Goal: Task Accomplishment & Management: Manage account settings

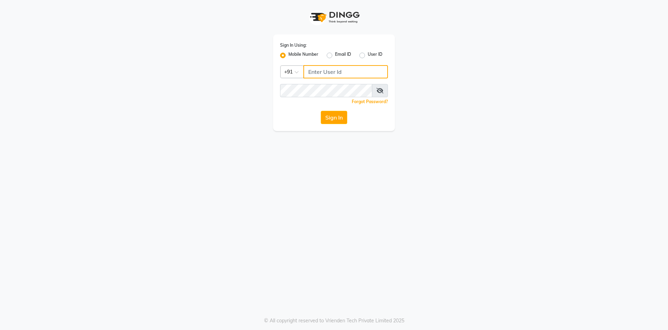
click at [323, 73] on input "Username" at bounding box center [346, 71] width 85 height 13
type input "8054028842"
click at [317, 83] on div "Sign In Using: Mobile Number Email ID User ID Country Code × +91 8054028842 Rem…" at bounding box center [334, 82] width 122 height 96
click at [321, 111] on button "Sign In" at bounding box center [334, 117] width 26 height 13
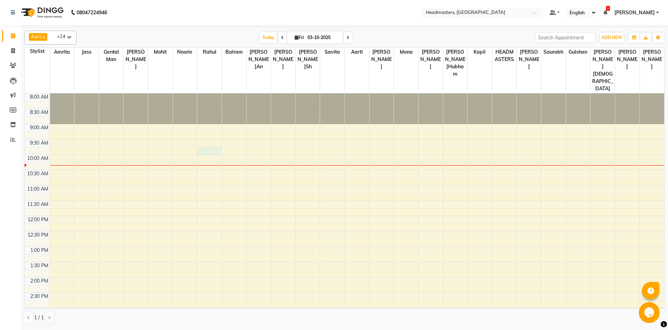
click at [206, 131] on div "8:00 AM 8:30 AM 9:00 AM 9:30 AM 10:00 AM 10:30 AM 11:00 AM 11:30 AM 12:00 PM 12…" at bounding box center [345, 307] width 640 height 428
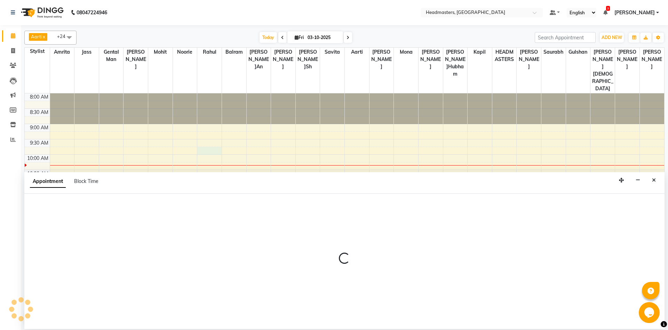
select select "60725"
select select "585"
select select "tentative"
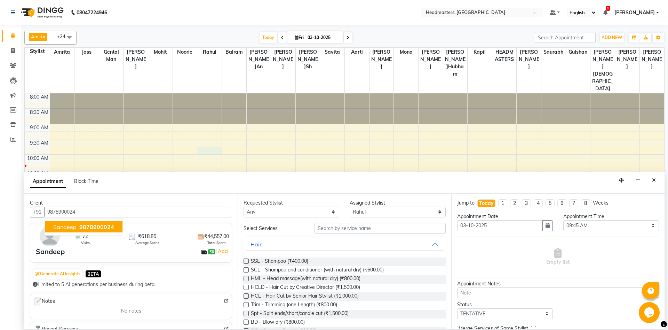
click at [61, 226] on span "Sandeep" at bounding box center [64, 226] width 23 height 7
type input "9878900024"
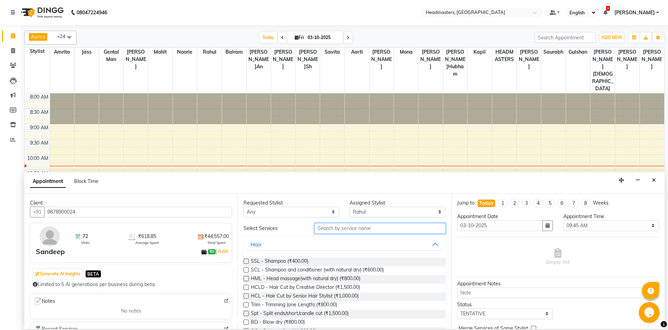
click at [363, 229] on input "text" at bounding box center [380, 228] width 131 height 11
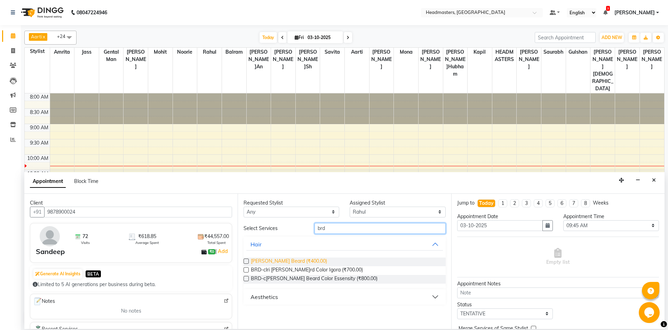
type input "brd"
click at [260, 261] on span "BRD - Beard (₹400.00)" at bounding box center [289, 261] width 76 height 9
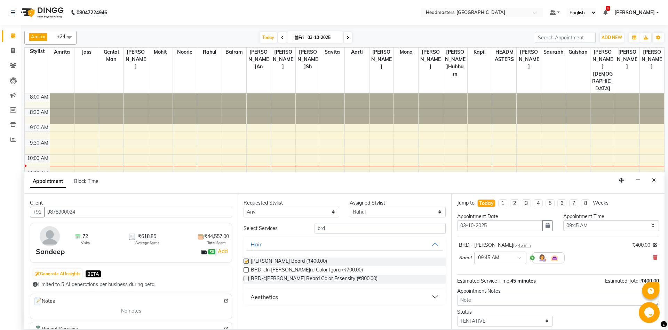
checkbox input "false"
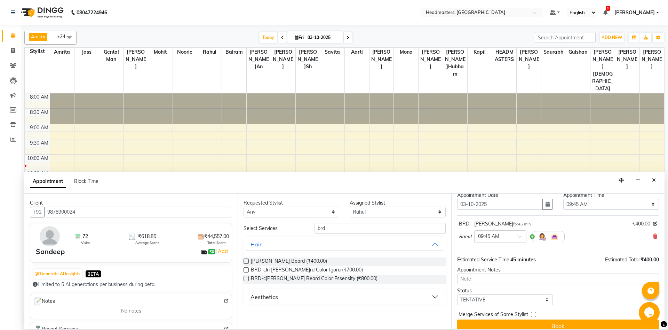
scroll to position [30, 0]
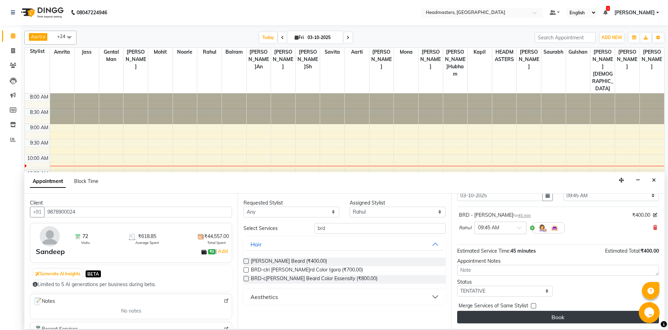
click at [533, 313] on button "Book" at bounding box center [558, 316] width 202 height 13
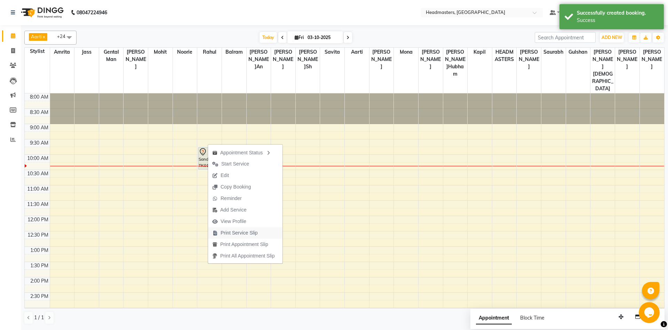
click at [260, 234] on span "Print Service Slip" at bounding box center [235, 232] width 54 height 11
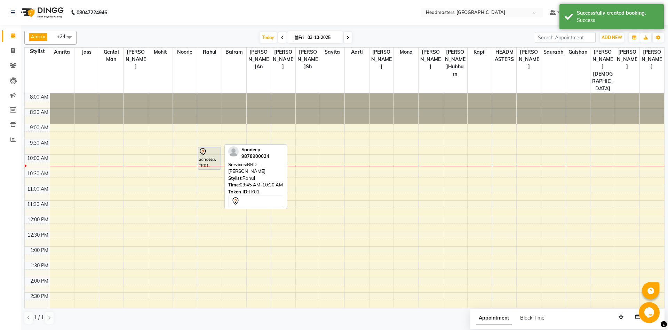
click at [208, 147] on div "Sandeep, TK01, 09:45 AM-10:30 AM, BRD - [PERSON_NAME]" at bounding box center [209, 158] width 22 height 22
select select "7"
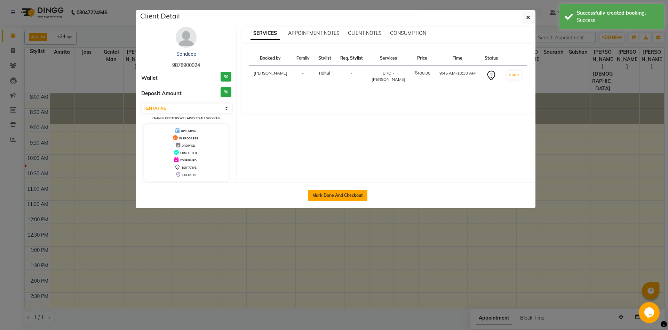
click at [339, 198] on button "Mark Done And Checkout" at bounding box center [338, 195] width 60 height 11
select select "service"
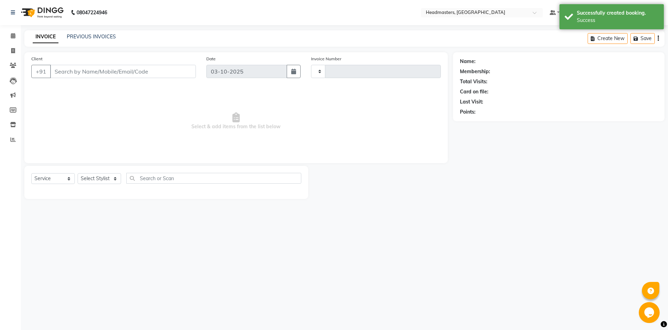
type input "6995"
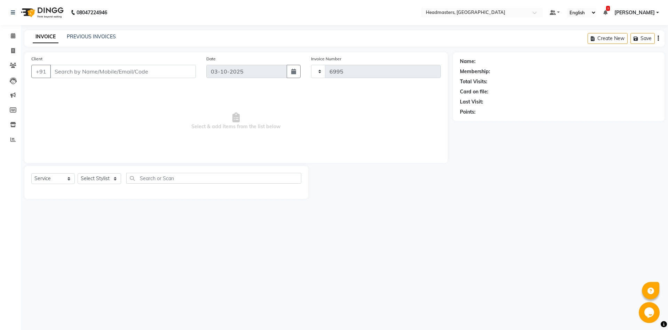
select select "7130"
type input "9878900024"
select select "60725"
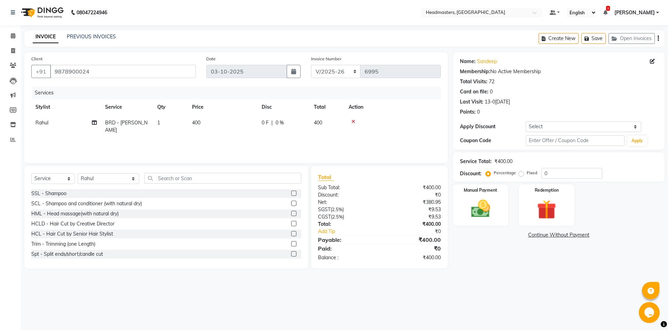
click at [265, 121] on span "0 F" at bounding box center [265, 122] width 7 height 7
select select "60725"
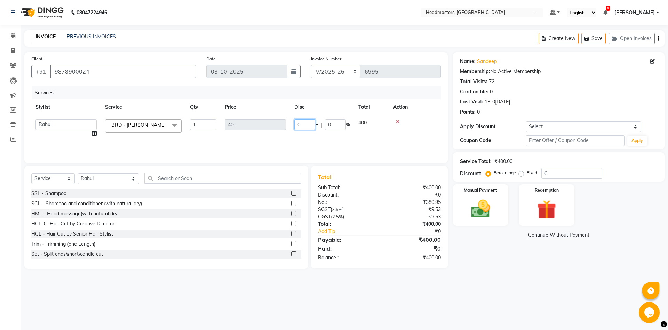
click at [301, 125] on input "0" at bounding box center [304, 124] width 21 height 11
type input "100"
click at [350, 310] on div "08047224946 Select Location × Headmasters, Jalandhar Default Panel My Panel Eng…" at bounding box center [334, 165] width 668 height 330
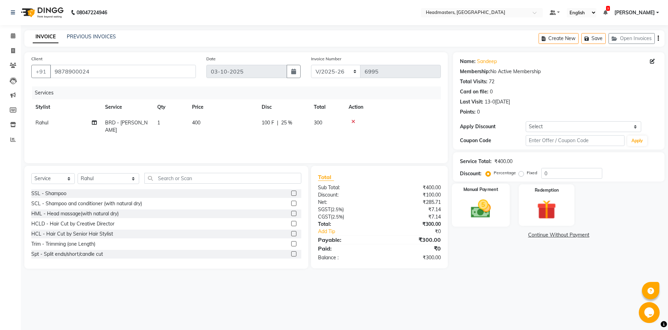
click at [486, 208] on img at bounding box center [481, 208] width 32 height 23
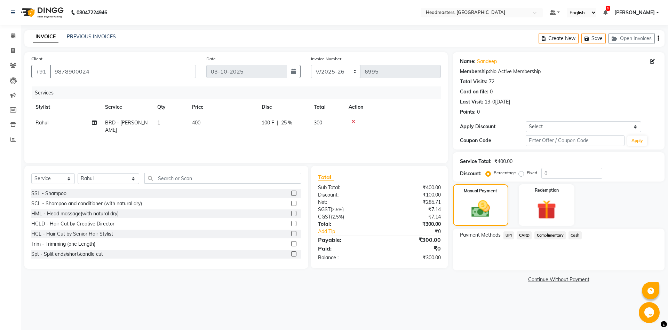
click at [574, 234] on span "Cash" at bounding box center [575, 235] width 13 height 8
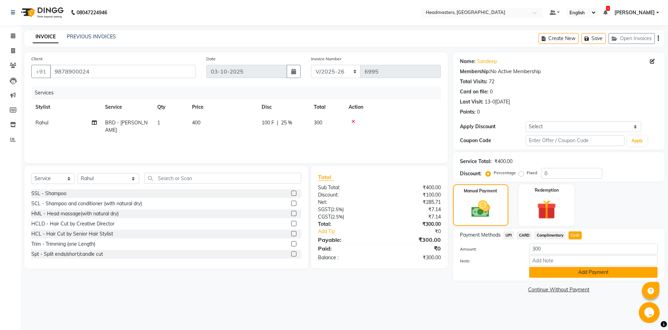
click at [570, 273] on button "Add Payment" at bounding box center [593, 272] width 128 height 11
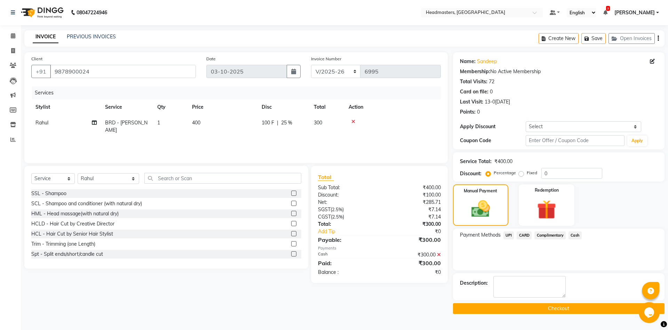
click at [553, 306] on button "Checkout" at bounding box center [559, 308] width 212 height 11
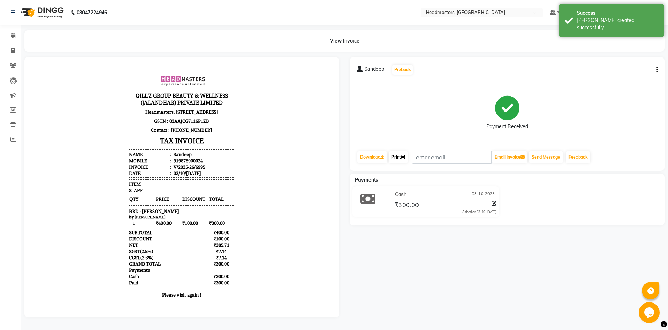
click at [402, 158] on link "Print" at bounding box center [398, 157] width 19 height 12
click at [408, 159] on link "Print" at bounding box center [398, 157] width 19 height 12
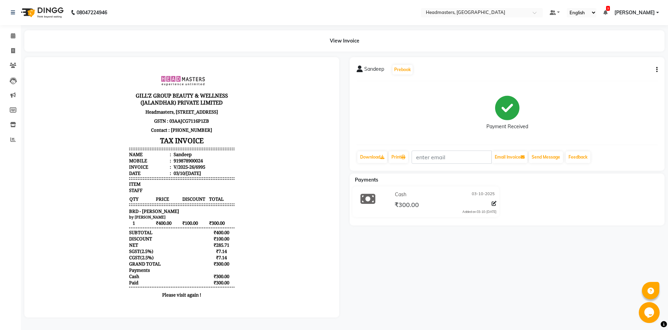
click at [15, 42] on li "Calendar" at bounding box center [10, 36] width 21 height 15
click at [13, 38] on icon at bounding box center [13, 35] width 5 height 5
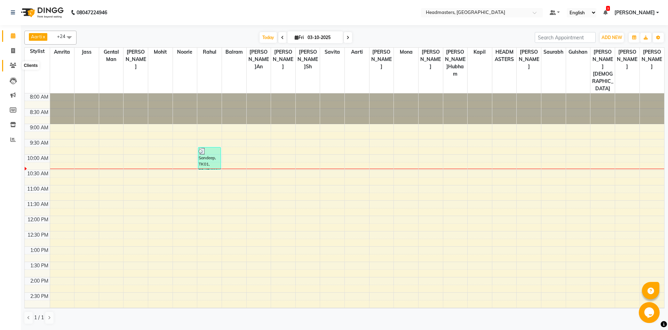
click at [15, 65] on icon at bounding box center [13, 65] width 7 height 5
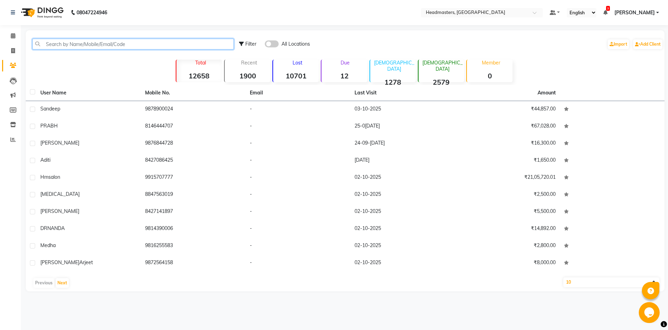
click at [164, 47] on input "text" at bounding box center [133, 44] width 202 height 11
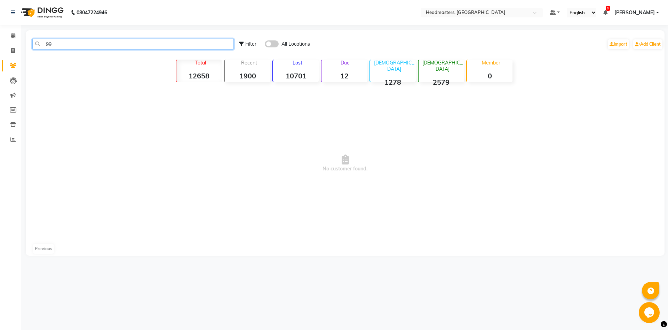
type input "9"
type input "9914313"
click at [10, 33] on span at bounding box center [13, 36] width 12 height 8
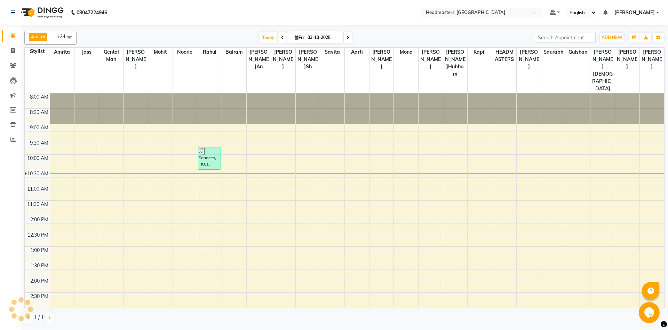
click at [286, 127] on div "8:00 AM 8:30 AM 9:00 AM 9:30 AM 10:00 AM 10:30 AM 11:00 AM 11:30 AM 12:00 PM 12…" at bounding box center [345, 307] width 640 height 428
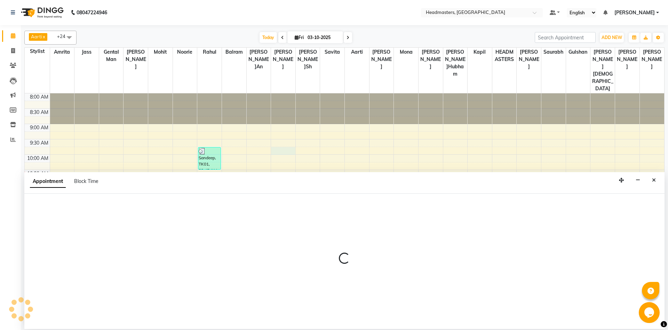
select select "60729"
select select "tentative"
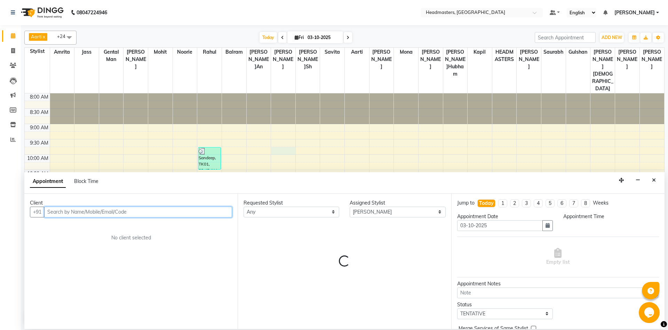
select select "585"
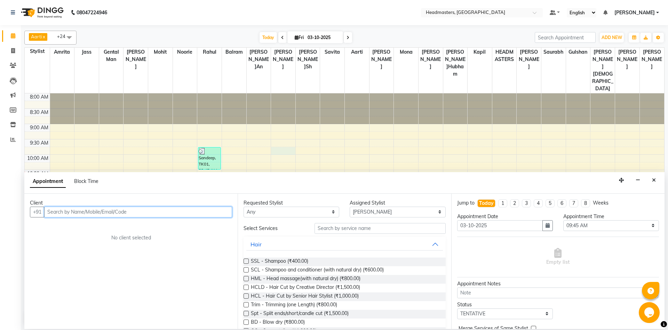
click at [107, 213] on input "text" at bounding box center [138, 211] width 188 height 11
type input "8430000035"
click at [227, 210] on span "Add Client" at bounding box center [217, 211] width 23 height 6
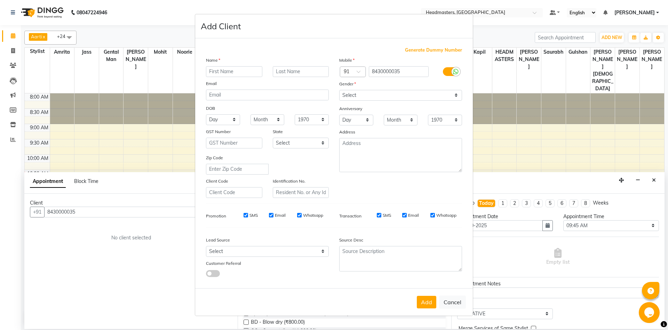
click at [231, 69] on input "text" at bounding box center [234, 71] width 56 height 11
type input "sonika"
click at [339, 90] on select "Select [DEMOGRAPHIC_DATA] [DEMOGRAPHIC_DATA] Other Prefer Not To Say" at bounding box center [400, 95] width 123 height 11
select select "[DEMOGRAPHIC_DATA]"
click option "[DEMOGRAPHIC_DATA]" at bounding box center [0, 0] width 0 height 0
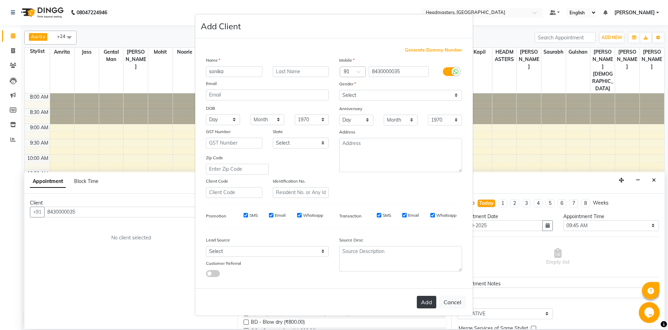
click at [430, 304] on button "Add" at bounding box center [426, 302] width 19 height 13
select select
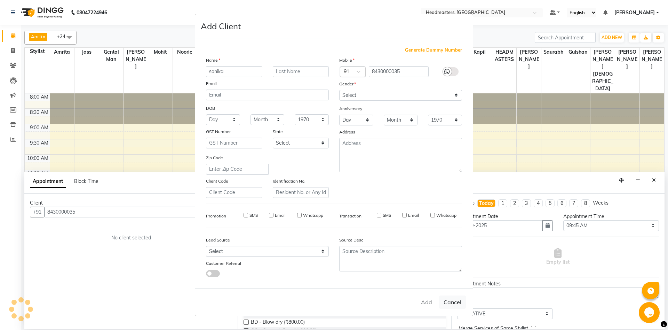
select select
checkbox input "false"
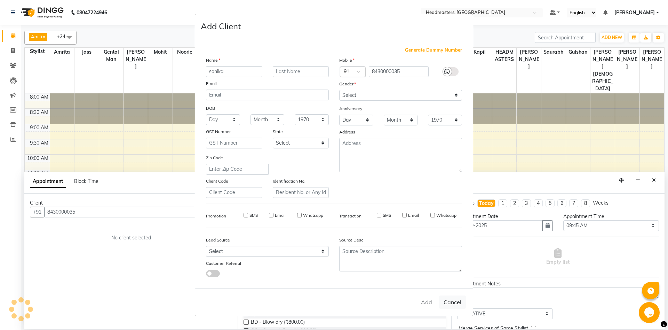
checkbox input "false"
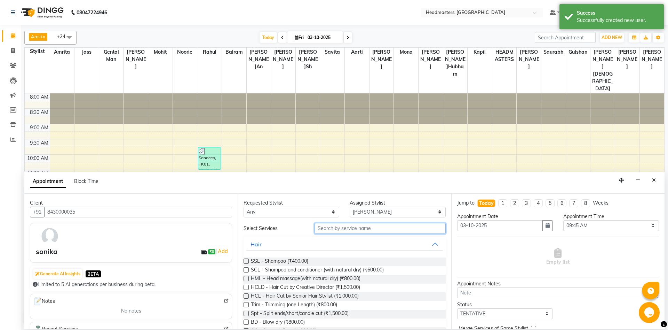
click at [375, 226] on input "text" at bounding box center [380, 228] width 131 height 11
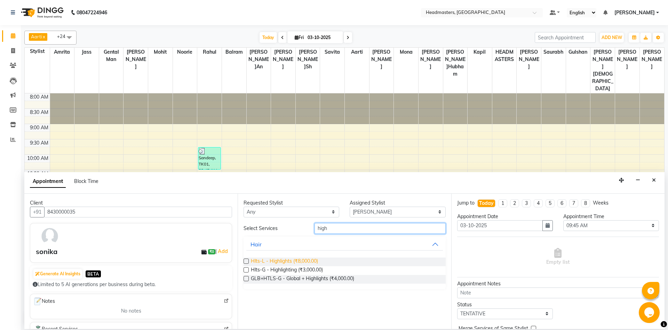
type input "high"
click at [295, 265] on span "Hlts-L - Highlights (₹8,000.00)" at bounding box center [284, 261] width 67 height 9
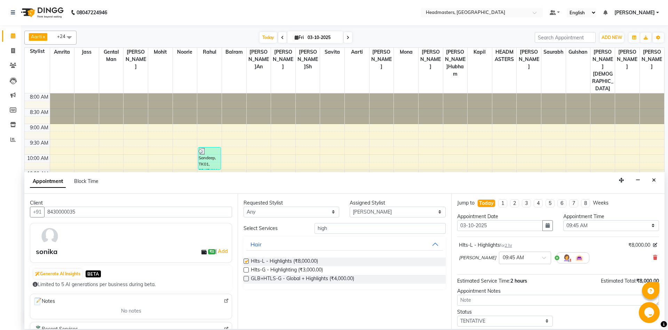
checkbox input "false"
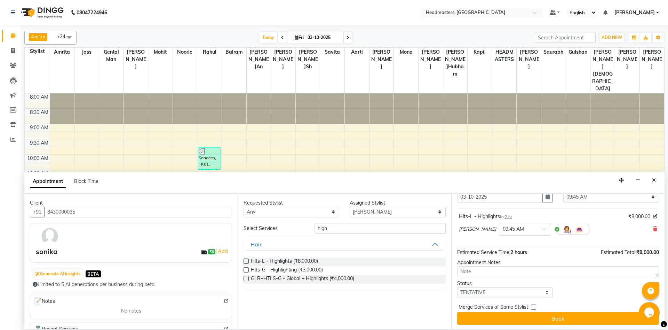
scroll to position [30, 0]
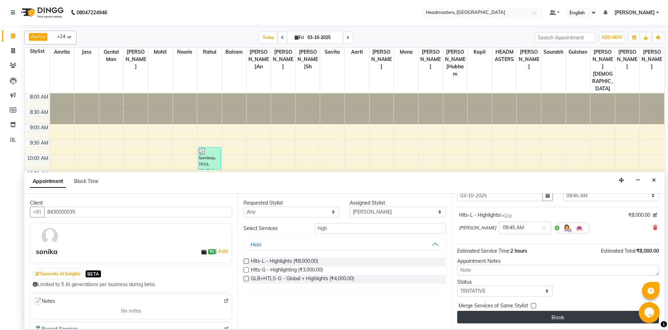
click at [542, 314] on button "Book" at bounding box center [558, 316] width 202 height 13
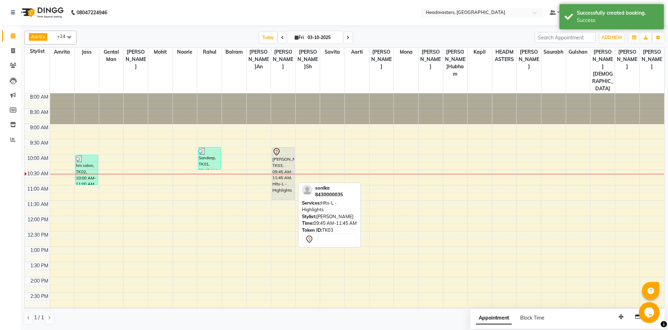
drag, startPoint x: 282, startPoint y: 186, endPoint x: 286, endPoint y: 174, distance: 12.8
click at [286, 174] on div "sonika, TK03, 09:45 AM-11:45 AM, Hlts-L - Highlights sonika, TK03, 09:45 AM-11:…" at bounding box center [283, 307] width 24 height 428
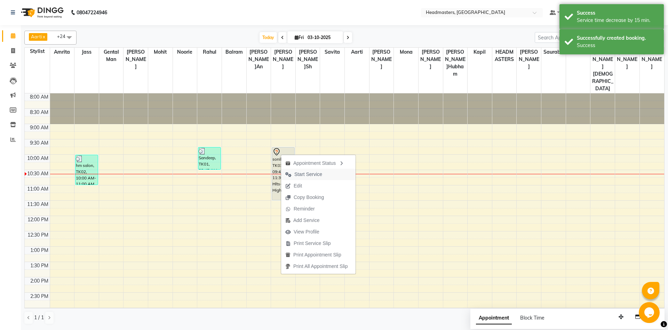
click at [318, 173] on span "Start Service" at bounding box center [308, 174] width 28 height 7
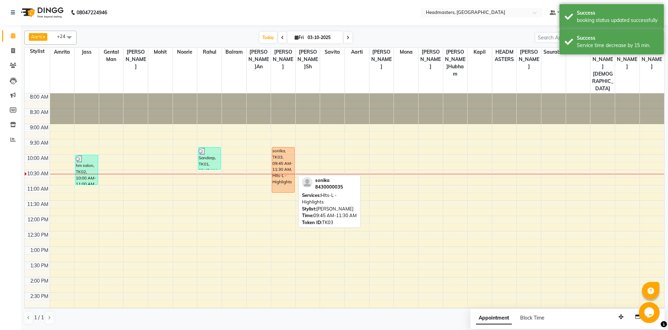
click at [286, 170] on div "sonika, TK03, 09:45 AM-11:30 AM, Hlts-L - Highlights sonika, TK03, 09:45 AM-11:…" at bounding box center [283, 307] width 24 height 428
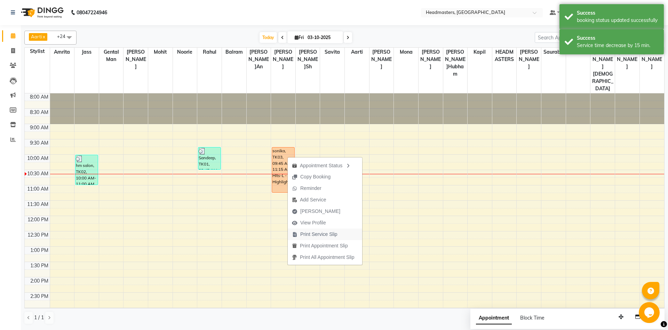
click at [326, 232] on span "Print Service Slip" at bounding box center [318, 233] width 37 height 7
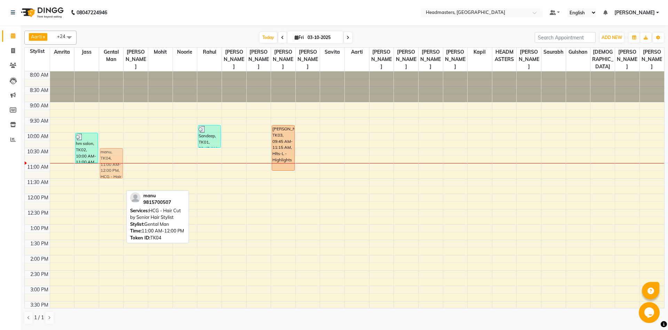
drag, startPoint x: 106, startPoint y: 177, endPoint x: 104, endPoint y: 159, distance: 17.8
click at [104, 159] on div "manu, TK04, 11:00 AM-12:00 PM, HCG - Hair Cut by Senior Hair Stylist manu, TK04…" at bounding box center [111, 285] width 24 height 428
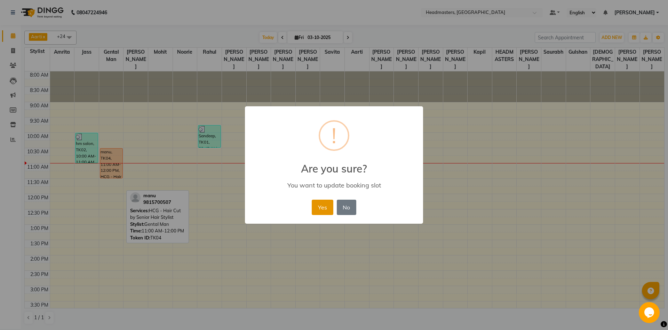
click at [326, 207] on button "Yes" at bounding box center [322, 206] width 21 height 15
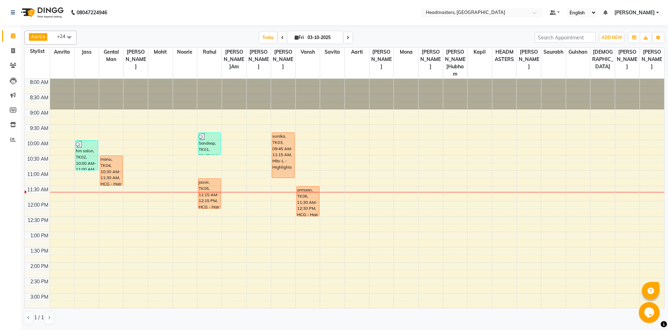
click at [467, 97] on div at bounding box center [455, 94] width 24 height 31
click at [651, 183] on div "8:00 AM 8:30 AM 9:00 AM 9:30 AM 10:00 AM 10:30 AM 11:00 AM 11:30 AM 12:00 PM 12…" at bounding box center [345, 293] width 640 height 428
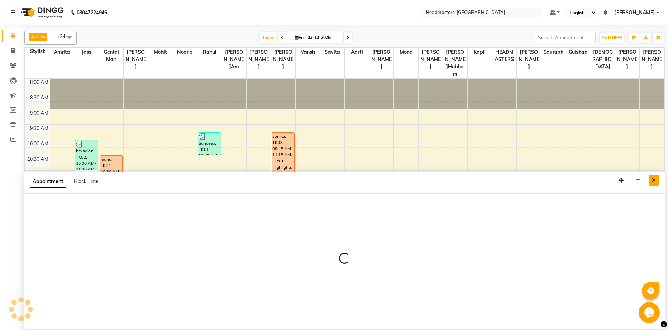
select select "90767"
select select "690"
select select "tentative"
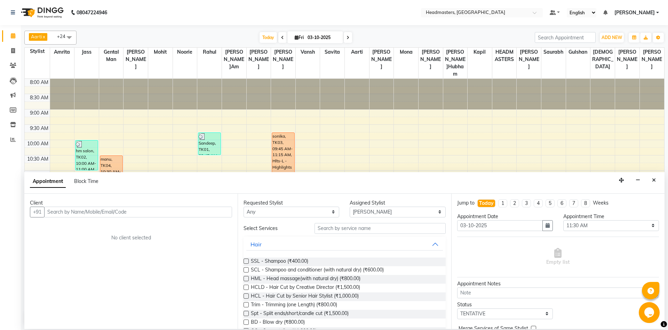
click at [93, 212] on input "text" at bounding box center [138, 211] width 188 height 11
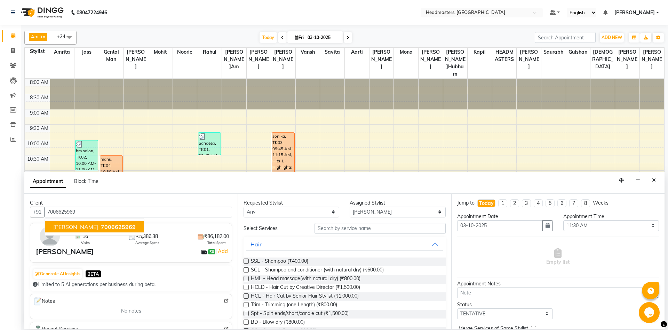
click at [64, 227] on span "Shikha Shetty" at bounding box center [75, 226] width 45 height 7
type input "7006625969"
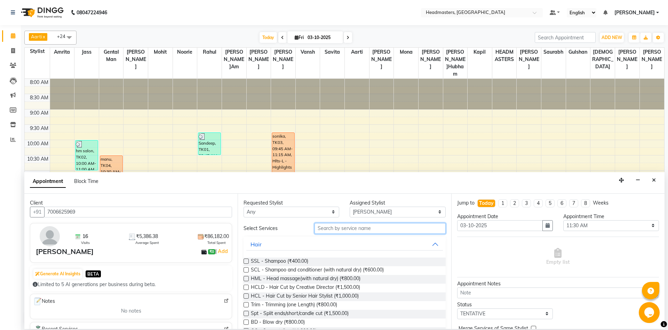
click at [370, 228] on input "text" at bounding box center [380, 228] width 131 height 11
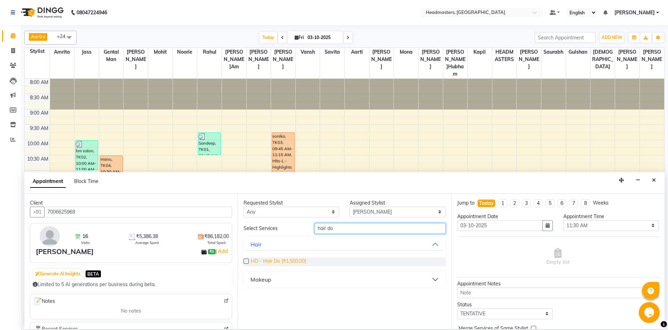
type input "hair do"
click at [284, 261] on span "HD - Hair Do (₹1,500.00)" at bounding box center [278, 261] width 55 height 9
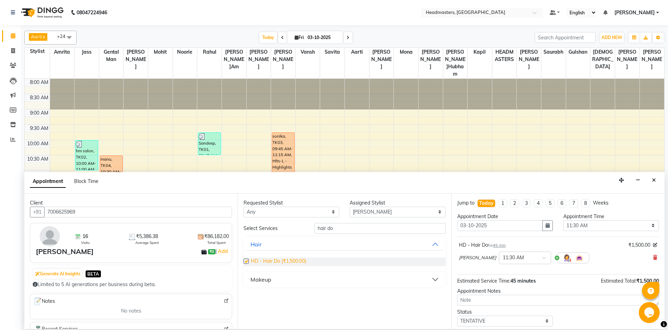
checkbox input "false"
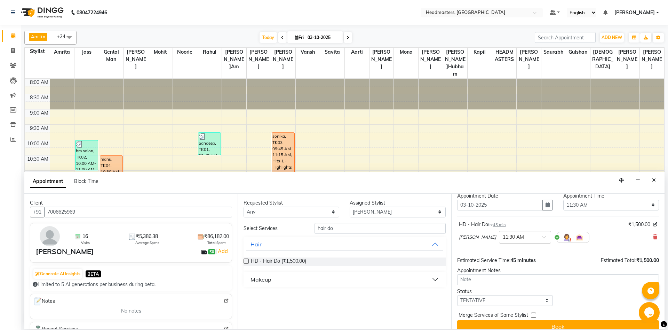
scroll to position [30, 0]
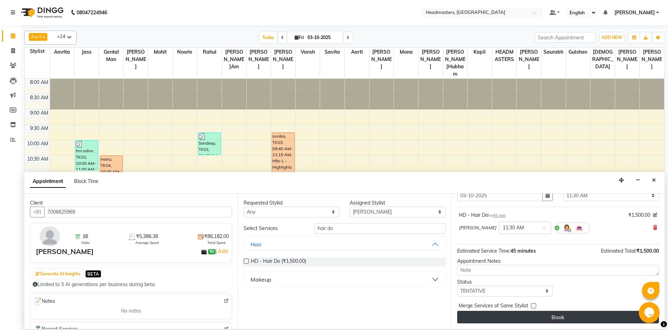
click at [552, 314] on button "Book" at bounding box center [558, 316] width 202 height 13
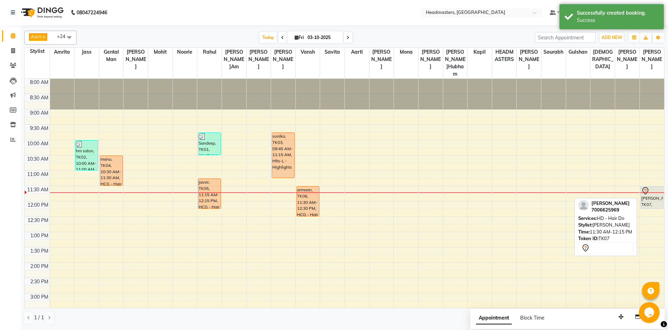
click at [648, 190] on div "[PERSON_NAME], TK07, 11:30 AM-12:15 PM, HD - Hair Do" at bounding box center [652, 197] width 23 height 22
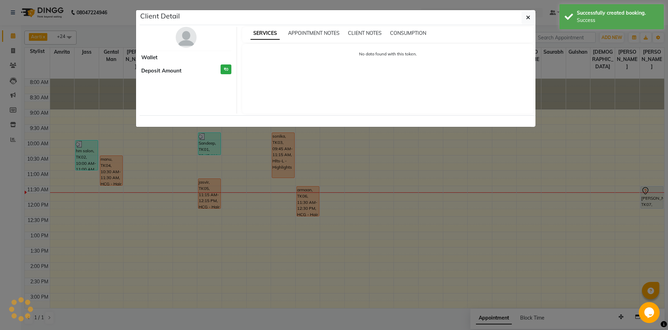
select select "7"
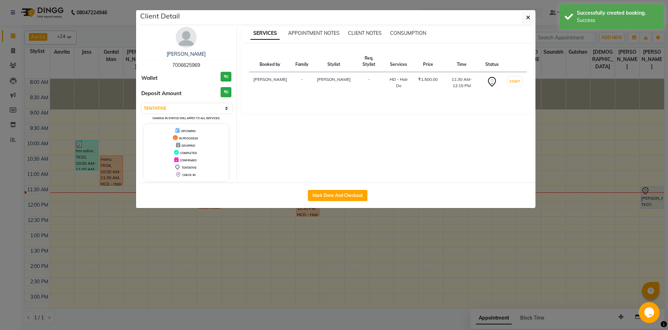
click at [662, 183] on ngb-modal-window "Client Detail Shikha Shetty 7006625969 Wallet ₹0 Deposit Amount ₹0 Select IN SE…" at bounding box center [334, 165] width 668 height 330
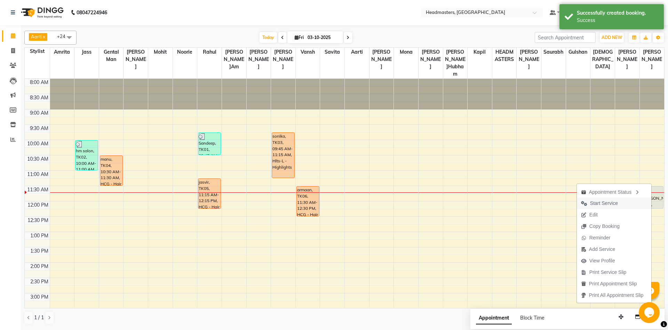
click at [625, 201] on button "Start Service" at bounding box center [614, 202] width 74 height 11
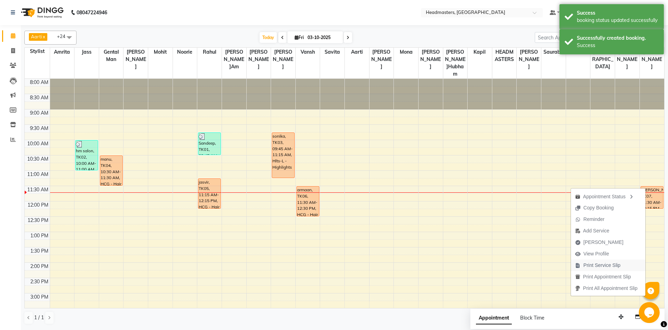
click at [613, 263] on span "Print Service Slip" at bounding box center [602, 264] width 37 height 7
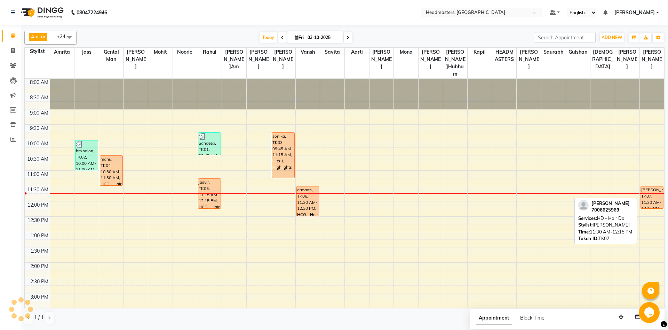
click at [654, 190] on div "[PERSON_NAME], TK07, 11:30 AM-12:15 PM, HD - Hair Do" at bounding box center [652, 197] width 23 height 22
select select "1"
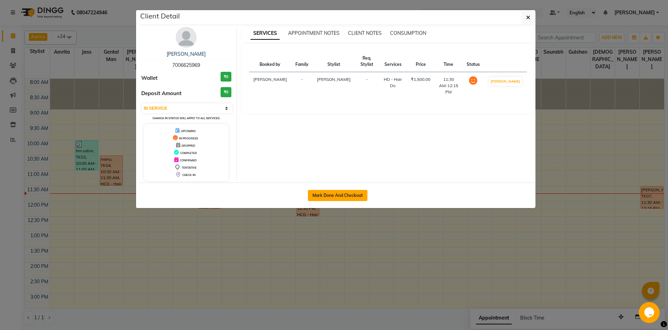
click at [323, 199] on button "Mark Done And Checkout" at bounding box center [338, 195] width 60 height 11
select select "service"
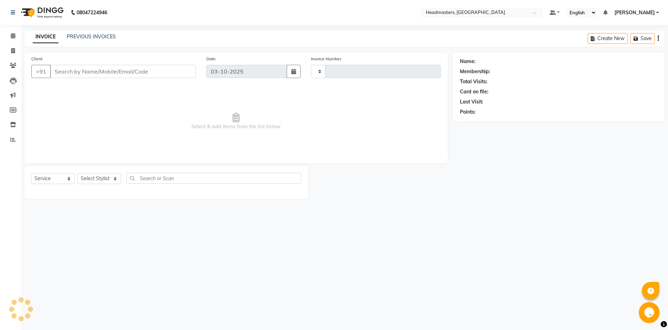
type input "6998"
select select "7130"
type input "7006625969"
select select "90767"
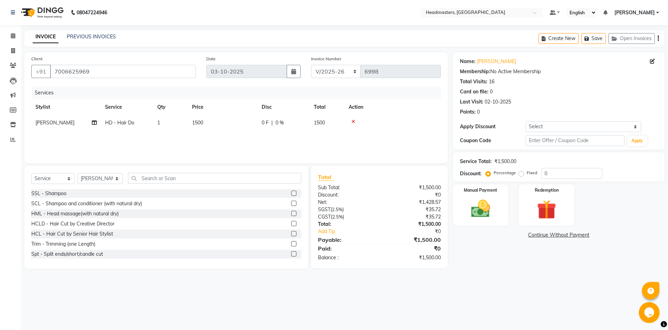
click at [265, 119] on span "0 F" at bounding box center [265, 122] width 7 height 7
select select "90767"
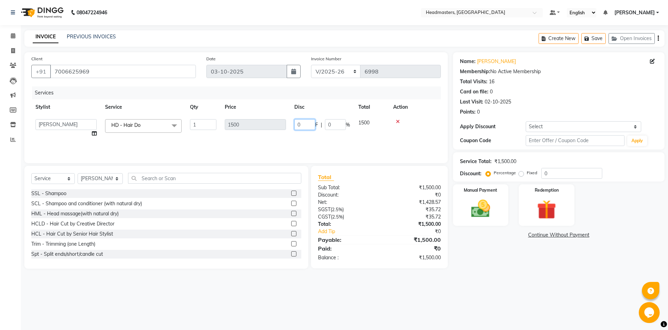
drag, startPoint x: 302, startPoint y: 127, endPoint x: 281, endPoint y: 126, distance: 21.2
click at [294, 126] on input "0" at bounding box center [304, 124] width 21 height 11
type input "500"
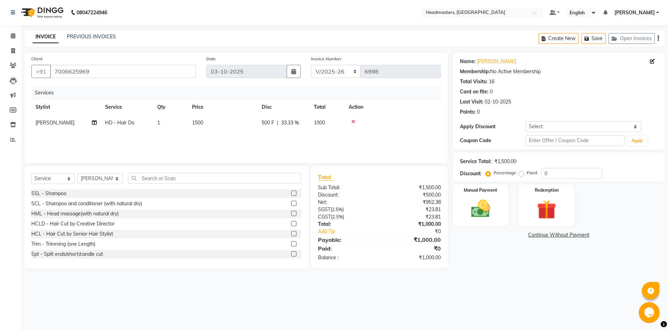
click at [383, 136] on div "Services Stylist Service Qty Price Disc Total Action SHARMA SOURAV HD - Hair Do…" at bounding box center [236, 121] width 410 height 70
click at [483, 196] on div "Manual Payment" at bounding box center [481, 204] width 58 height 43
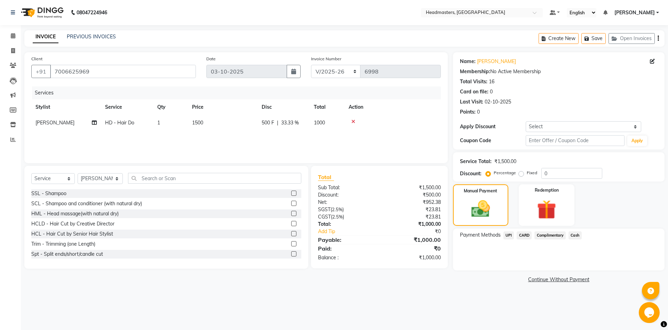
click at [580, 234] on span "Cash" at bounding box center [575, 235] width 13 height 8
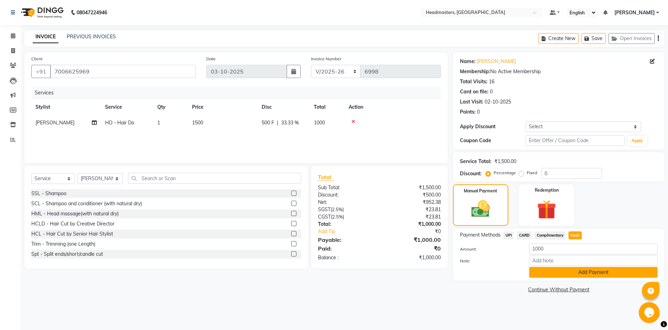
click at [576, 270] on button "Add Payment" at bounding box center [593, 272] width 128 height 11
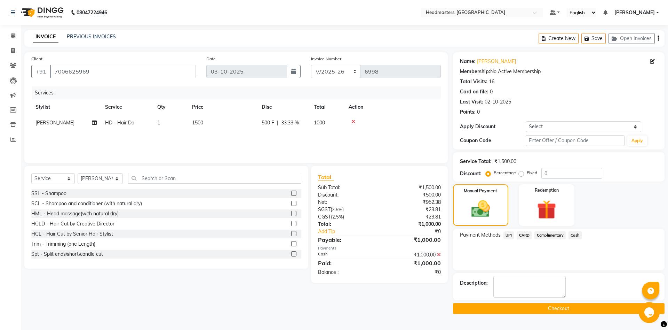
click at [560, 304] on button "Checkout" at bounding box center [559, 308] width 212 height 11
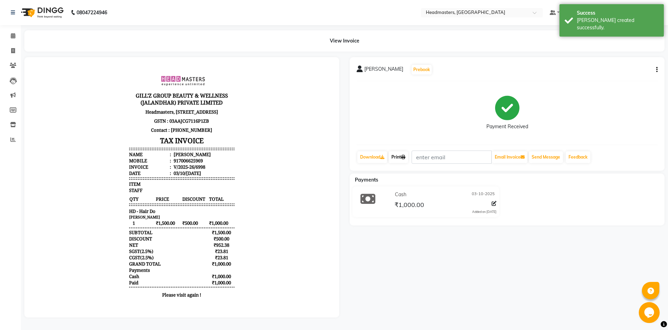
click at [403, 158] on link "Print" at bounding box center [398, 157] width 19 height 12
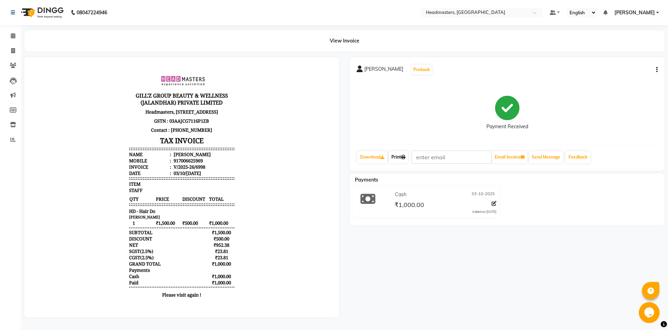
click at [403, 157] on link "Print" at bounding box center [398, 157] width 19 height 12
click at [16, 37] on span at bounding box center [13, 36] width 12 height 8
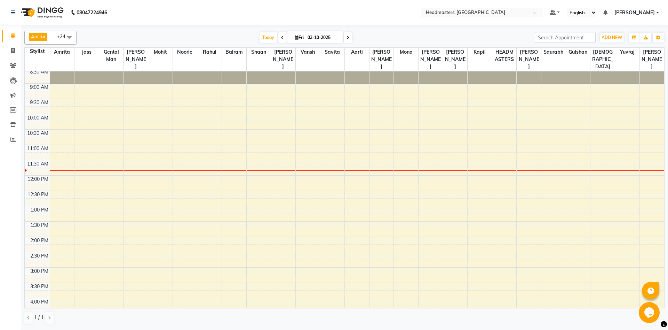
scroll to position [17, 0]
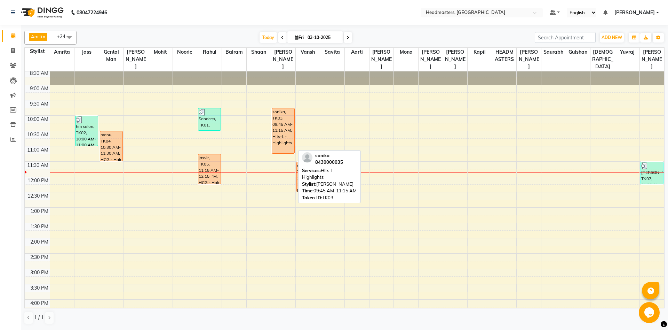
click at [277, 127] on div "sonika, TK03, 09:45 AM-11:15 AM, Hlts-L - Highlights" at bounding box center [283, 130] width 22 height 45
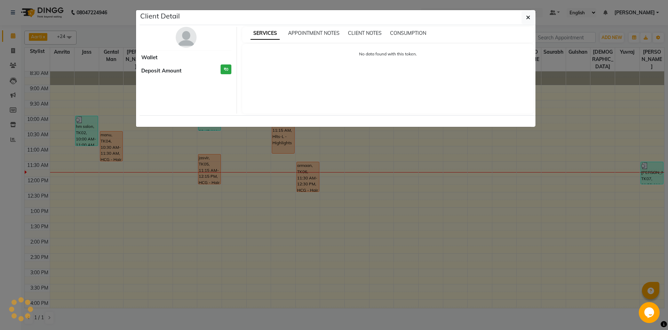
select select "1"
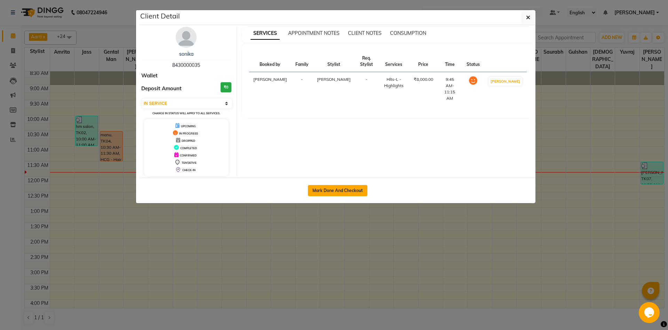
click at [332, 189] on button "Mark Done And Checkout" at bounding box center [338, 190] width 60 height 11
select select "service"
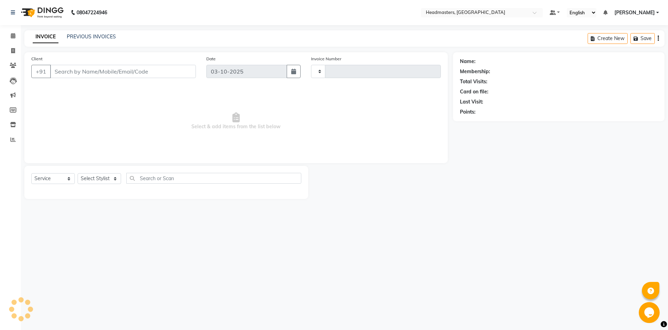
type input "6999"
select select "7130"
type input "8430000035"
select select "60729"
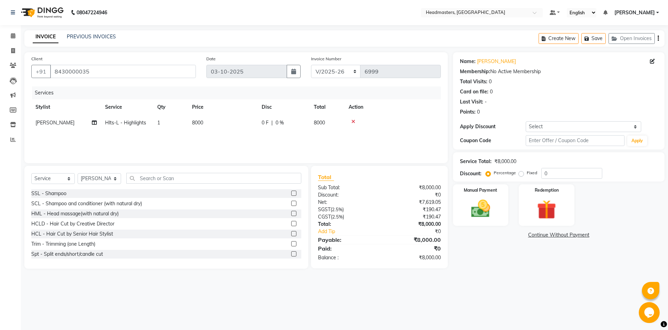
click at [118, 125] on span "Hlts-L - Highlights" at bounding box center [125, 122] width 41 height 6
select select "60729"
click at [120, 124] on span "Hlts-L - Highlights" at bounding box center [131, 125] width 41 height 6
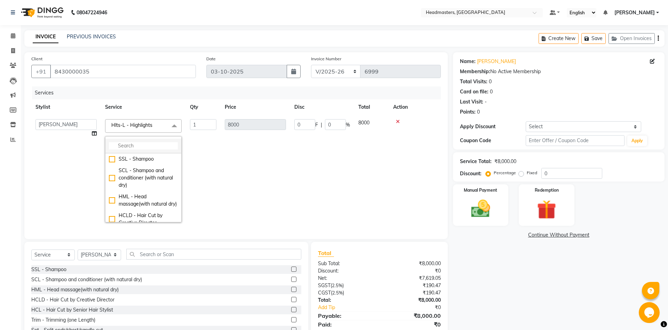
click at [138, 146] on input "multiselect-search" at bounding box center [143, 145] width 69 height 7
type input "glob"
click at [170, 158] on div "GL-[PERSON_NAME] Global" at bounding box center [143, 162] width 69 height 15
checkbox input "true"
type input "7000"
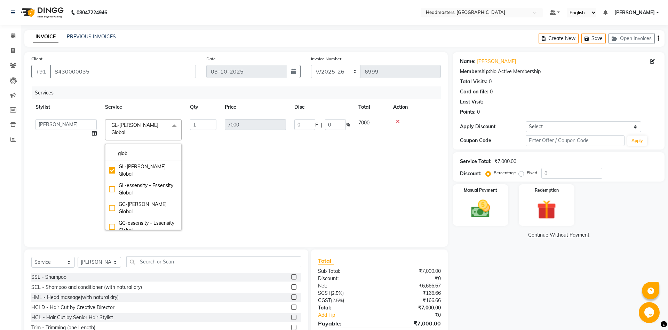
click at [274, 162] on td "7000" at bounding box center [256, 174] width 70 height 119
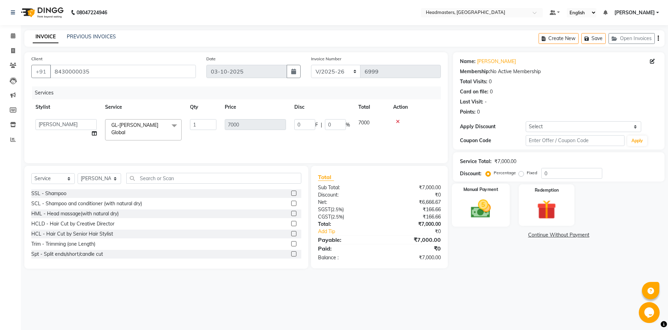
click at [487, 190] on label "Manual Payment" at bounding box center [481, 189] width 35 height 7
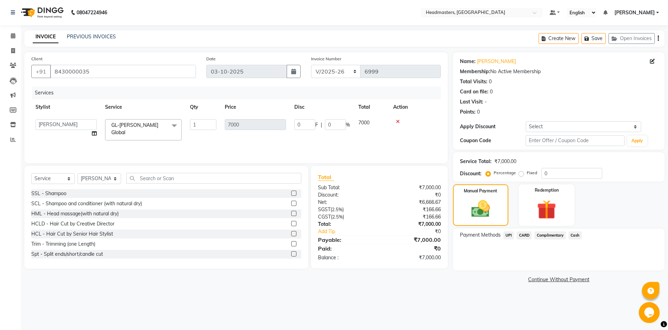
click at [509, 235] on span "UPI" at bounding box center [509, 235] width 11 height 8
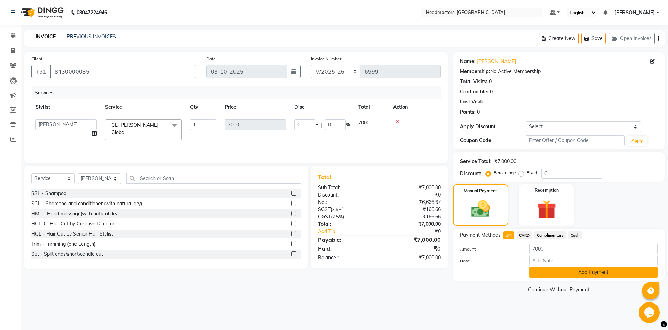
click at [553, 273] on button "Add Payment" at bounding box center [593, 272] width 128 height 11
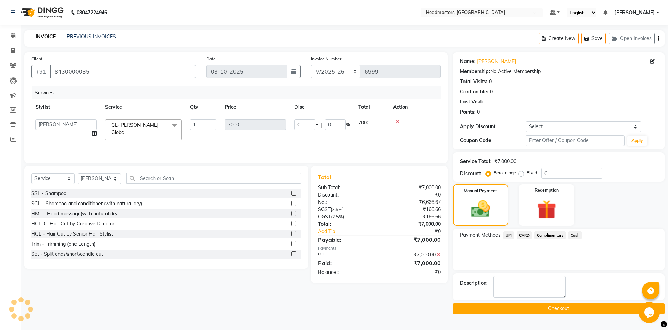
click at [531, 304] on button "Checkout" at bounding box center [559, 308] width 212 height 11
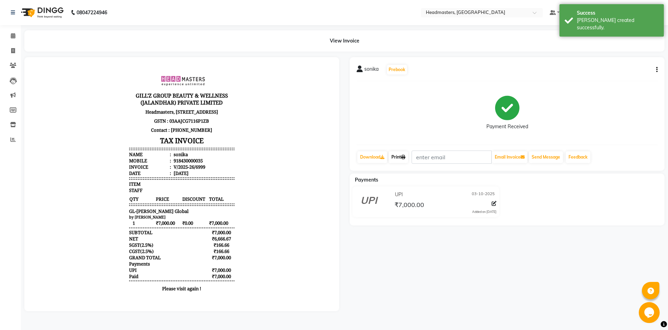
click at [399, 159] on link "Print" at bounding box center [398, 157] width 19 height 12
click at [407, 161] on link "Print" at bounding box center [398, 157] width 19 height 12
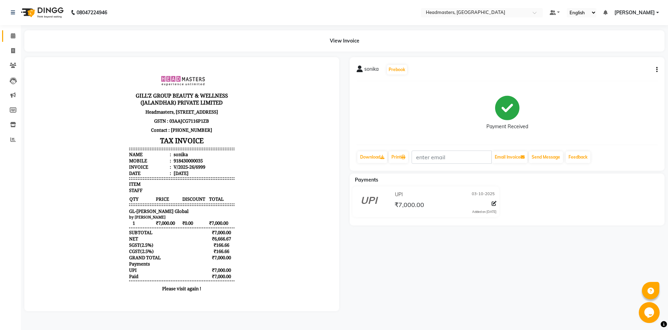
click at [6, 36] on link "Calendar" at bounding box center [10, 35] width 17 height 11
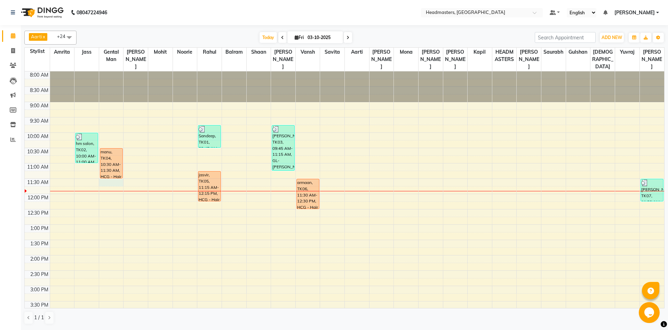
click at [110, 183] on div "8:00 AM 8:30 AM 9:00 AM 9:30 AM 10:00 AM 10:30 AM 11:00 AM 11:30 AM 12:00 PM 12…" at bounding box center [345, 285] width 640 height 428
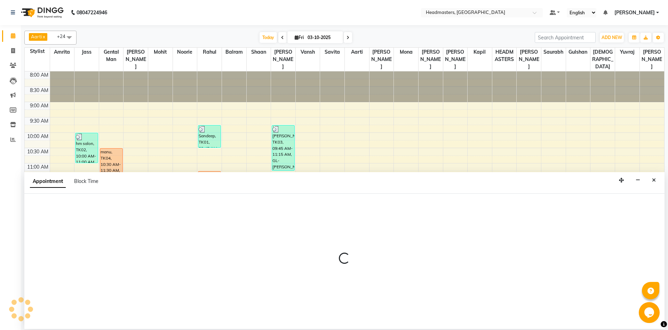
select select "60717"
select select "690"
select select "tentative"
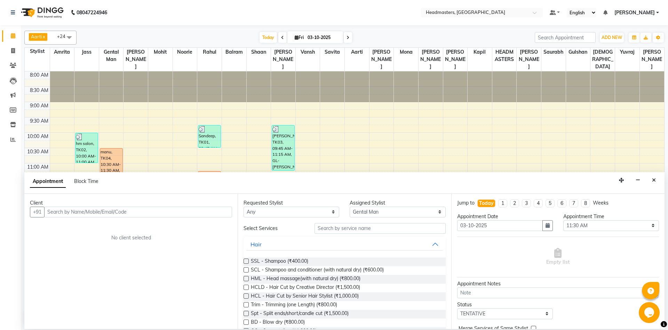
click at [70, 213] on input "text" at bounding box center [138, 211] width 188 height 11
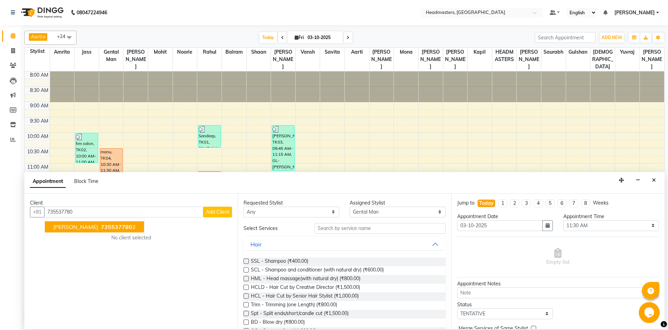
click at [87, 231] on button "ravneet 735537780 2" at bounding box center [94, 226] width 99 height 11
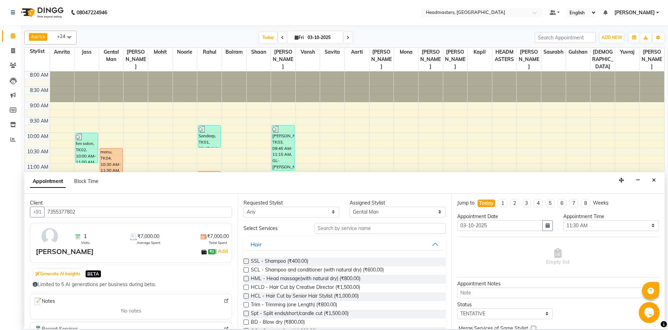
type input "7355377802"
click at [350, 206] on select "Select Aarti Ali Amrita Balram Gental Man Gulshan HEADMASTERS Jass Kapil Mahi M…" at bounding box center [398, 211] width 96 height 11
select select "60721"
click option "[PERSON_NAME]" at bounding box center [0, 0] width 0 height 0
click at [333, 225] on input "text" at bounding box center [380, 228] width 131 height 11
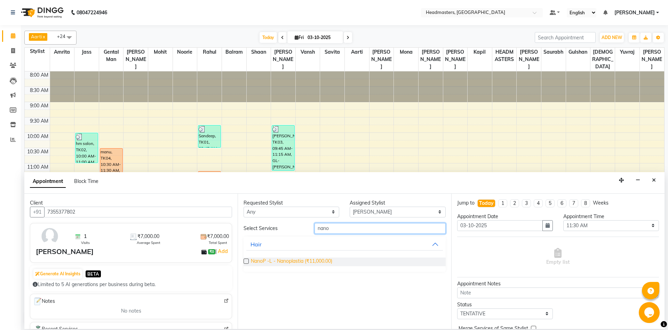
type input "nano"
click at [297, 263] on span "NanoP -L - Nanoplastia (₹11,000.00)" at bounding box center [291, 261] width 81 height 9
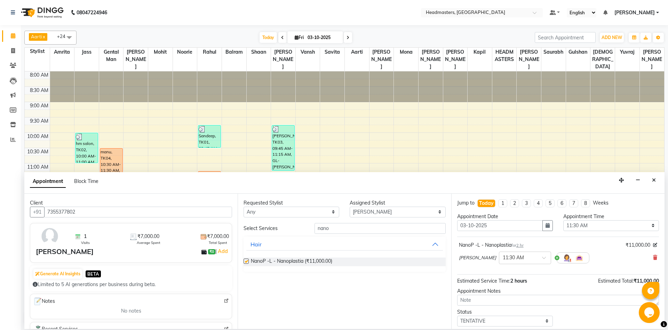
checkbox input "false"
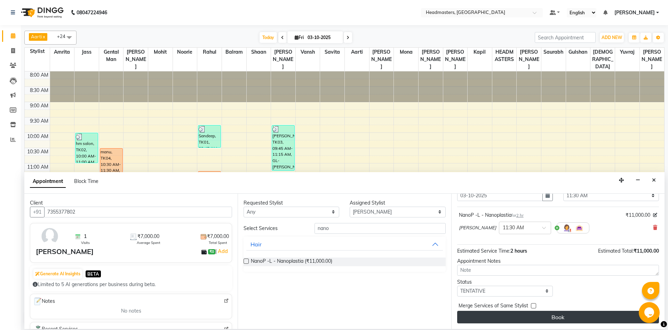
click at [552, 321] on button "Book" at bounding box center [558, 316] width 202 height 13
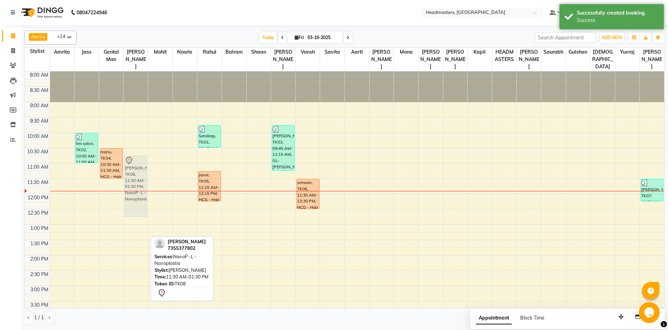
drag, startPoint x: 140, startPoint y: 195, endPoint x: 141, endPoint y: 175, distance: 19.9
click at [141, 175] on div "ravneet, TK08, 11:30 AM-01:30 PM, NanoP -L - Nanoplastia ravneet, TK08, 11:30 A…" at bounding box center [136, 285] width 24 height 428
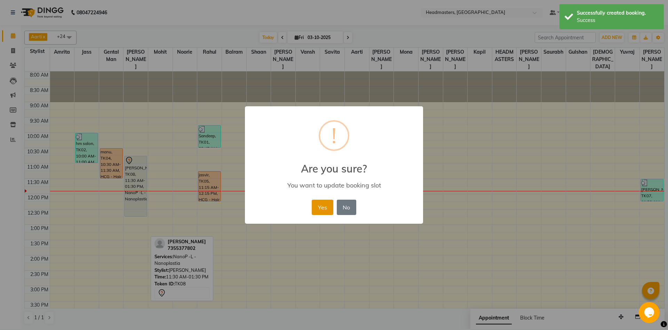
click at [320, 208] on button "Yes" at bounding box center [322, 206] width 21 height 15
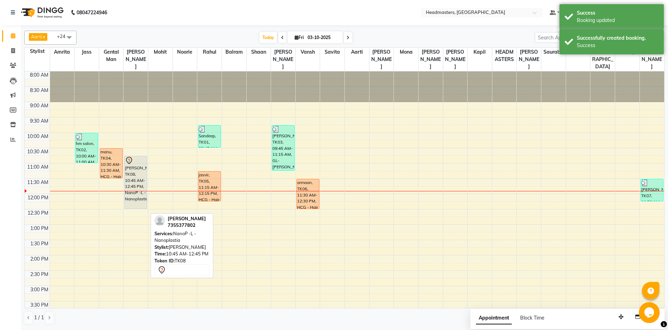
drag, startPoint x: 136, startPoint y: 215, endPoint x: 137, endPoint y: 206, distance: 9.1
click at [137, 206] on div "ravneet, TK08, 10:45 AM-12:45 PM, NanoP -L - Nanoplastia ravneet, TK08, 10:45 A…" at bounding box center [136, 285] width 24 height 428
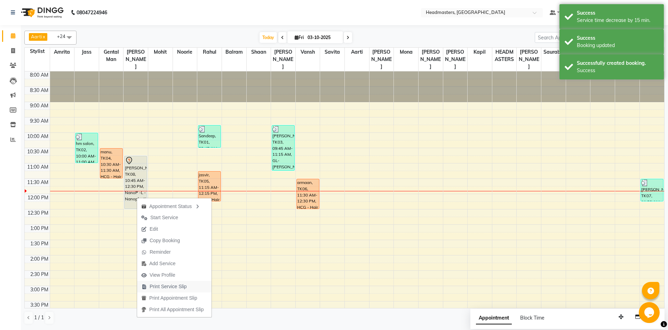
click at [170, 284] on span "Print Service Slip" at bounding box center [168, 286] width 37 height 7
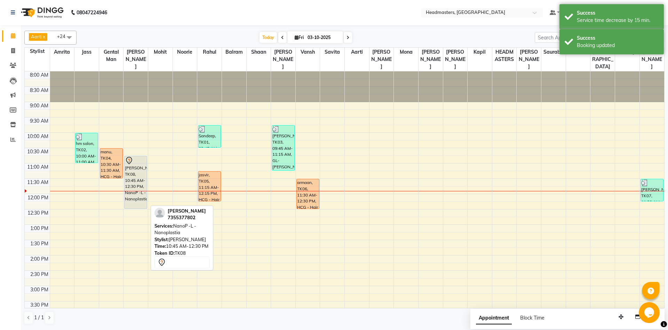
click at [144, 202] on div "ravneet, TK08, 10:45 AM-12:30 PM, NanoP -L - Nanoplastia" at bounding box center [136, 182] width 22 height 53
click at [137, 194] on div "ravneet, TK08, 10:45 AM-12:30 PM, NanoP -L - Nanoplastia" at bounding box center [136, 182] width 22 height 53
select select "7"
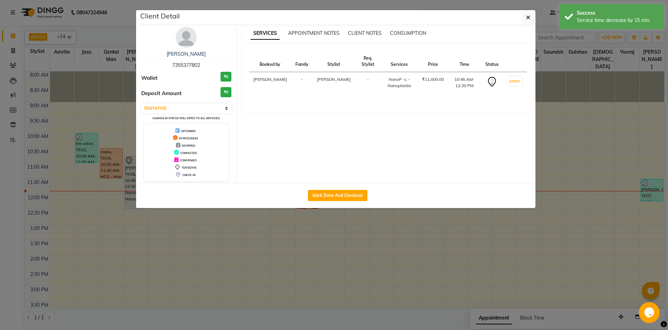
click at [213, 250] on ngb-modal-window "Client Detail ravneet 7355377802 Wallet ₹0 Deposit Amount ₹0 Select IN SERVICE …" at bounding box center [334, 165] width 668 height 330
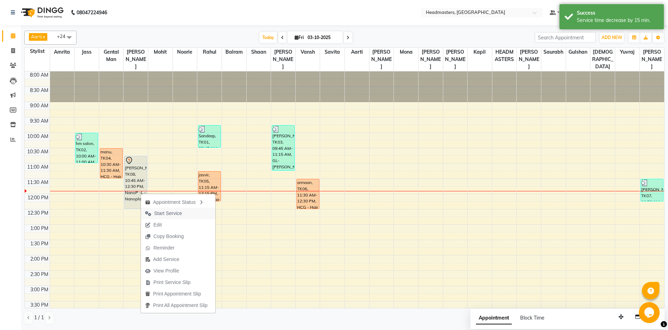
click at [158, 217] on span "Start Service" at bounding box center [168, 213] width 28 height 7
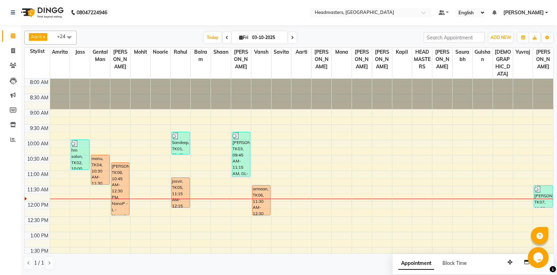
click at [346, 32] on div "Today Fri 03-10-2025" at bounding box center [250, 37] width 340 height 10
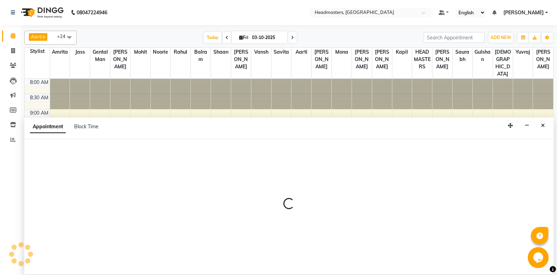
select select "60749"
select select "675"
select select "tentative"
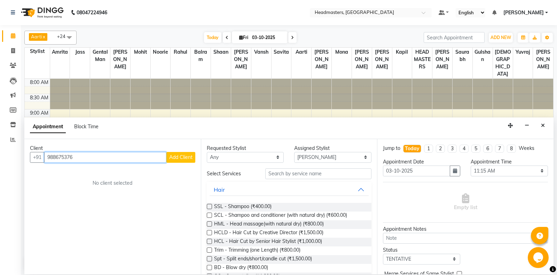
drag, startPoint x: 86, startPoint y: 157, endPoint x: 8, endPoint y: 157, distance: 78.0
click at [44, 157] on input "988675376" at bounding box center [105, 157] width 122 height 11
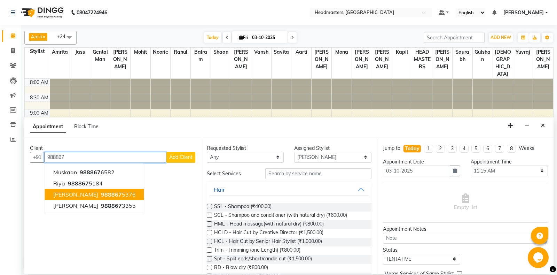
click at [101, 192] on span "988867" at bounding box center [111, 194] width 21 height 7
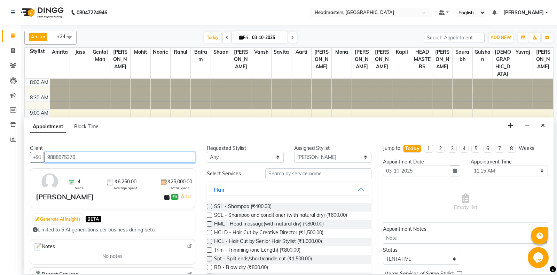
type input "9888675376"
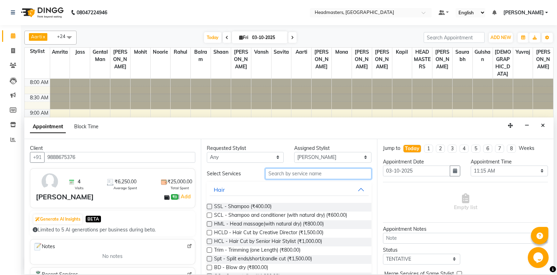
click at [307, 175] on input "text" at bounding box center [318, 173] width 107 height 11
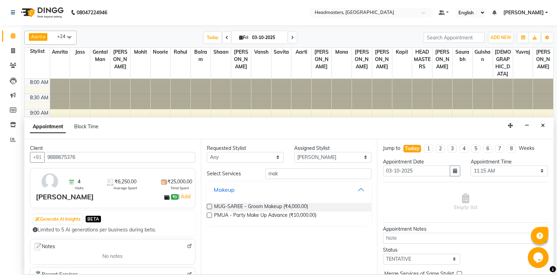
click at [255, 193] on button "Makeup" at bounding box center [289, 189] width 159 height 13
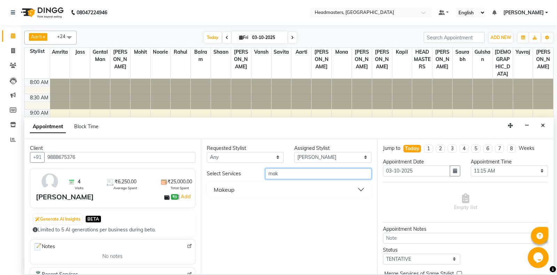
drag, startPoint x: 285, startPoint y: 174, endPoint x: 263, endPoint y: 176, distance: 21.7
click at [265, 176] on input "mak" at bounding box center [318, 173] width 107 height 11
type input "part"
click at [292, 194] on button "Makeup" at bounding box center [289, 189] width 159 height 13
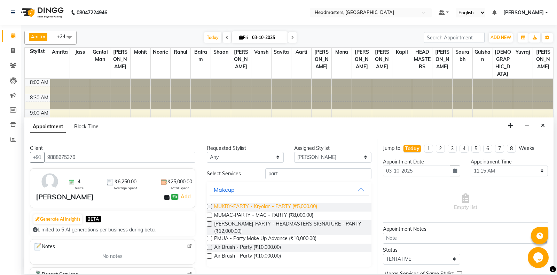
click at [265, 211] on span "MUKRY-PARTY - Kryolan - PARTY (₹5,000.00)" at bounding box center [265, 207] width 103 height 9
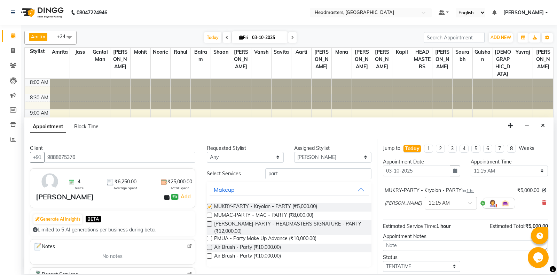
checkbox input "false"
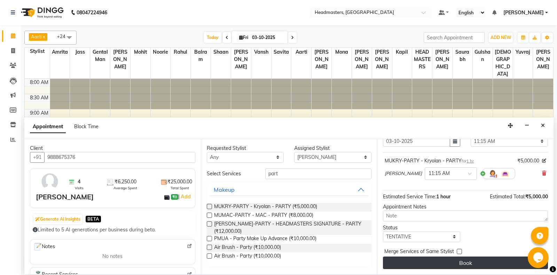
click at [461, 263] on button "Book" at bounding box center [465, 262] width 165 height 13
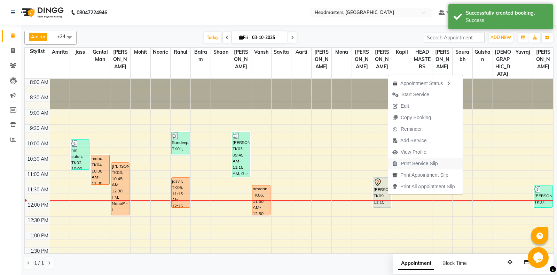
click at [443, 164] on button "Print Service Slip" at bounding box center [425, 163] width 74 height 11
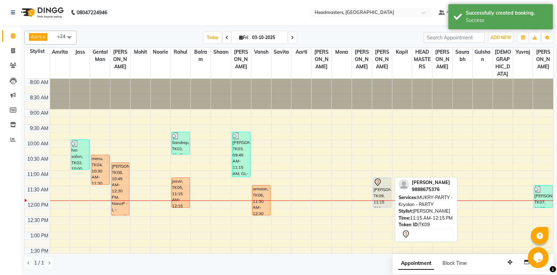
click at [380, 185] on icon at bounding box center [377, 182] width 8 height 8
select select "7"
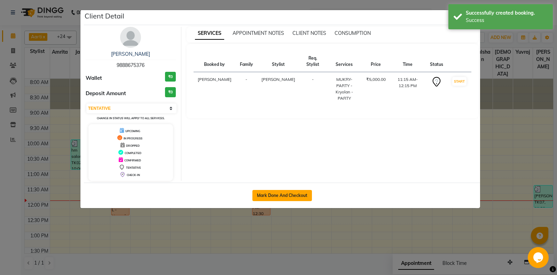
click at [298, 192] on button "Mark Done And Checkout" at bounding box center [282, 195] width 60 height 11
select select "service"
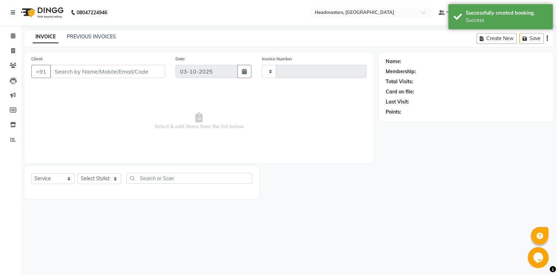
type input "7000"
select select "7130"
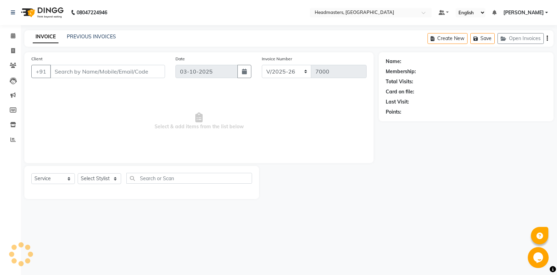
type input "9888675376"
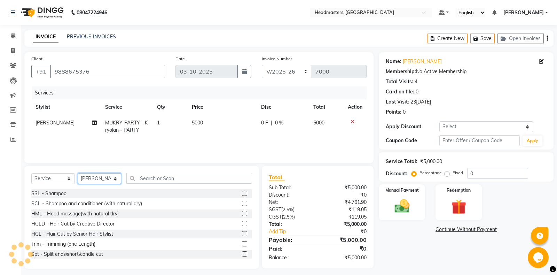
click at [78, 173] on select "Select Stylist Aarti Ali Amrita Amrita - Front Desk Balram Gental Man Gulshan H…" at bounding box center [100, 178] width 44 height 11
select select "64334"
click option "Gulshan" at bounding box center [0, 0] width 0 height 0
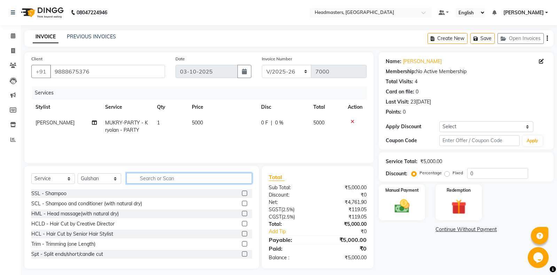
click at [174, 181] on input "text" at bounding box center [189, 178] width 126 height 11
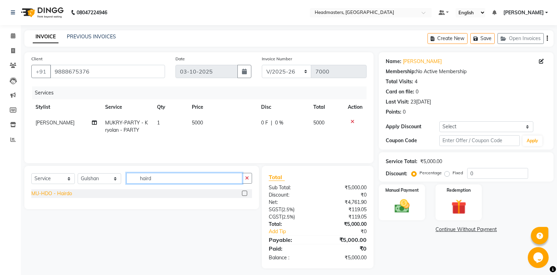
type input "haird"
click at [70, 196] on div "MU-HDO - Hairdo" at bounding box center [51, 193] width 41 height 7
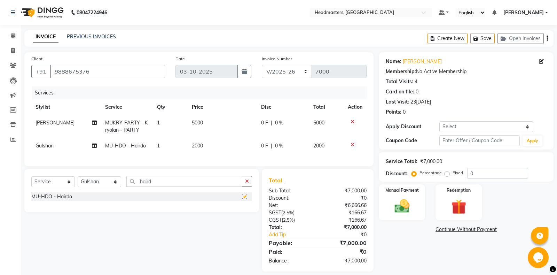
checkbox input "false"
drag, startPoint x: 164, startPoint y: 184, endPoint x: 111, endPoint y: 183, distance: 52.6
click at [126, 183] on input "haird" at bounding box center [184, 181] width 116 height 11
type input "lens"
click at [43, 210] on div "LensP-Lenses Premium" at bounding box center [57, 206] width 53 height 7
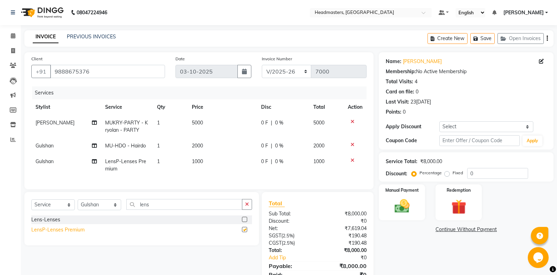
checkbox input "false"
click at [263, 123] on span "0 F" at bounding box center [264, 122] width 7 height 7
select select "60749"
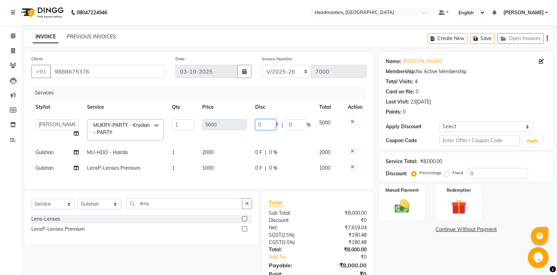
drag, startPoint x: 264, startPoint y: 125, endPoint x: 217, endPoint y: 121, distance: 47.2
click at [255, 126] on input "0" at bounding box center [265, 124] width 21 height 11
type input "1000"
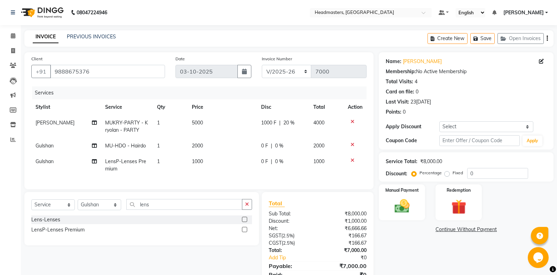
click at [261, 152] on td "0 F | 0 %" at bounding box center [283, 146] width 52 height 16
select select "64334"
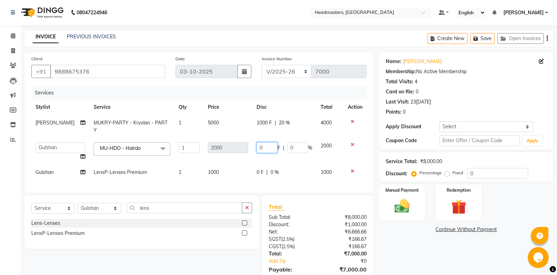
click at [264, 150] on input "0" at bounding box center [267, 147] width 21 height 11
type input "1000"
drag, startPoint x: 410, startPoint y: 255, endPoint x: 410, endPoint y: 252, distance: 3.9
click at [410, 256] on div "Name: Rajvir Membership: No Active Membership Total Visits: 4 Card on file: 0 L…" at bounding box center [469, 174] width 180 height 245
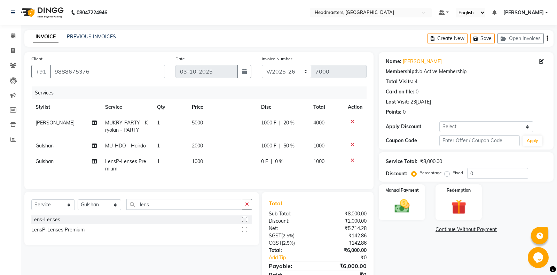
click at [267, 121] on span "1000 F" at bounding box center [268, 122] width 15 height 7
select select "60749"
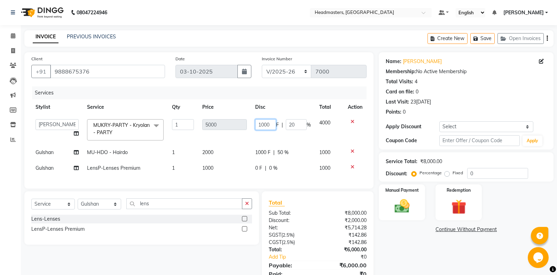
click at [261, 124] on input "1000" at bounding box center [265, 124] width 21 height 11
type input "2000"
click at [404, 242] on div "Name: Rajvir Membership: No Active Membership Total Visits: 4 Card on file: 0 L…" at bounding box center [469, 172] width 180 height 241
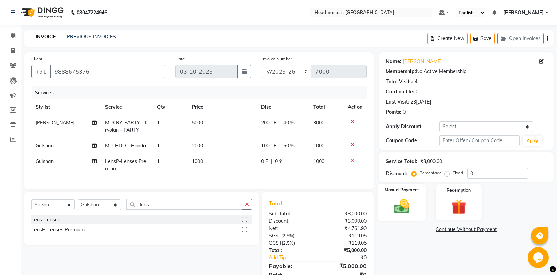
scroll to position [30, 0]
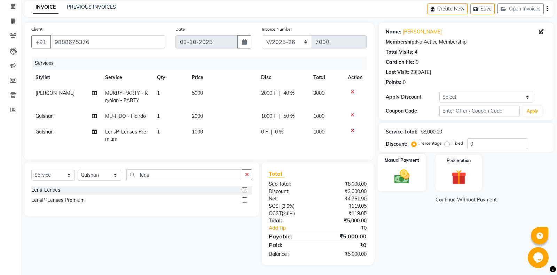
click at [400, 185] on img at bounding box center [401, 176] width 25 height 18
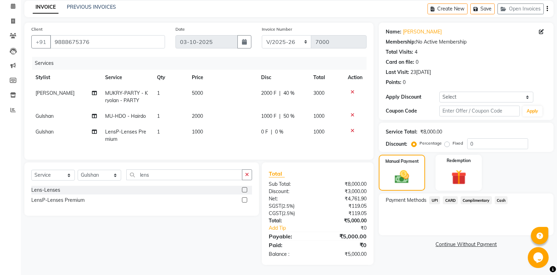
click at [498, 199] on span "Cash" at bounding box center [501, 200] width 13 height 8
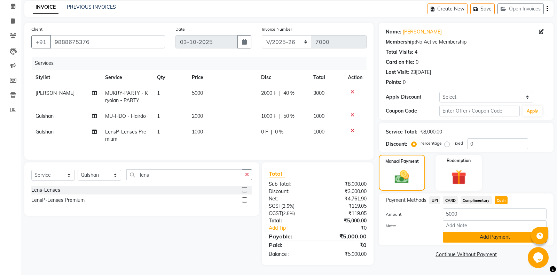
click at [474, 239] on button "Add Payment" at bounding box center [495, 236] width 104 height 11
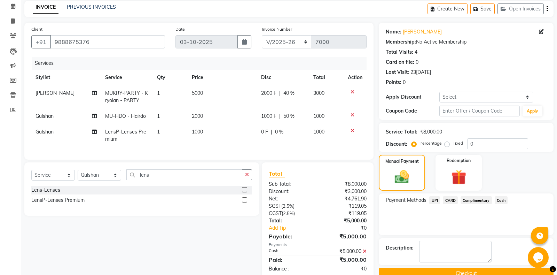
click at [439, 271] on button "Checkout" at bounding box center [466, 273] width 175 height 11
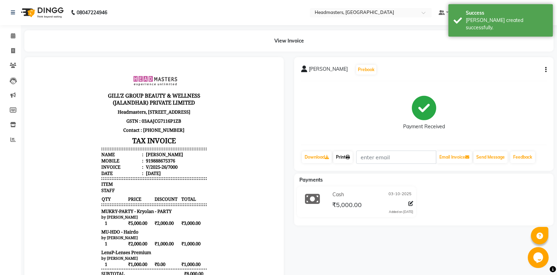
click at [353, 158] on link "Print" at bounding box center [342, 157] width 19 height 12
click at [337, 158] on link "Print" at bounding box center [342, 157] width 19 height 12
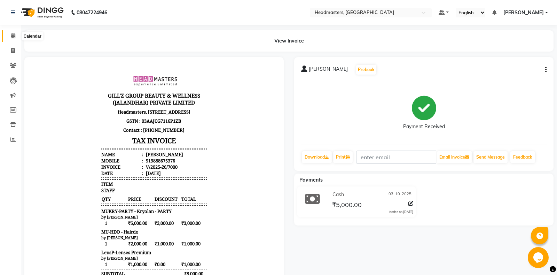
click at [9, 38] on span at bounding box center [13, 36] width 12 height 8
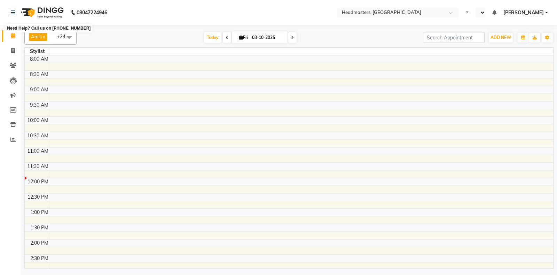
select select "en"
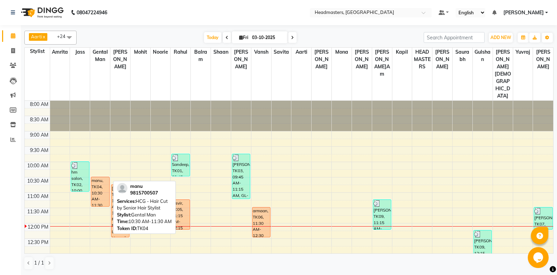
click at [101, 177] on div "manu, TK04, 10:30 AM-11:30 AM, HCG - Hair Cut by Senior Hair Stylist" at bounding box center [100, 191] width 18 height 29
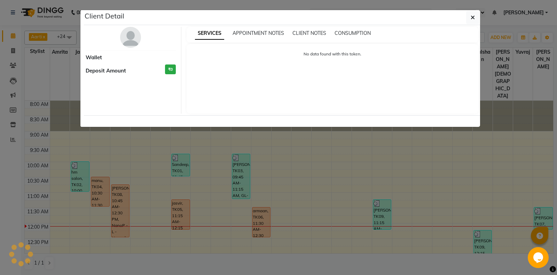
select select "1"
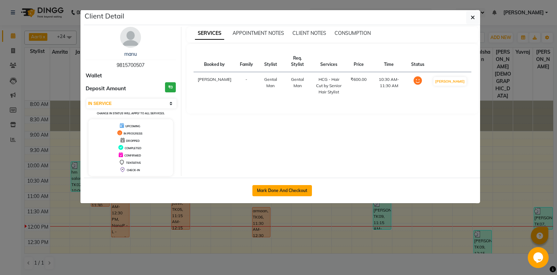
click at [278, 186] on button "Mark Done And Checkout" at bounding box center [282, 190] width 60 height 11
select select "service"
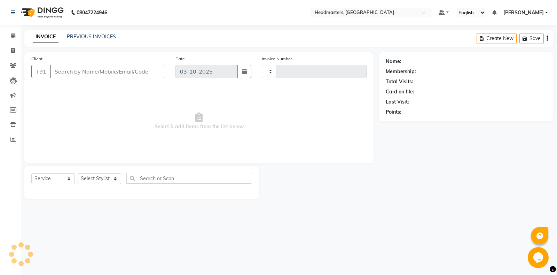
type input "7001"
select select "7130"
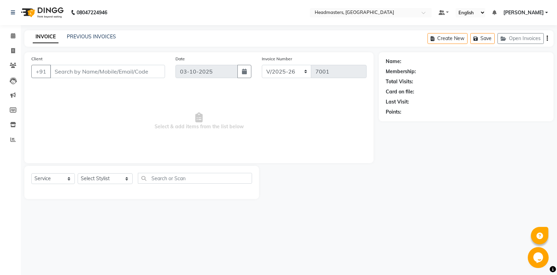
type input "9815700507"
select select "60717"
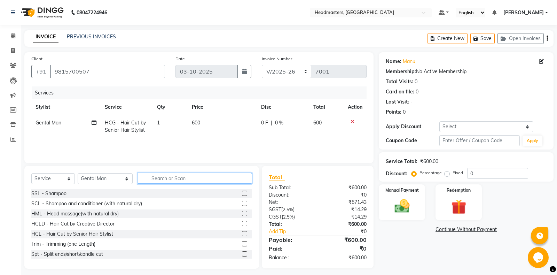
click at [192, 181] on input "text" at bounding box center [195, 178] width 114 height 11
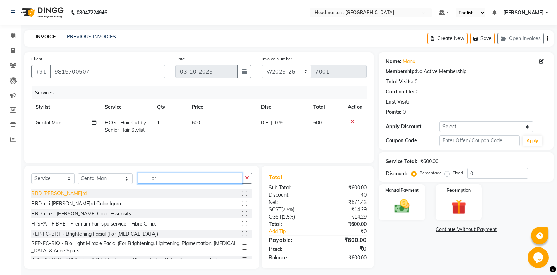
type input "br"
click at [56, 196] on div "BRD [PERSON_NAME]rd" at bounding box center [58, 193] width 55 height 7
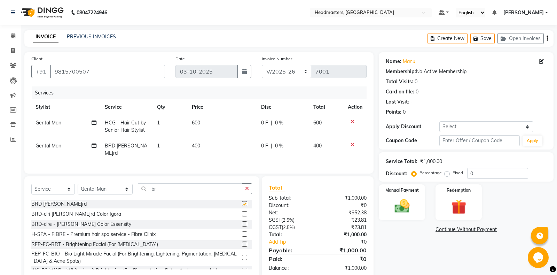
checkbox input "false"
click at [450, 173] on div "Fixed" at bounding box center [454, 172] width 17 height 8
click at [454, 171] on label "Fixed" at bounding box center [457, 173] width 10 height 6
click at [451, 171] on input "Fixed" at bounding box center [448, 172] width 5 height 5
radio input "true"
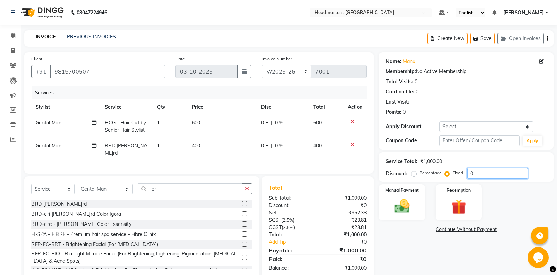
drag, startPoint x: 478, startPoint y: 173, endPoint x: 453, endPoint y: 172, distance: 25.1
click at [467, 172] on input "0" at bounding box center [497, 173] width 61 height 11
type input "200"
click at [402, 211] on img at bounding box center [401, 206] width 25 height 18
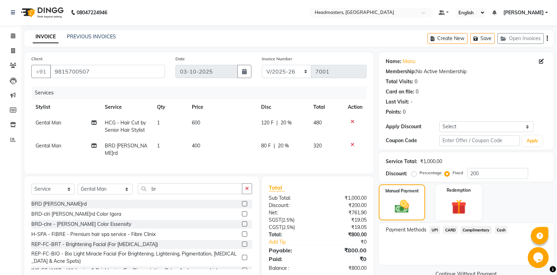
click at [433, 229] on span "UPI" at bounding box center [434, 230] width 11 height 8
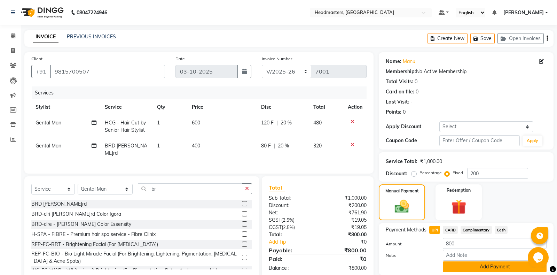
scroll to position [24, 0]
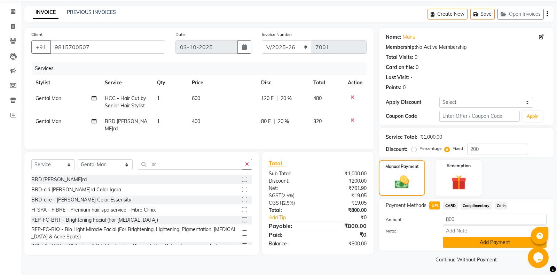
click at [469, 245] on button "Add Payment" at bounding box center [495, 242] width 104 height 11
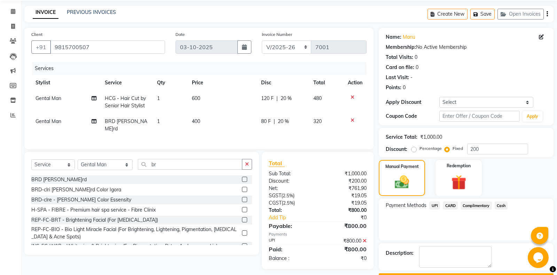
scroll to position [44, 0]
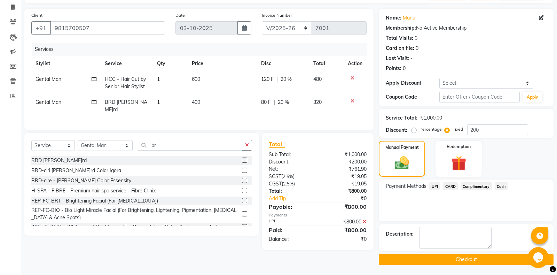
click at [406, 261] on button "Checkout" at bounding box center [466, 259] width 175 height 11
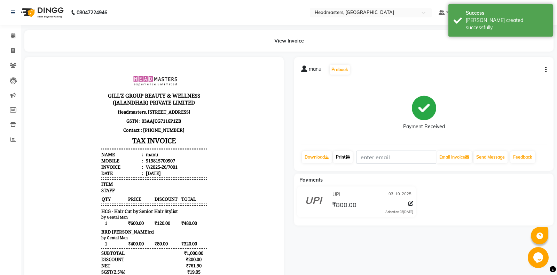
click at [343, 157] on link "Print" at bounding box center [342, 157] width 19 height 12
click at [345, 157] on link "Print" at bounding box center [342, 157] width 19 height 12
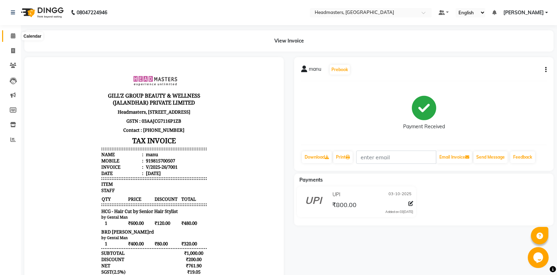
click at [10, 37] on span at bounding box center [13, 36] width 12 height 8
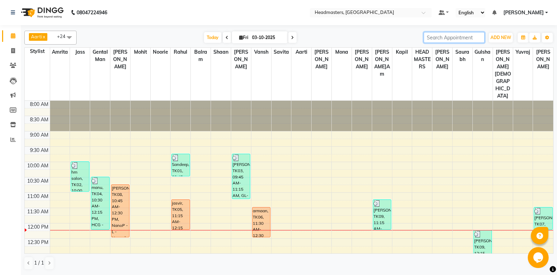
click at [442, 41] on input "search" at bounding box center [454, 37] width 61 height 11
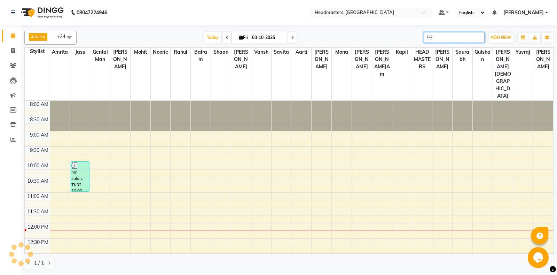
type input "9"
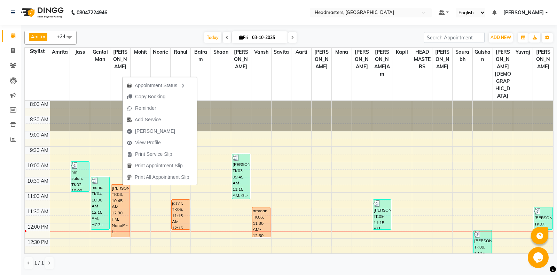
click at [277, 16] on nav "08047224946 Select Location × Headmasters, [GEOGRAPHIC_DATA] Default Panel My P…" at bounding box center [278, 12] width 557 height 25
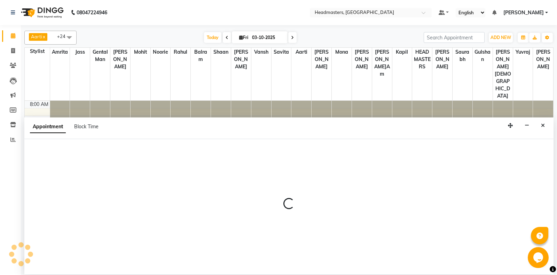
select select "60714"
select select "tentative"
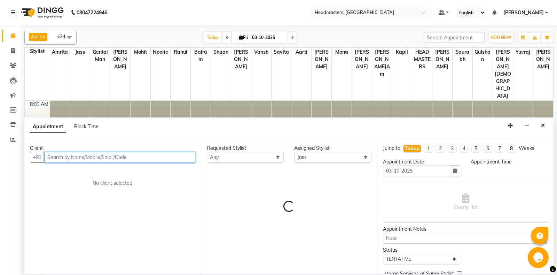
select select "660"
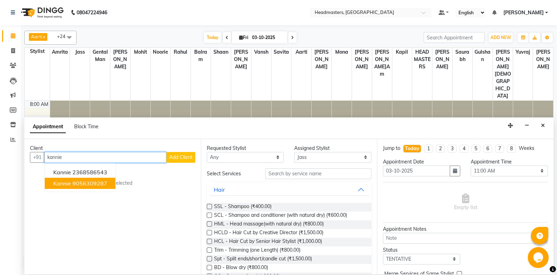
click at [105, 182] on ngb-highlight "9056309287" at bounding box center [89, 183] width 35 height 7
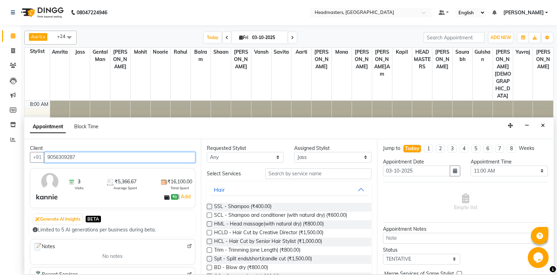
type input "9056309287"
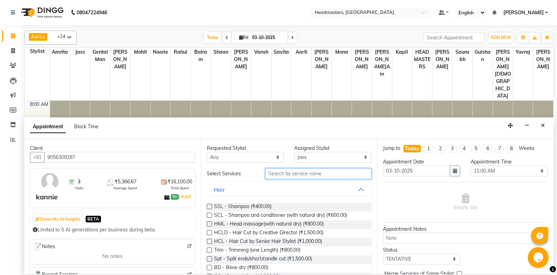
click at [325, 171] on input "text" at bounding box center [318, 173] width 107 height 11
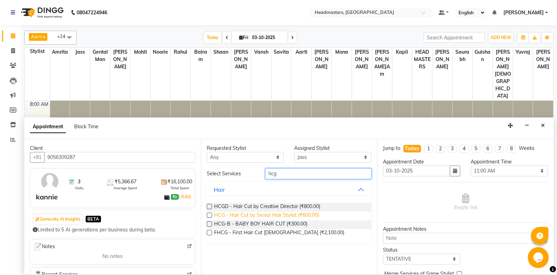
type input "hcg"
click at [297, 215] on span "HCG - Hair Cut by Senior Hair Stylist (₹600.00)" at bounding box center [266, 215] width 105 height 9
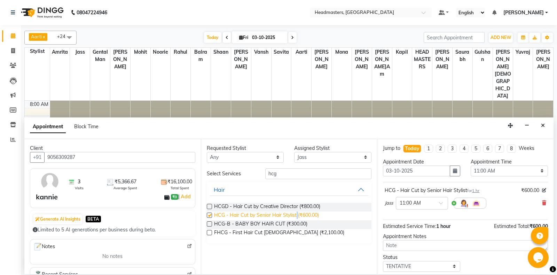
checkbox input "false"
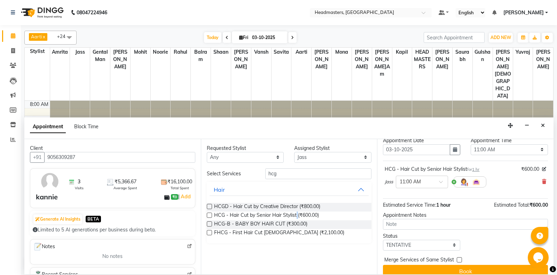
scroll to position [30, 0]
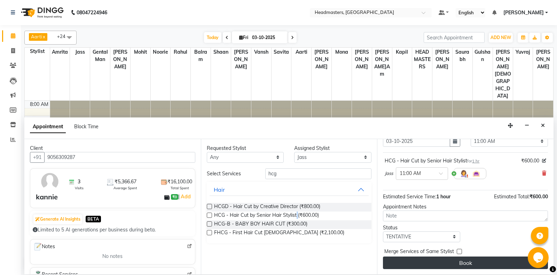
click at [438, 259] on button "Book" at bounding box center [465, 262] width 165 height 13
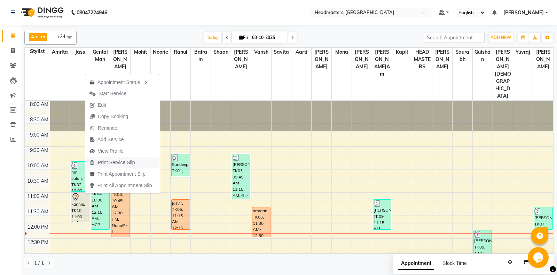
click at [117, 162] on span "Print Service Slip" at bounding box center [116, 162] width 37 height 7
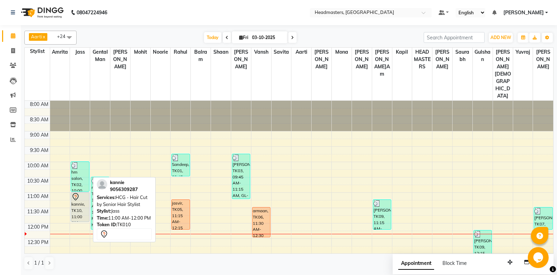
click at [82, 192] on div "kannie, TK10, 11:00 AM-12:00 PM, HCG - Hair Cut by Senior Hair Stylist" at bounding box center [80, 206] width 18 height 29
select select "7"
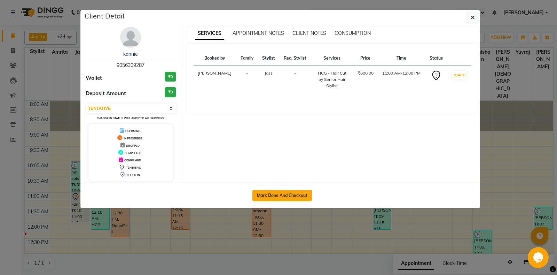
click at [291, 191] on button "Mark Done And Checkout" at bounding box center [282, 195] width 60 height 11
select select "service"
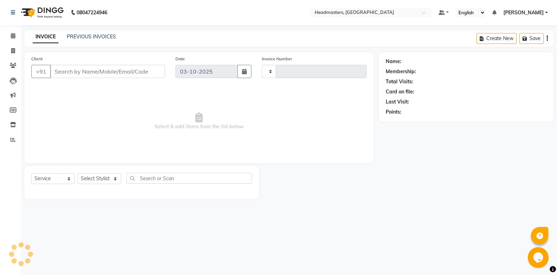
type input "7002"
select select "7130"
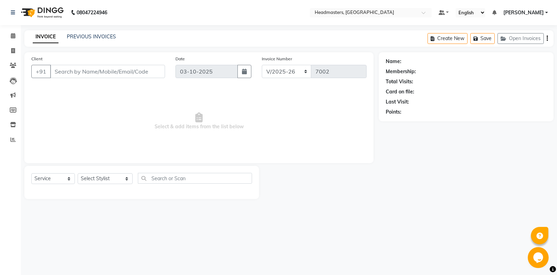
type input "9056309287"
select select "60714"
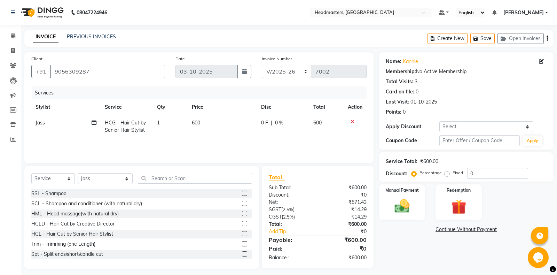
click at [264, 125] on span "0 F" at bounding box center [264, 122] width 7 height 7
select select "60714"
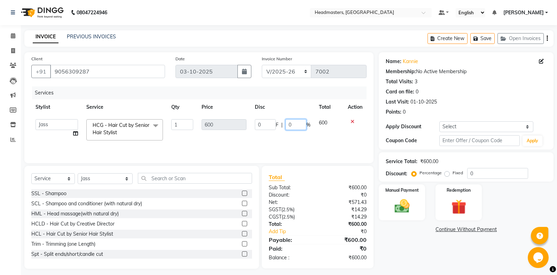
click at [292, 126] on input "0" at bounding box center [295, 124] width 21 height 11
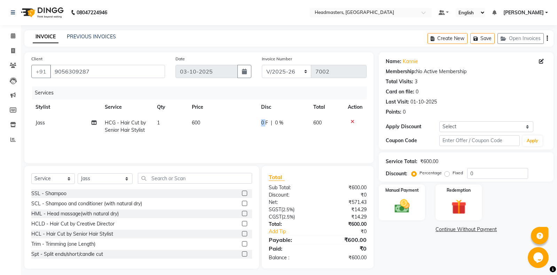
click at [263, 125] on span "0 F" at bounding box center [264, 122] width 7 height 7
select select "60714"
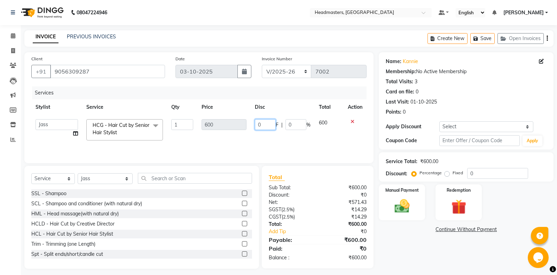
click at [266, 125] on input "0" at bounding box center [265, 124] width 21 height 11
type input "0200"
click at [411, 264] on div "Name: Kannie Membership: No Active Membership Total Visits: 3 Card on file: 0 L…" at bounding box center [469, 160] width 180 height 216
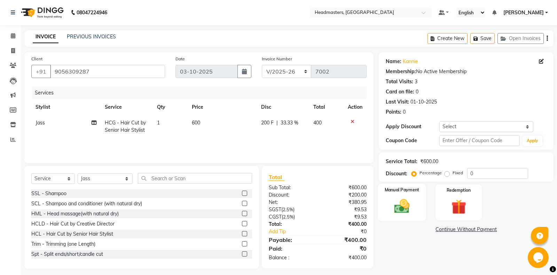
click at [412, 216] on div "Manual Payment" at bounding box center [402, 201] width 48 height 37
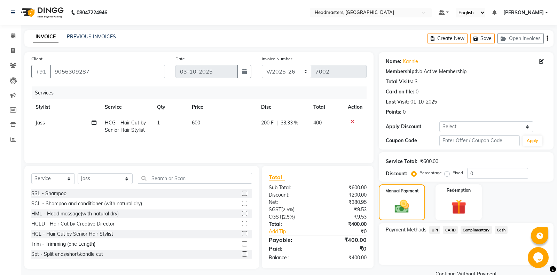
click at [504, 231] on span "Cash" at bounding box center [501, 230] width 13 height 8
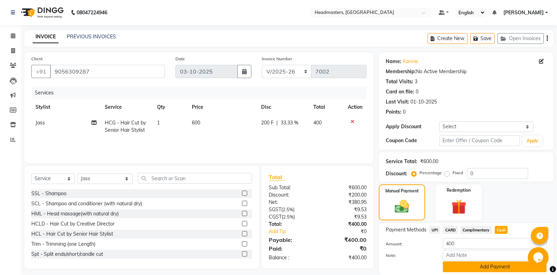
scroll to position [24, 0]
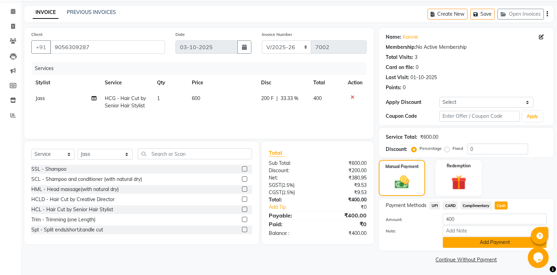
click at [481, 242] on button "Add Payment" at bounding box center [495, 242] width 104 height 11
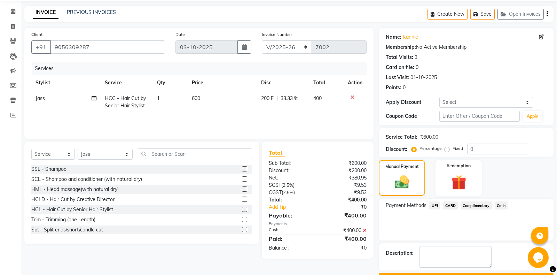
scroll to position [44, 0]
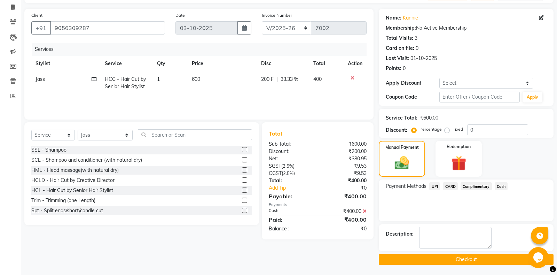
click at [446, 259] on button "Checkout" at bounding box center [466, 259] width 175 height 11
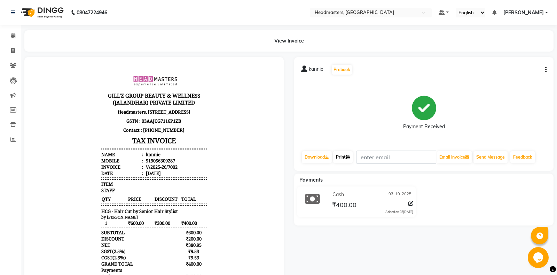
click at [349, 158] on icon at bounding box center [348, 157] width 4 height 4
click at [342, 161] on link "Print" at bounding box center [342, 157] width 19 height 12
click at [10, 34] on span at bounding box center [13, 36] width 12 height 8
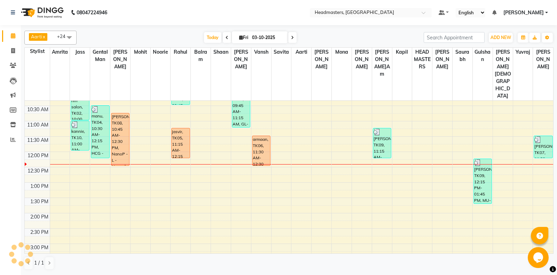
scroll to position [49, 0]
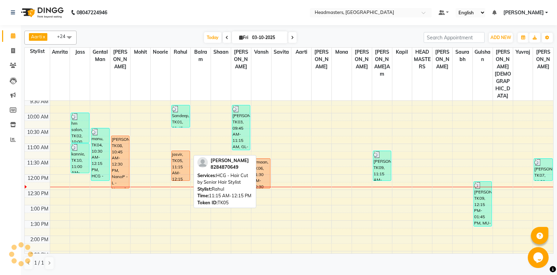
click at [174, 151] on div "jasvir, TK05, 11:15 AM-12:15 PM, HCG - Hair Cut by Senior Hair Stylist" at bounding box center [181, 166] width 18 height 30
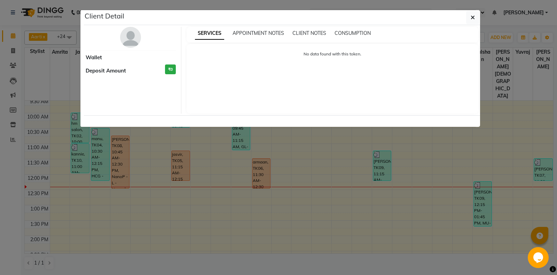
select select "1"
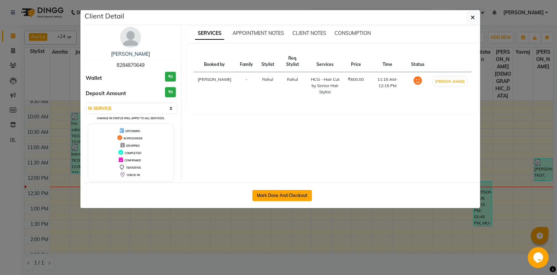
click at [267, 199] on button "Mark Done And Checkout" at bounding box center [282, 195] width 60 height 11
select select "service"
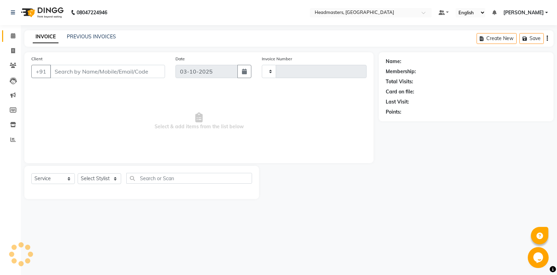
type input "7003"
select select "7130"
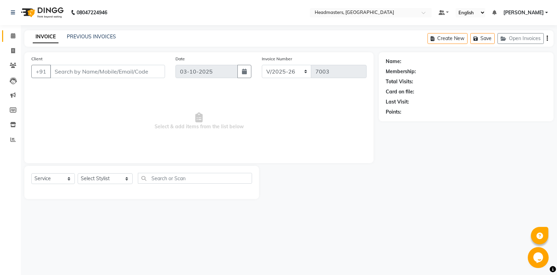
type input "8284870649"
select select "60725"
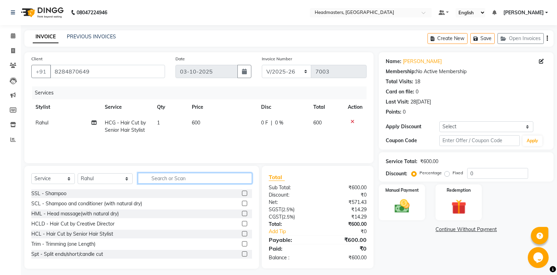
click at [154, 177] on input "text" at bounding box center [195, 178] width 114 height 11
click at [126, 127] on span "HCG - Hair Cut by Senior Hair Stylist" at bounding box center [125, 126] width 41 height 14
select select "60725"
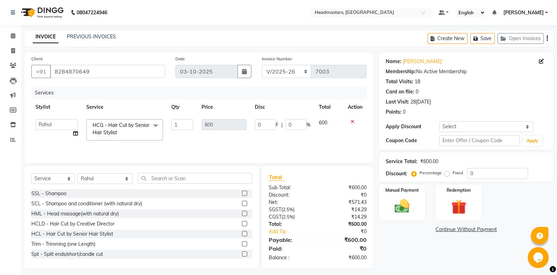
click at [126, 127] on span "HCG - Hair Cut by Senior Hair Stylist" at bounding box center [121, 129] width 57 height 14
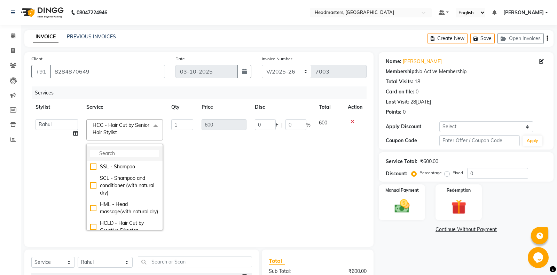
click at [139, 152] on input "multiselect-search" at bounding box center [124, 153] width 69 height 7
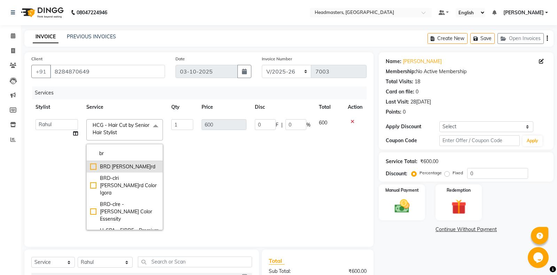
type input "br"
click at [123, 163] on div "BRD - [PERSON_NAME]" at bounding box center [124, 166] width 69 height 7
checkbox input "true"
type input "400"
click at [202, 167] on td "400" at bounding box center [223, 174] width 53 height 119
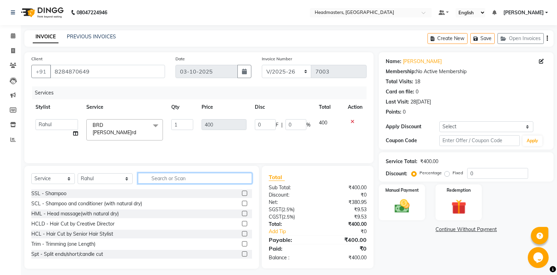
click at [146, 178] on input "text" at bounding box center [195, 178] width 114 height 11
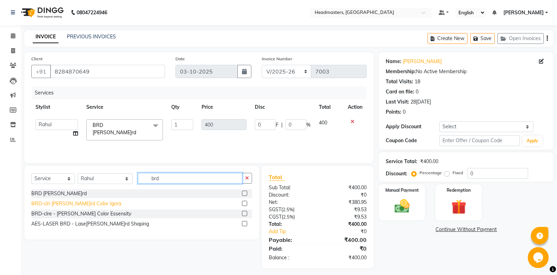
type input "brd"
click at [86, 207] on div "BRD-clri [PERSON_NAME]rd Color Igora" at bounding box center [76, 203] width 90 height 7
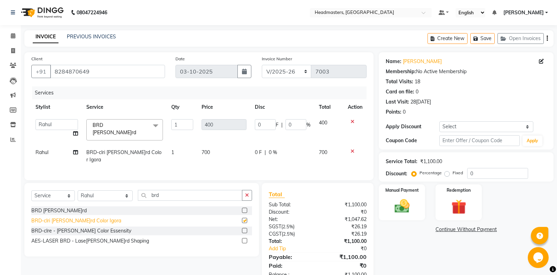
checkbox input "false"
click at [464, 173] on div "Percentage Fixed" at bounding box center [440, 172] width 54 height 9
click at [460, 173] on label "Fixed" at bounding box center [457, 173] width 10 height 6
click at [451, 173] on input "Fixed" at bounding box center [448, 172] width 5 height 5
radio input "true"
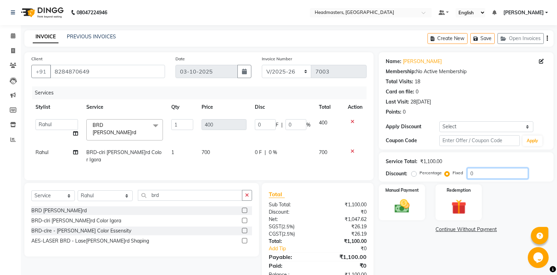
drag, startPoint x: 475, startPoint y: 174, endPoint x: 469, endPoint y: 175, distance: 6.0
click at [469, 175] on input "0" at bounding box center [497, 173] width 61 height 11
type input "1"
type input "0.36"
type input "0.09"
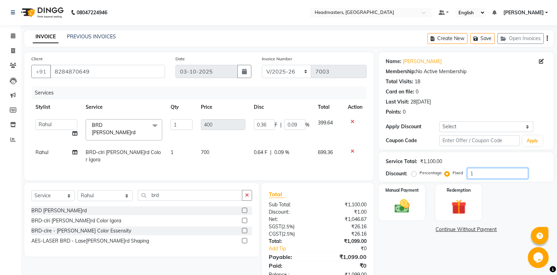
type input "10"
type input "3.64"
type input "0.91"
type input "100"
type input "36.36"
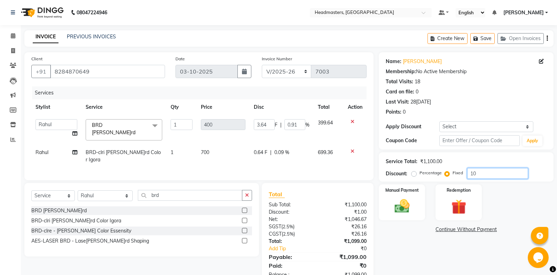
type input "9.09"
type input "100"
click at [401, 203] on img at bounding box center [401, 206] width 25 height 18
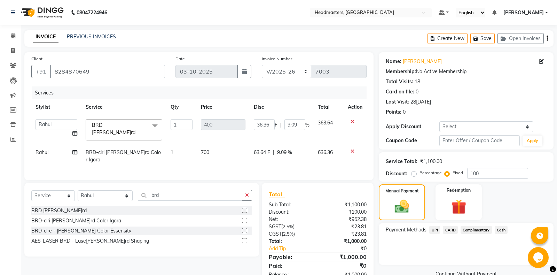
click at [500, 228] on span "Cash" at bounding box center [501, 230] width 13 height 8
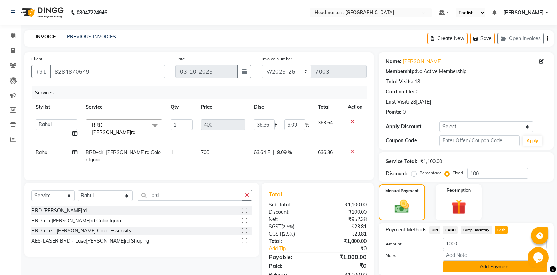
click at [482, 267] on button "Add Payment" at bounding box center [495, 266] width 104 height 11
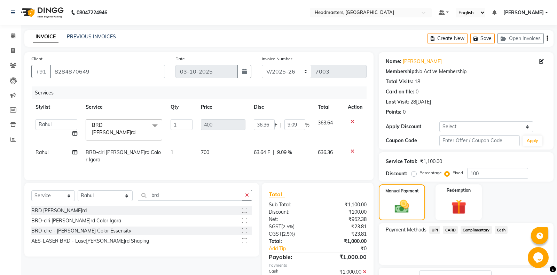
scroll to position [44, 0]
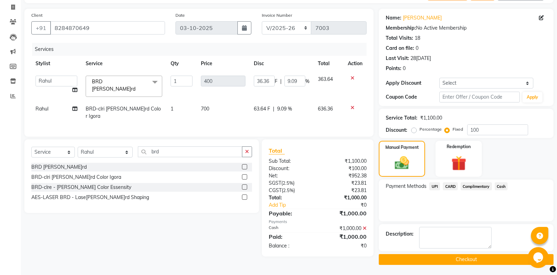
click at [446, 255] on button "Checkout" at bounding box center [466, 259] width 175 height 11
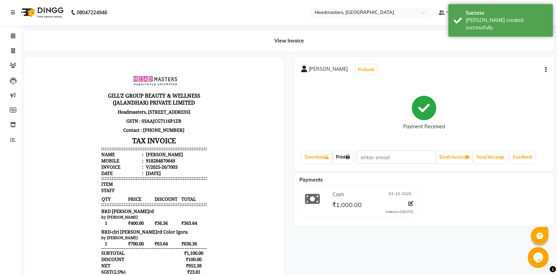
click at [353, 158] on link "Print" at bounding box center [342, 157] width 19 height 12
click at [343, 156] on link "Print" at bounding box center [342, 157] width 19 height 12
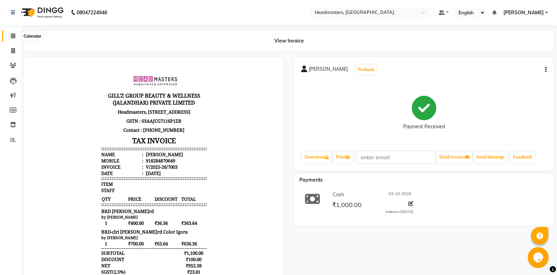
click at [8, 36] on span at bounding box center [13, 36] width 12 height 8
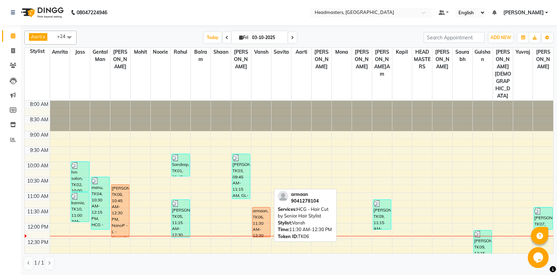
click at [266, 207] on div "armaan, TK06, 11:30 AM-12:30 PM, HCG - Hair Cut by Senior Hair Stylist" at bounding box center [261, 222] width 18 height 30
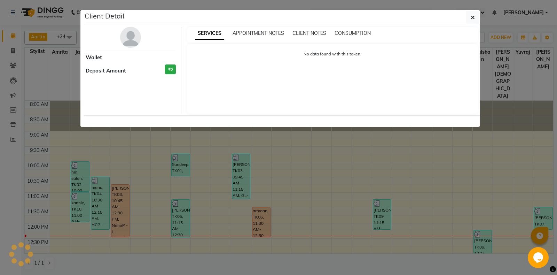
select select "1"
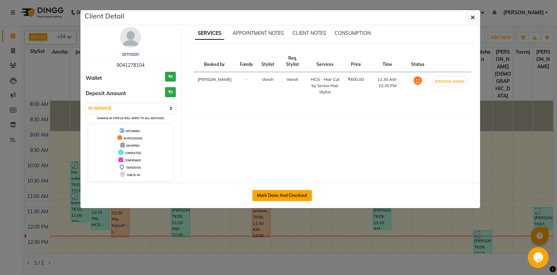
click at [288, 194] on button "Mark Done And Checkout" at bounding box center [282, 195] width 60 height 11
select select "service"
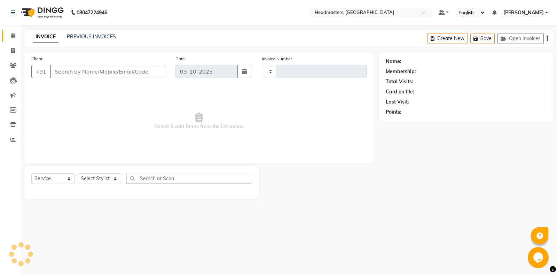
type input "7004"
select select "7130"
type input "9041278104"
select select "60730"
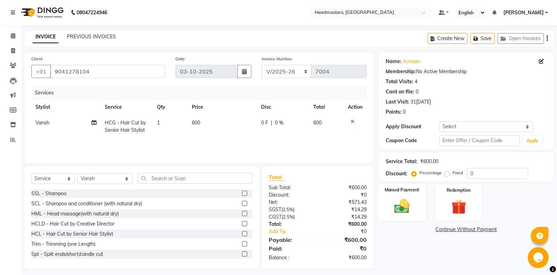
click at [398, 192] on label "Manual Payment" at bounding box center [402, 189] width 35 height 7
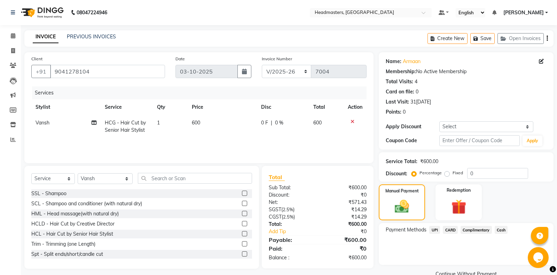
click at [497, 227] on span "Cash" at bounding box center [501, 230] width 13 height 8
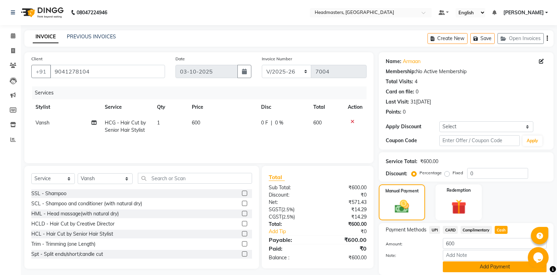
click at [456, 266] on button "Add Payment" at bounding box center [495, 266] width 104 height 11
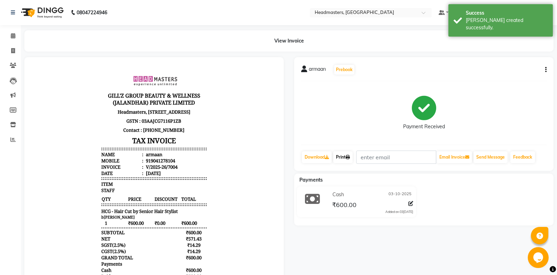
click at [349, 159] on link "Print" at bounding box center [342, 157] width 19 height 12
click at [349, 158] on icon at bounding box center [348, 157] width 4 height 4
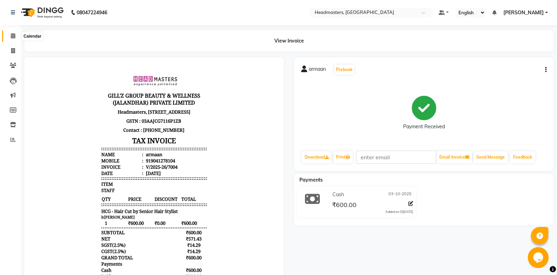
click at [13, 38] on icon at bounding box center [13, 35] width 5 height 5
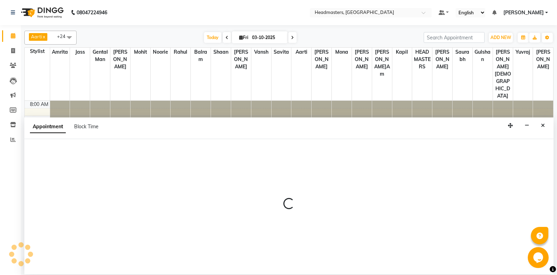
select select "60724"
select select "tentative"
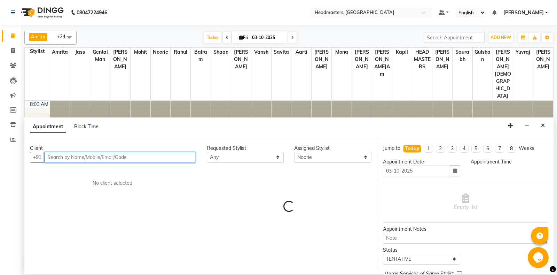
select select "675"
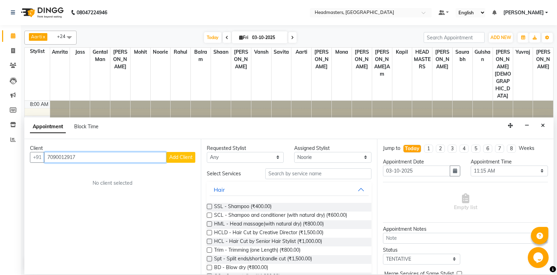
type input "7090012917"
click at [191, 159] on button "Add Client" at bounding box center [180, 157] width 29 height 11
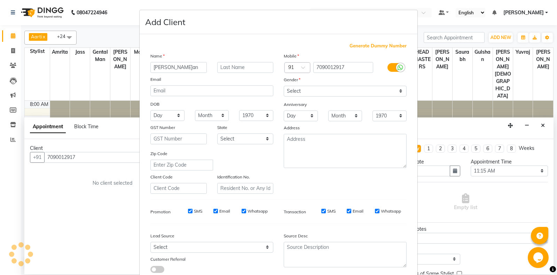
type input "[PERSON_NAME]an"
click at [284, 86] on select "Select [DEMOGRAPHIC_DATA] [DEMOGRAPHIC_DATA] Other Prefer Not To Say" at bounding box center [345, 91] width 123 height 11
select select "[DEMOGRAPHIC_DATA]"
click option "[DEMOGRAPHIC_DATA]" at bounding box center [0, 0] width 0 height 0
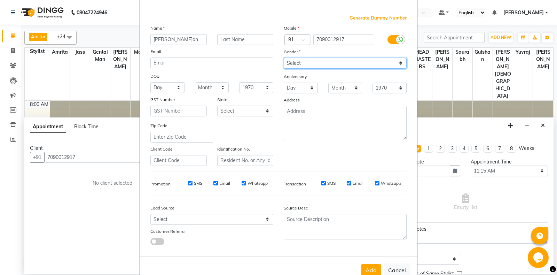
scroll to position [48, 0]
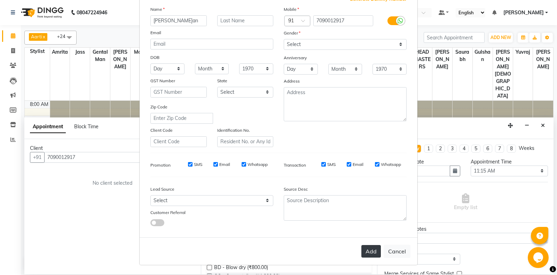
click at [372, 249] on button "Add" at bounding box center [370, 251] width 19 height 13
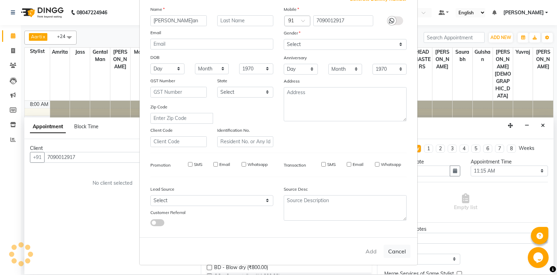
select select
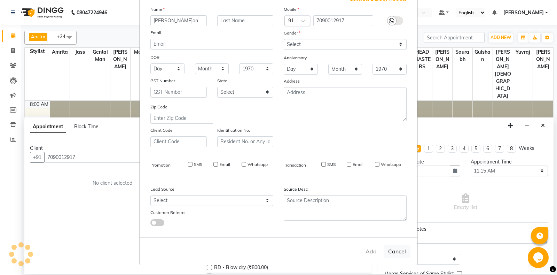
select select
checkbox input "false"
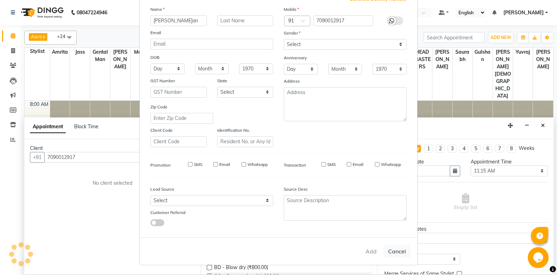
checkbox input "false"
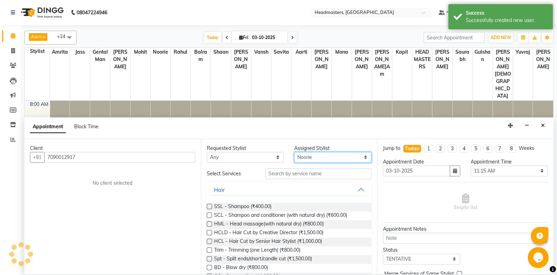
click at [294, 152] on select "Select Aarti Ali Amrita Balram Gental Man Gulshan HEADMASTERS Jass Kapil Mahi M…" at bounding box center [332, 157] width 77 height 11
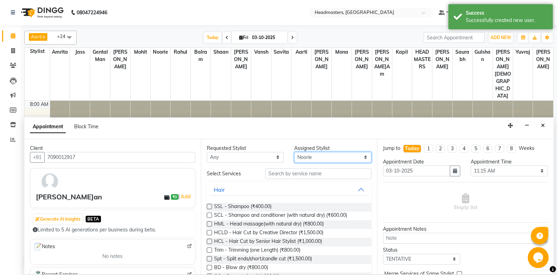
select select "60723"
click option "Mohit" at bounding box center [0, 0] width 0 height 0
click at [307, 173] on input "text" at bounding box center [318, 173] width 107 height 11
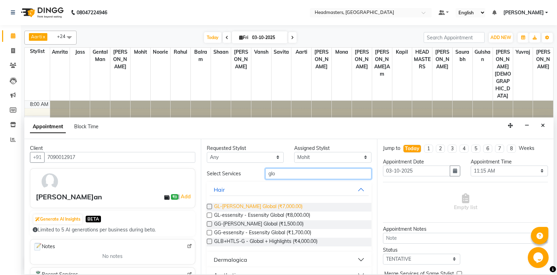
type input "glo"
click at [273, 207] on span "GL-[PERSON_NAME] Global (₹7,000.00)" at bounding box center [258, 207] width 88 height 9
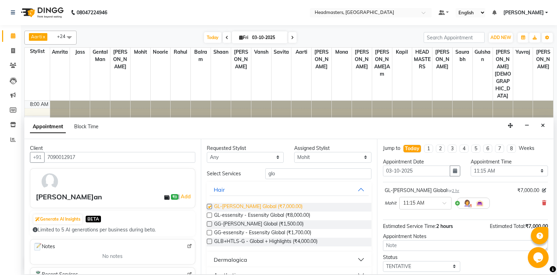
checkbox input "false"
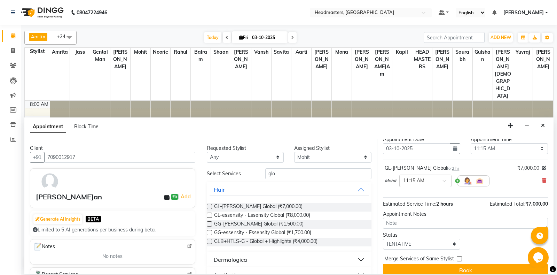
scroll to position [30, 0]
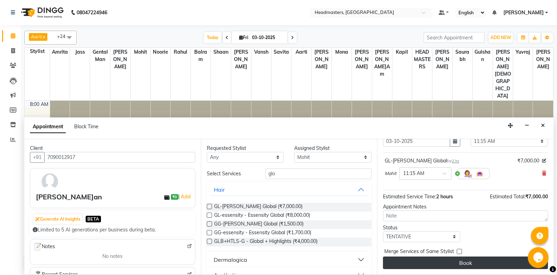
click at [462, 265] on button "Book" at bounding box center [465, 262] width 165 height 13
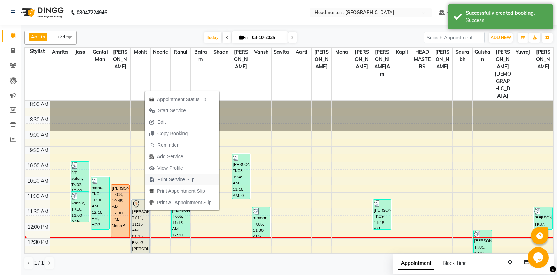
click at [180, 181] on span "Print Service Slip" at bounding box center [175, 179] width 37 height 7
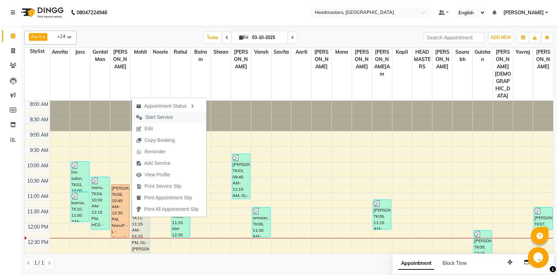
click at [172, 119] on span "Start Service" at bounding box center [159, 116] width 28 height 7
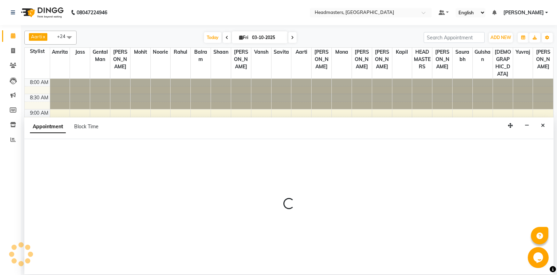
select select "60725"
select select "750"
select select "tentative"
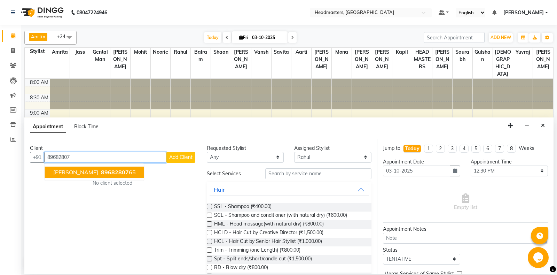
click at [59, 174] on span "[PERSON_NAME]" at bounding box center [75, 171] width 45 height 7
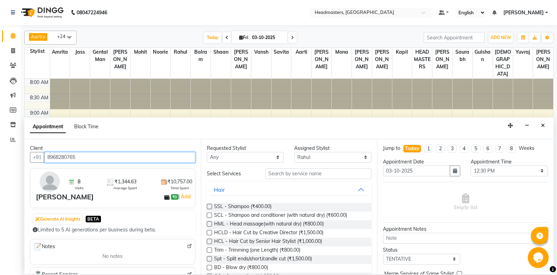
type input "8968280765"
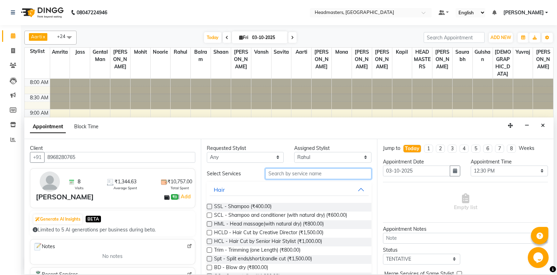
click at [273, 172] on input "text" at bounding box center [318, 173] width 107 height 11
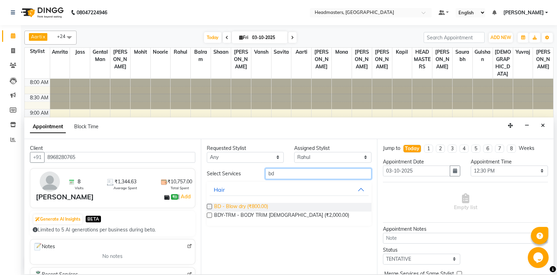
type input "bd"
click at [255, 203] on span "BD - Blow dry (₹800.00)" at bounding box center [241, 207] width 54 height 9
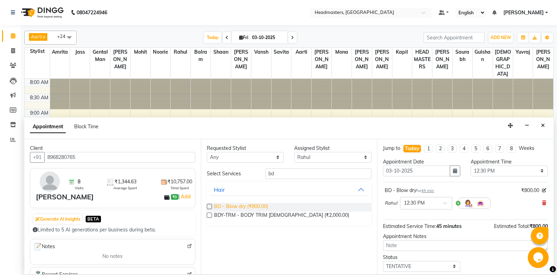
click at [253, 206] on span "BD - Blow dry (₹800.00)" at bounding box center [241, 207] width 54 height 9
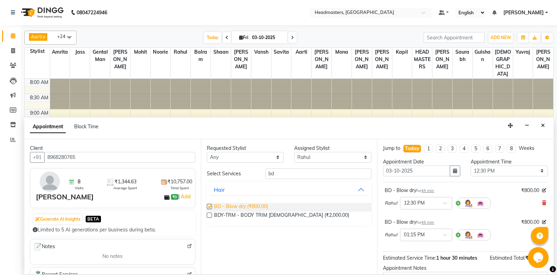
checkbox input "false"
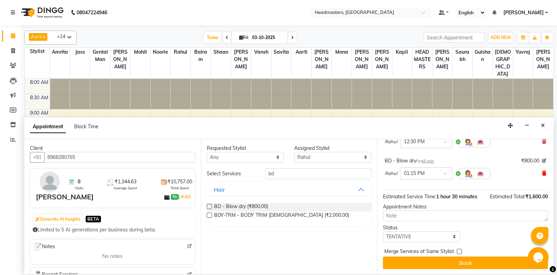
click at [545, 173] on icon at bounding box center [544, 173] width 4 height 5
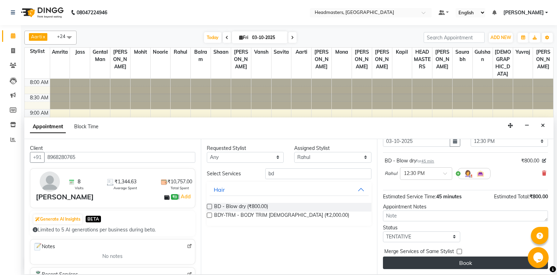
click at [483, 265] on button "Book" at bounding box center [465, 262] width 165 height 13
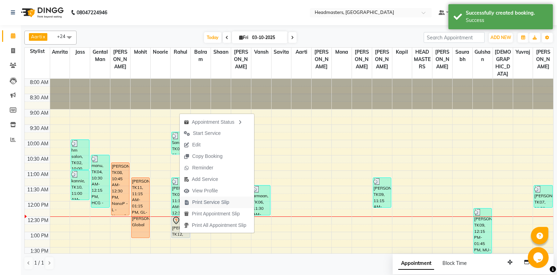
click at [198, 204] on span "Print Service Slip" at bounding box center [210, 201] width 37 height 7
click at [205, 135] on span "Start Service" at bounding box center [206, 130] width 28 height 7
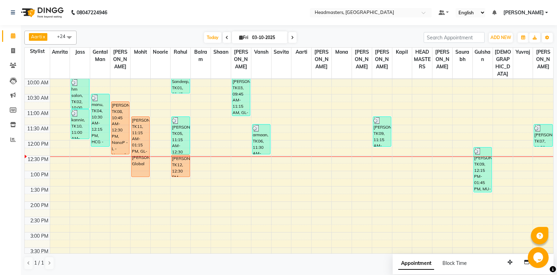
scroll to position [73, 0]
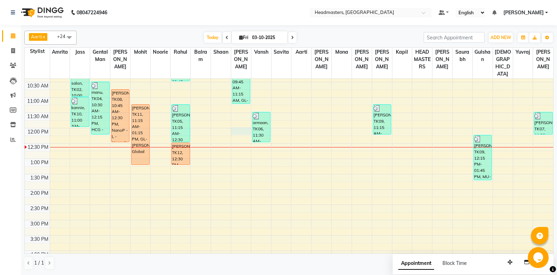
click at [233, 128] on div "8:00 AM 8:30 AM 9:00 AM 9:30 AM 10:00 AM 10:30 AM 11:00 AM 11:30 AM 12:00 PM 12…" at bounding box center [289, 220] width 528 height 428
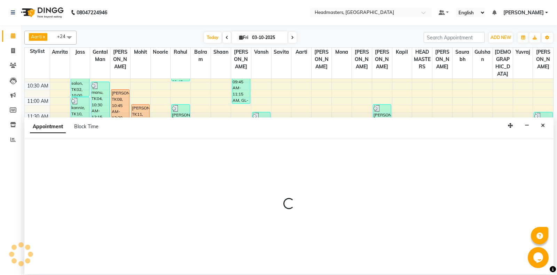
select select "60729"
select select "tentative"
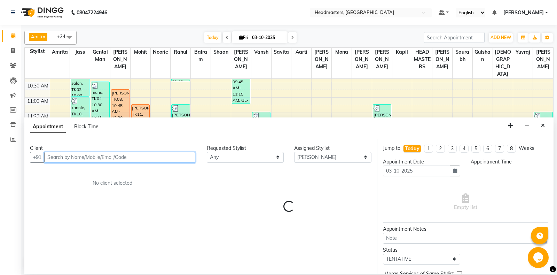
select select "720"
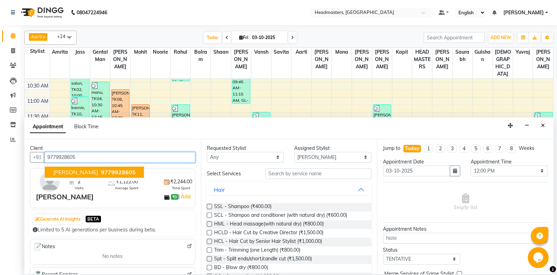
click at [58, 169] on span "[PERSON_NAME]" at bounding box center [75, 171] width 45 height 7
type input "9779928605"
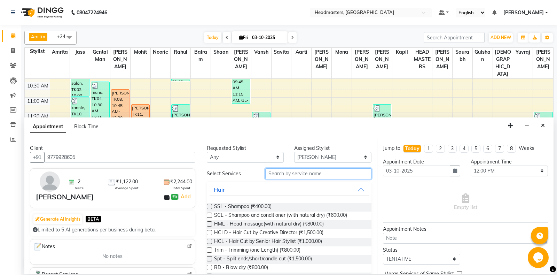
click at [302, 173] on input "text" at bounding box center [318, 173] width 107 height 11
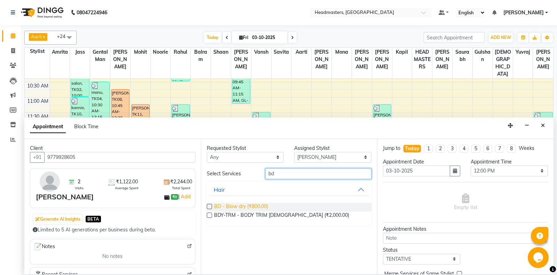
type input "bd"
click at [255, 206] on span "BD - Blow dry (₹800.00)" at bounding box center [241, 207] width 54 height 9
checkbox input "false"
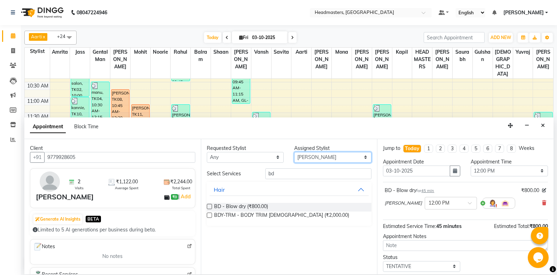
click at [294, 152] on select "Select Aarti Ali Amrita Balram Gental Man Gulshan HEADMASTERS Jass Kapil Mahi M…" at bounding box center [332, 157] width 77 height 11
select select "60721"
click option "[PERSON_NAME]" at bounding box center [0, 0] width 0 height 0
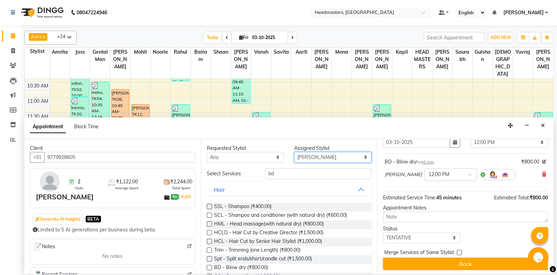
scroll to position [30, 0]
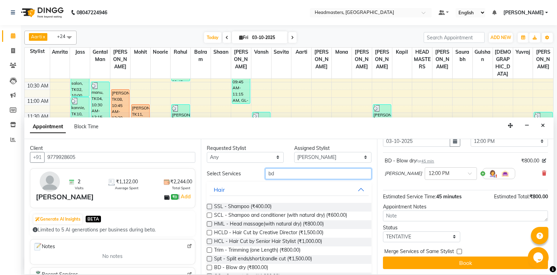
click at [302, 174] on input "bd" at bounding box center [318, 173] width 107 height 11
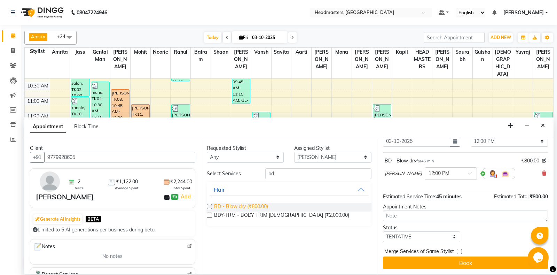
click at [255, 205] on span "BD - Blow dry (₹800.00)" at bounding box center [241, 207] width 54 height 9
checkbox input "false"
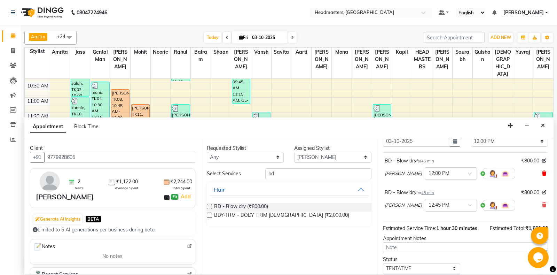
click at [545, 173] on icon at bounding box center [544, 173] width 4 height 5
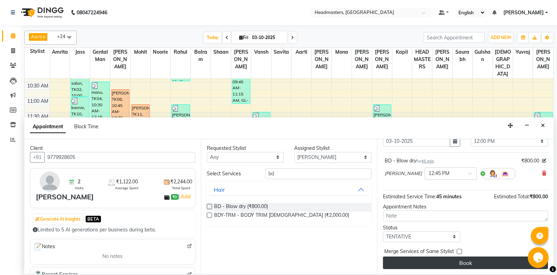
click at [468, 262] on button "Book" at bounding box center [465, 262] width 165 height 13
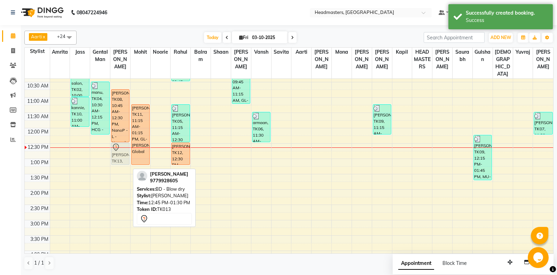
drag, startPoint x: 122, startPoint y: 158, endPoint x: 121, endPoint y: 149, distance: 8.8
click at [121, 149] on div "ravneet, TK08, 10:45 AM-12:30 PM, NanoP -L - Nanoplastia Mrs.Kohli, TK13, 12:45…" at bounding box center [120, 220] width 20 height 428
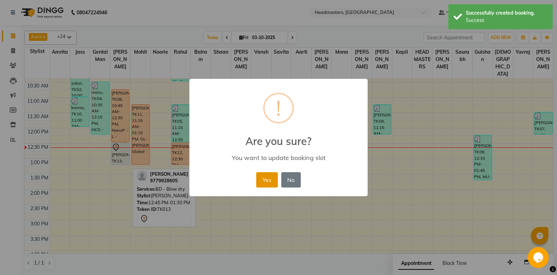
click at [267, 179] on button "Yes" at bounding box center [266, 179] width 21 height 15
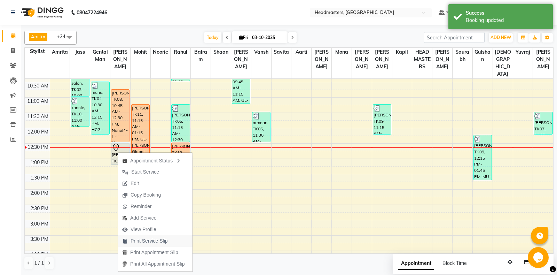
click at [162, 244] on span "Print Service Slip" at bounding box center [149, 240] width 37 height 7
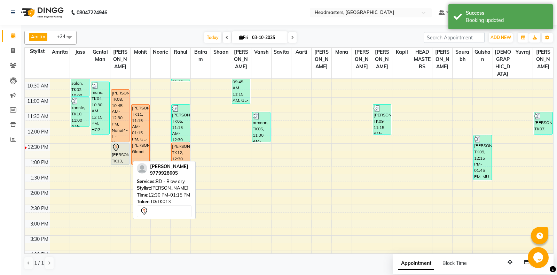
click at [119, 158] on div "[PERSON_NAME]li, TK13, 12:30 PM-01:15 PM, BD - Blow dry" at bounding box center [120, 154] width 18 height 22
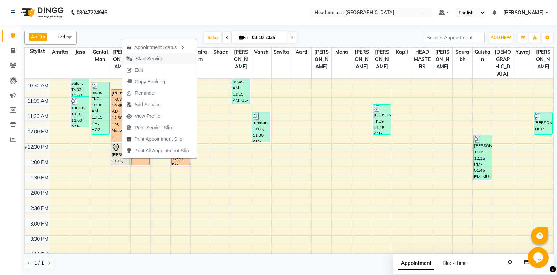
click at [152, 61] on span "Start Service" at bounding box center [149, 58] width 28 height 7
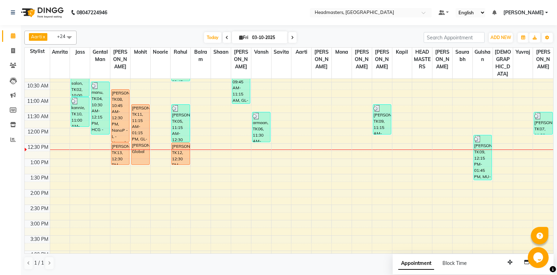
click at [264, 159] on div "8:00 AM 8:30 AM 9:00 AM 9:30 AM 10:00 AM 10:30 AM 11:00 AM 11:30 AM 12:00 PM 12…" at bounding box center [289, 220] width 528 height 428
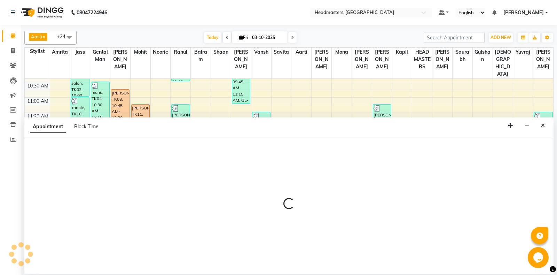
select select "60730"
select select "780"
select select "tentative"
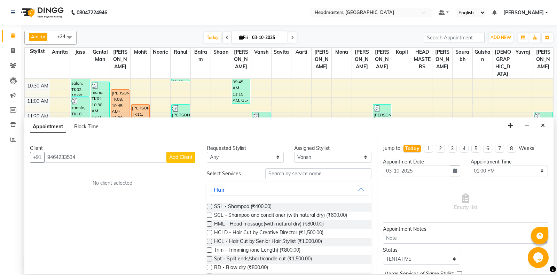
type input "9464233534"
click at [172, 159] on span "Add Client" at bounding box center [180, 157] width 23 height 6
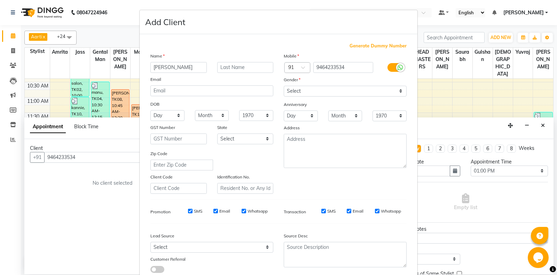
type input "[PERSON_NAME]ep"
click at [284, 86] on select "Select [DEMOGRAPHIC_DATA] [DEMOGRAPHIC_DATA] Other Prefer Not To Say" at bounding box center [345, 91] width 123 height 11
select select "male"
click option "[DEMOGRAPHIC_DATA]" at bounding box center [0, 0] width 0 height 0
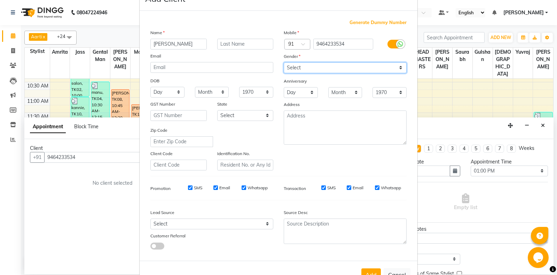
scroll to position [37, 0]
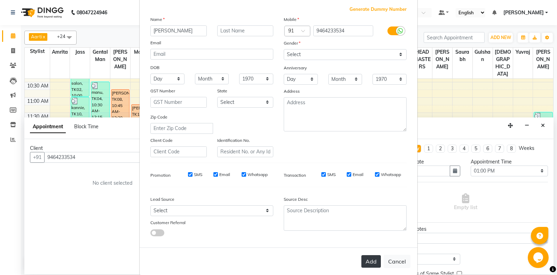
click at [374, 262] on button "Add" at bounding box center [370, 261] width 19 height 13
select select
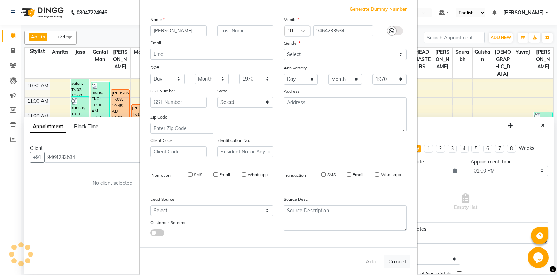
select select
checkbox input "false"
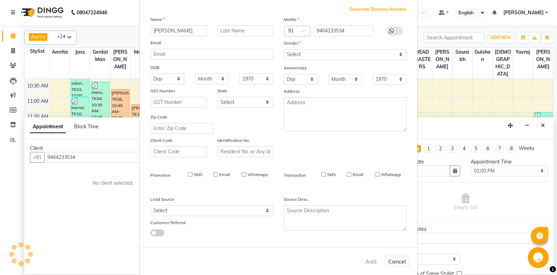
checkbox input "false"
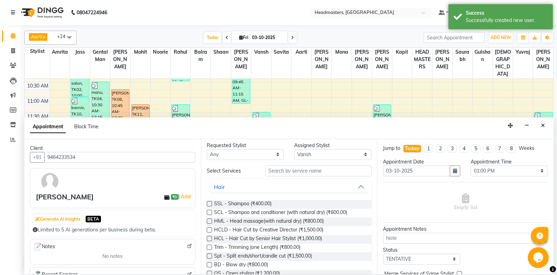
scroll to position [0, 0]
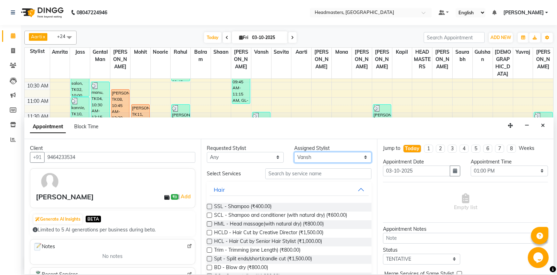
click at [294, 152] on select "Select Aarti Ali Amrita Balram Gental Man Gulshan HEADMASTERS Jass Kapil Mahi M…" at bounding box center [332, 157] width 77 height 11
select select "60727"
click option "Shaan" at bounding box center [0, 0] width 0 height 0
click at [316, 174] on input "text" at bounding box center [318, 173] width 107 height 11
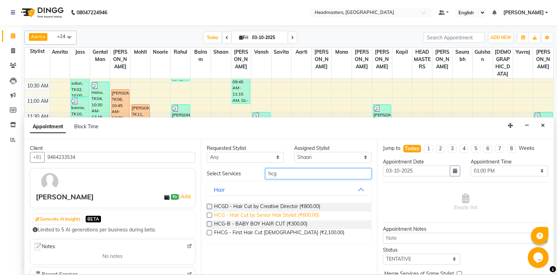
type input "hcg"
click at [306, 215] on span "HCG - Hair Cut by Senior Hair Stylist (₹600.00)" at bounding box center [266, 215] width 105 height 9
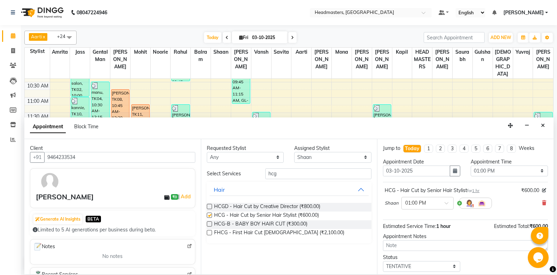
checkbox input "false"
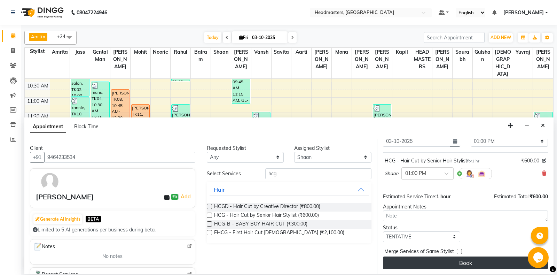
click at [467, 262] on button "Book" at bounding box center [465, 262] width 165 height 13
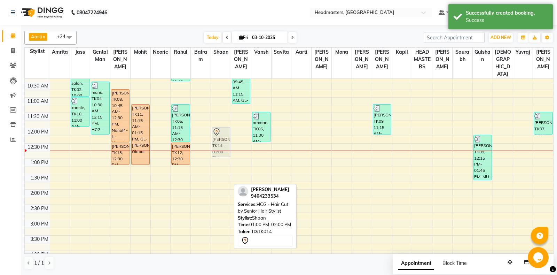
drag, startPoint x: 218, startPoint y: 171, endPoint x: 218, endPoint y: 142, distance: 29.2
click at [218, 142] on div "jagdeep, TK14, 01:00 PM-02:00 PM, HCG - Hair Cut by Senior Hair Stylist jagdeep…" at bounding box center [221, 220] width 20 height 428
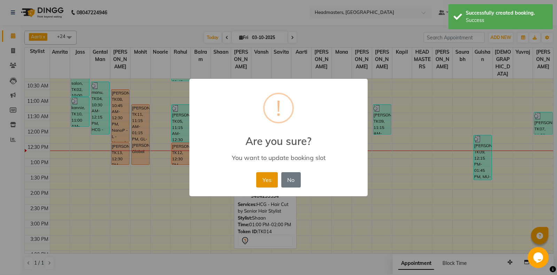
click at [263, 176] on button "Yes" at bounding box center [266, 179] width 21 height 15
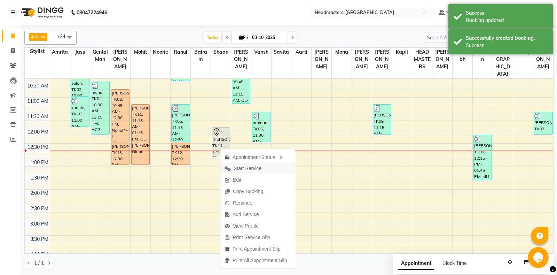
click at [241, 171] on span "Start Service" at bounding box center [248, 168] width 28 height 7
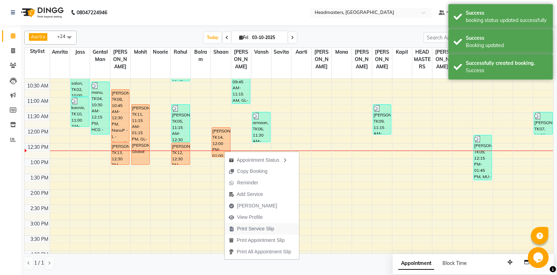
click at [237, 227] on span "Print Service Slip" at bounding box center [255, 228] width 37 height 7
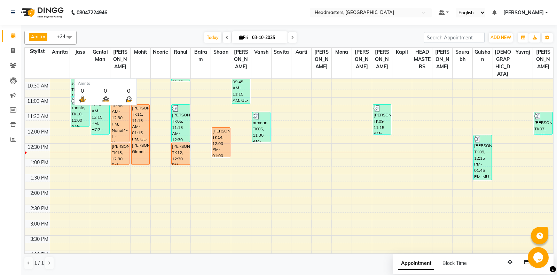
scroll to position [0, 0]
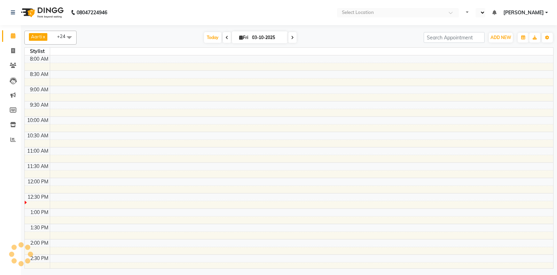
scroll to position [122, 0]
select select "en"
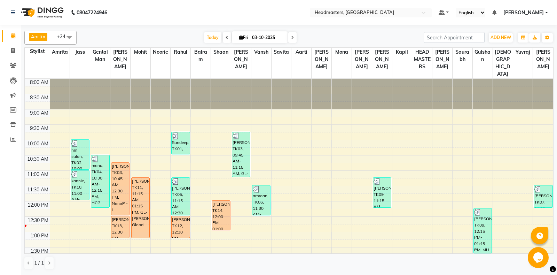
scroll to position [0, 0]
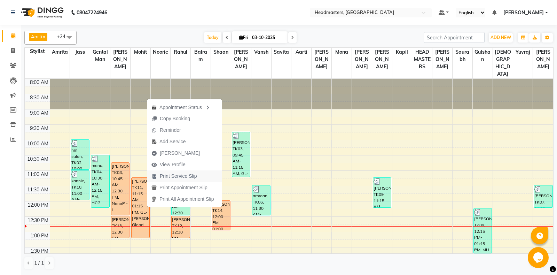
click at [181, 176] on span "Print Service Slip" at bounding box center [178, 175] width 37 height 7
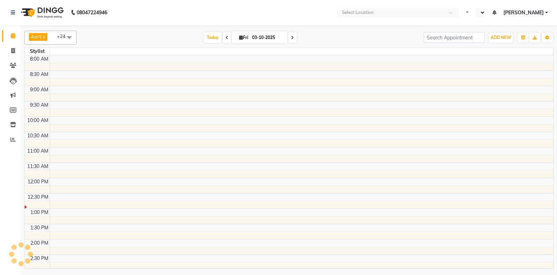
select select "en"
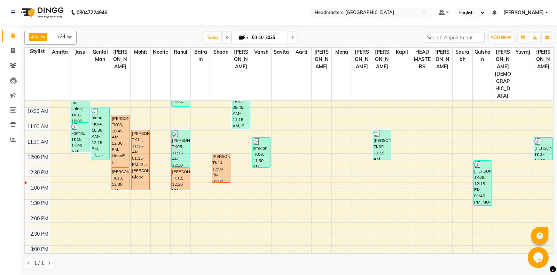
scroll to position [49, 0]
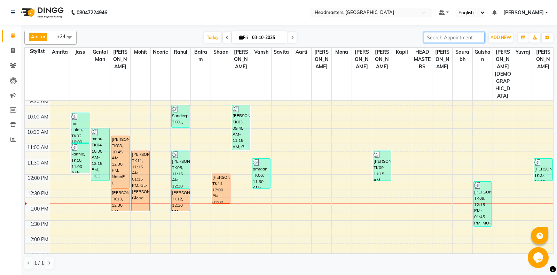
click at [440, 34] on input "search" at bounding box center [454, 37] width 61 height 11
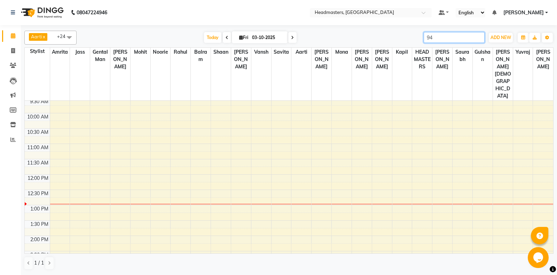
type input "9"
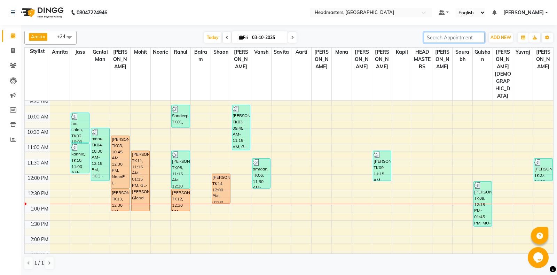
click at [121, 190] on div "8:00 AM 8:30 AM 9:00 AM 9:30 AM 10:00 AM 10:30 AM 11:00 AM 11:30 AM 12:00 PM 12…" at bounding box center [289, 266] width 528 height 428
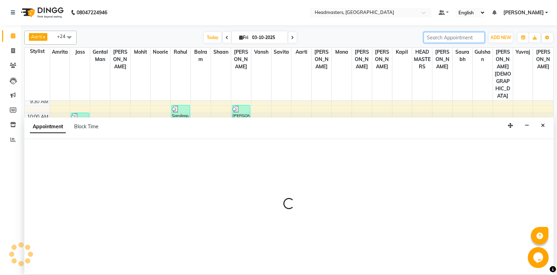
select select "60721"
select select "tentative"
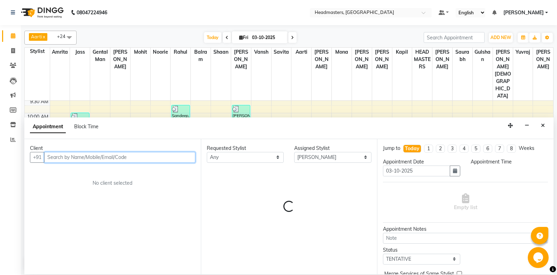
select select "795"
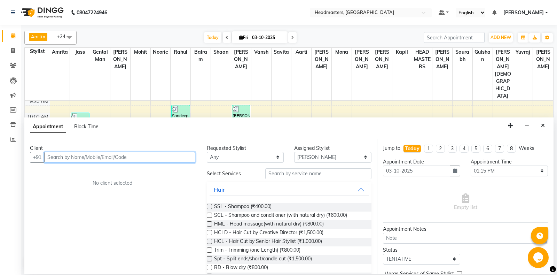
click at [85, 157] on input "text" at bounding box center [119, 157] width 151 height 11
type input "9465466321"
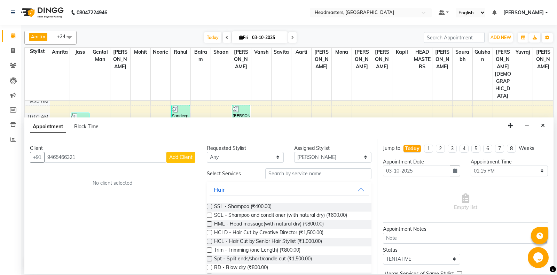
click at [180, 158] on span "Add Client" at bounding box center [180, 157] width 23 height 6
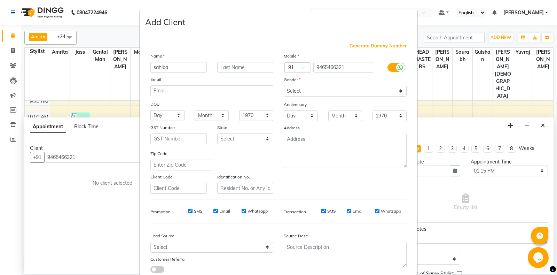
type input "sahiba"
click at [284, 86] on select "Select [DEMOGRAPHIC_DATA] [DEMOGRAPHIC_DATA] Other Prefer Not To Say" at bounding box center [345, 91] width 123 height 11
select select "[DEMOGRAPHIC_DATA]"
click option "[DEMOGRAPHIC_DATA]" at bounding box center [0, 0] width 0 height 0
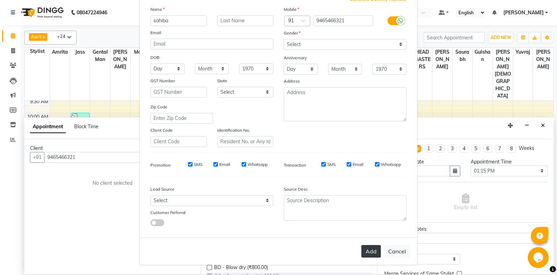
click at [376, 250] on button "Add" at bounding box center [370, 251] width 19 height 13
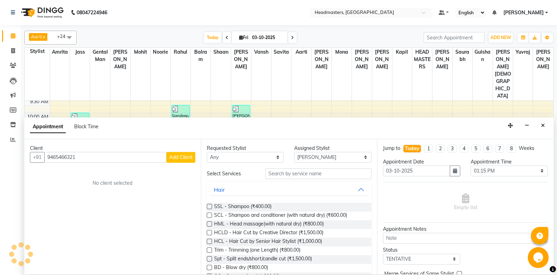
select select
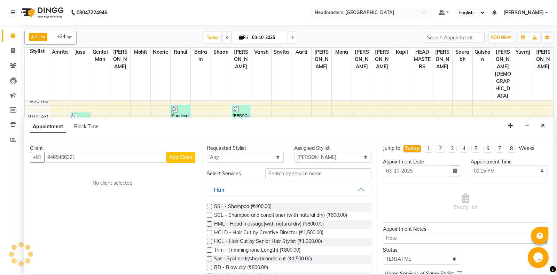
select select
checkbox input "false"
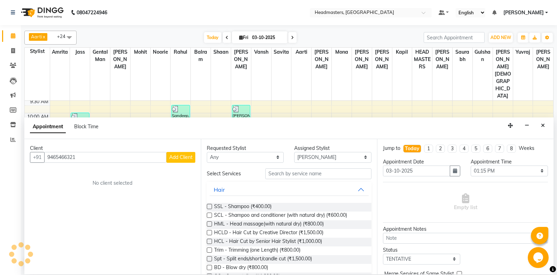
checkbox input "false"
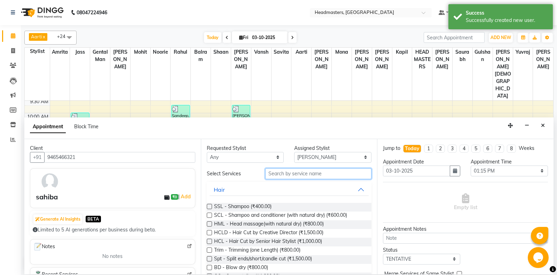
click at [280, 175] on input "text" at bounding box center [318, 173] width 107 height 11
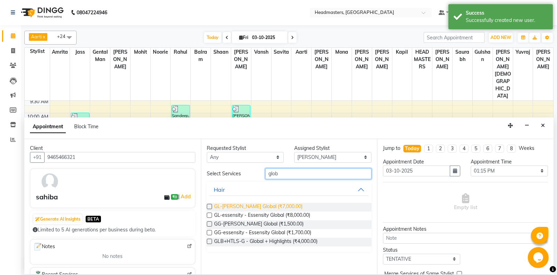
type input "glob"
click at [261, 206] on span "GL-[PERSON_NAME] Global (₹7,000.00)" at bounding box center [258, 207] width 88 height 9
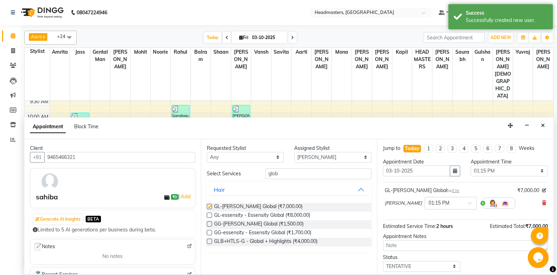
checkbox input "false"
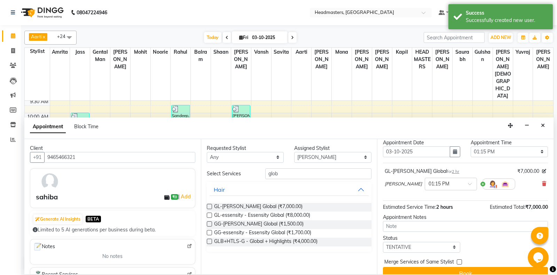
scroll to position [30, 0]
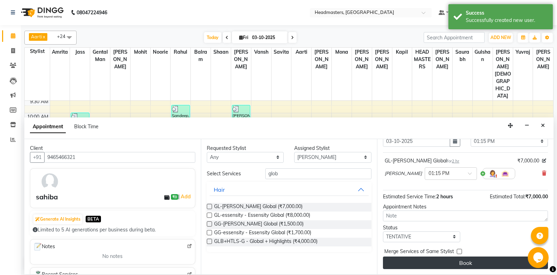
click at [448, 259] on button "Book" at bounding box center [465, 262] width 165 height 13
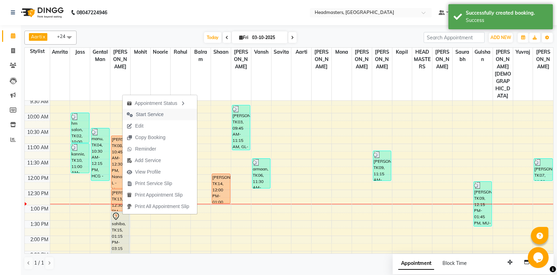
click at [169, 116] on button "Start Service" at bounding box center [160, 114] width 74 height 11
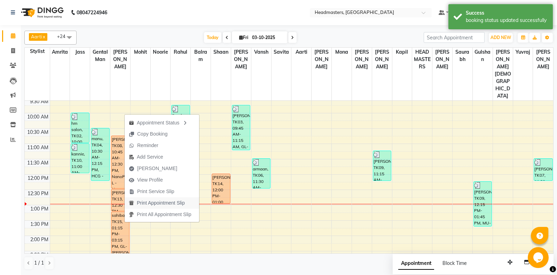
click at [144, 204] on span "Print Appointment Slip" at bounding box center [161, 202] width 48 height 7
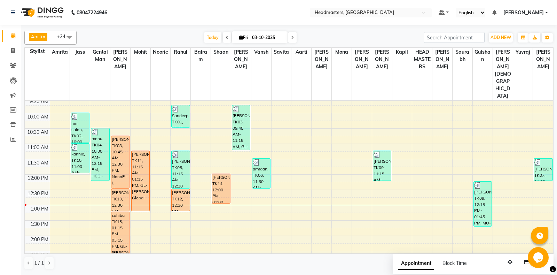
click at [219, 184] on div "8:00 AM 8:30 AM 9:00 AM 9:30 AM 10:00 AM 10:30 AM 11:00 AM 11:30 AM 12:00 PM 12…" at bounding box center [289, 266] width 528 height 428
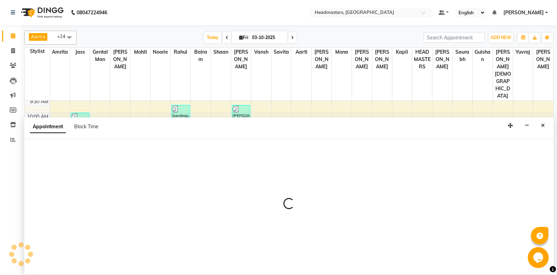
select select "60727"
select select "tentative"
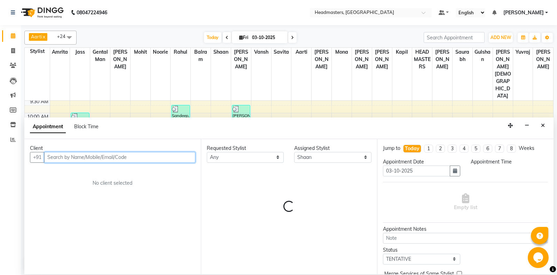
select select "780"
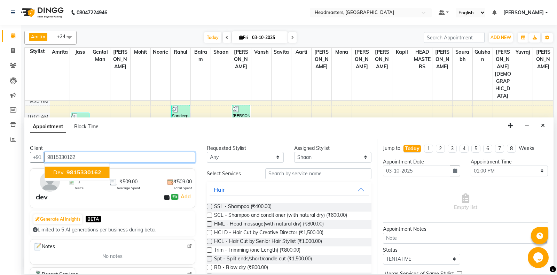
click at [72, 172] on span "9815330162" at bounding box center [83, 171] width 35 height 7
type input "9815330162"
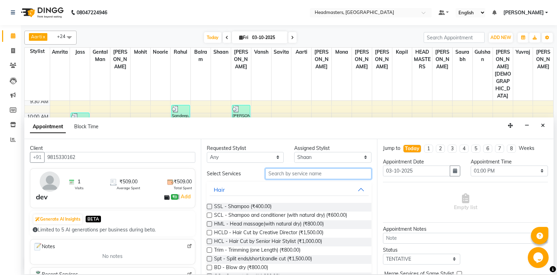
click at [296, 173] on input "text" at bounding box center [318, 173] width 107 height 11
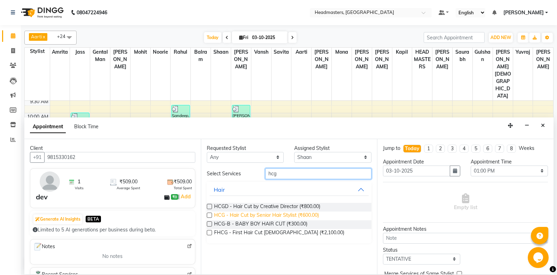
type input "hcg"
click at [283, 217] on span "HCG - Hair Cut by Senior Hair Stylist (₹600.00)" at bounding box center [266, 215] width 105 height 9
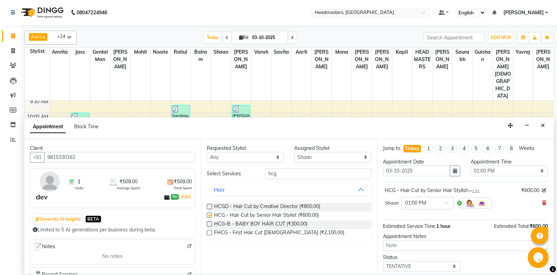
checkbox input "false"
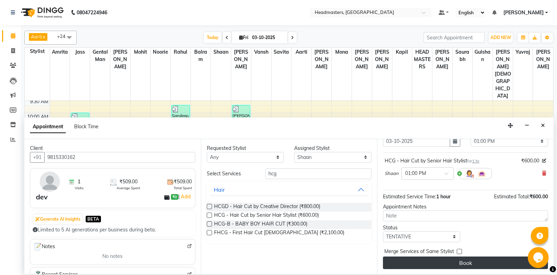
click at [458, 259] on button "Book" at bounding box center [465, 262] width 165 height 13
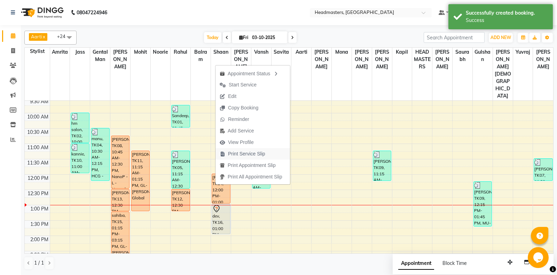
click at [235, 155] on span "Print Service Slip" at bounding box center [246, 153] width 37 height 7
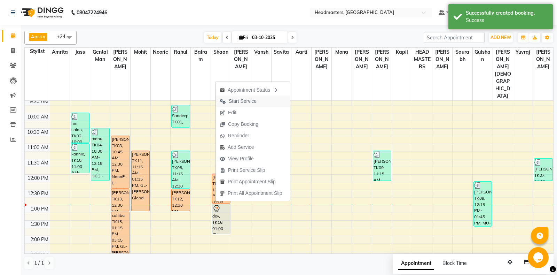
click at [265, 104] on button "Start Service" at bounding box center [252, 100] width 74 height 11
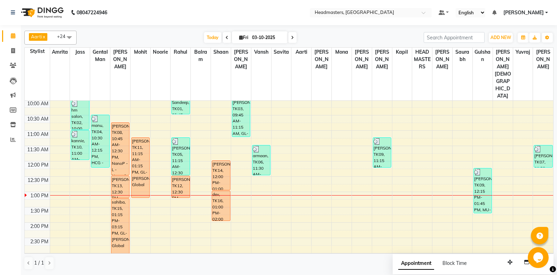
scroll to position [49, 0]
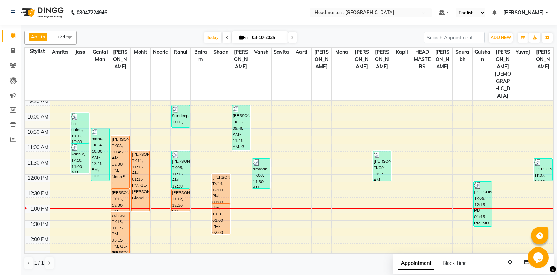
click at [221, 147] on div "8:00 AM 8:30 AM 9:00 AM 9:30 AM 10:00 AM 10:30 AM 11:00 AM 11:30 AM 12:00 PM 12…" at bounding box center [289, 266] width 528 height 428
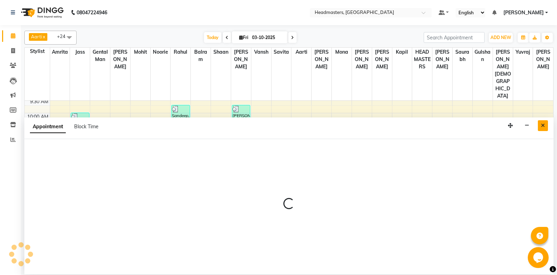
click at [544, 127] on icon "Close" at bounding box center [543, 125] width 4 height 5
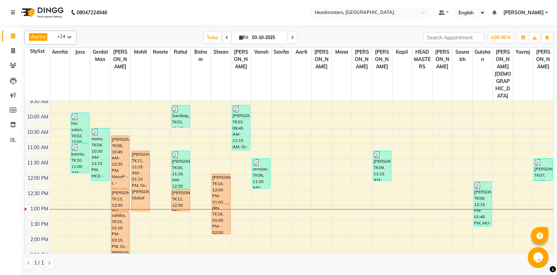
click at [181, 121] on div "8:00 AM 8:30 AM 9:00 AM 9:30 AM 10:00 AM 10:30 AM 11:00 AM 11:30 AM 12:00 PM 12…" at bounding box center [289, 266] width 528 height 428
select select "60725"
select select "660"
select select "tentative"
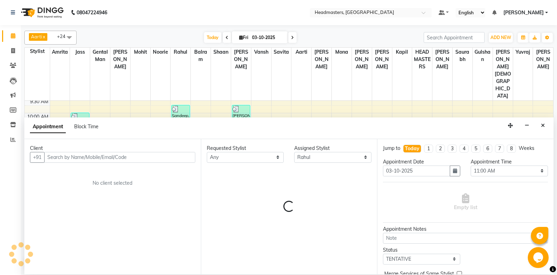
click at [109, 161] on input "text" at bounding box center [119, 157] width 151 height 11
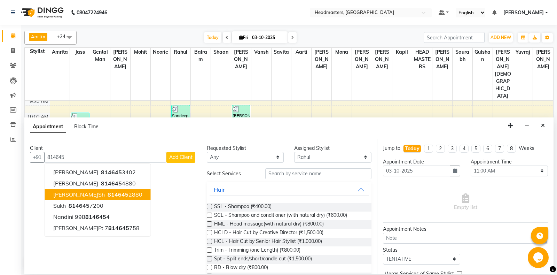
click at [107, 194] on button "[PERSON_NAME]sh 814645 2880" at bounding box center [98, 194] width 106 height 11
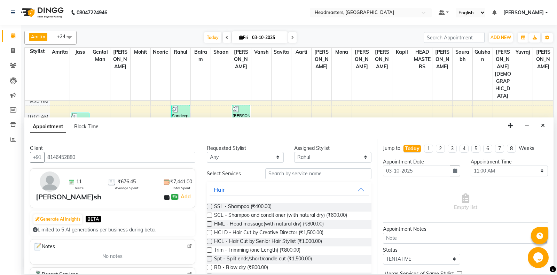
type input "8146452880"
click at [298, 173] on input "text" at bounding box center [318, 173] width 107 height 11
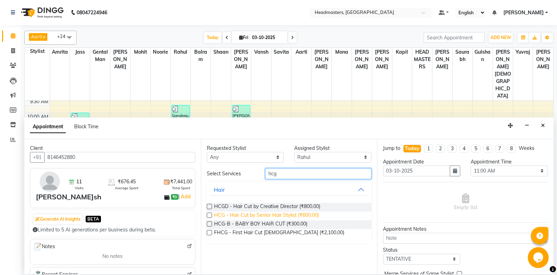
type input "hcg"
click at [318, 216] on span "HCG - Hair Cut by Senior Hair Stylist (₹600.00)" at bounding box center [266, 215] width 105 height 9
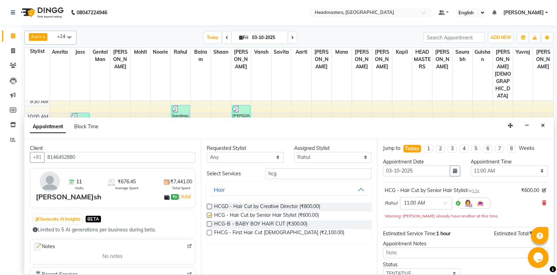
checkbox input "false"
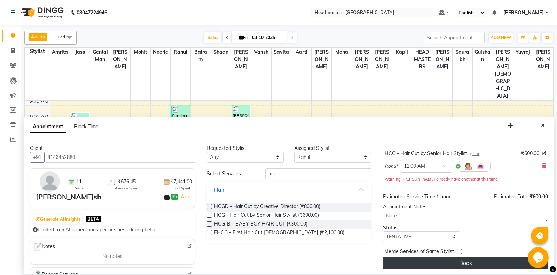
click at [469, 264] on button "Book" at bounding box center [465, 262] width 165 height 13
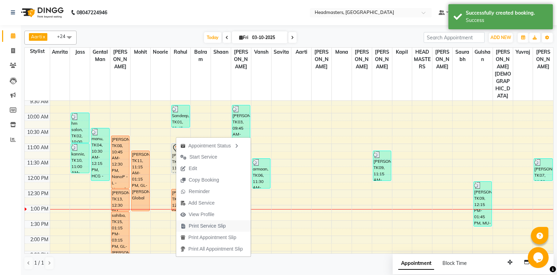
click at [216, 226] on span "Print Service Slip" at bounding box center [207, 225] width 37 height 7
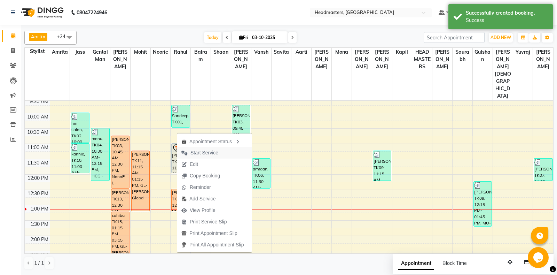
click at [195, 152] on span "Start Service" at bounding box center [204, 152] width 28 height 7
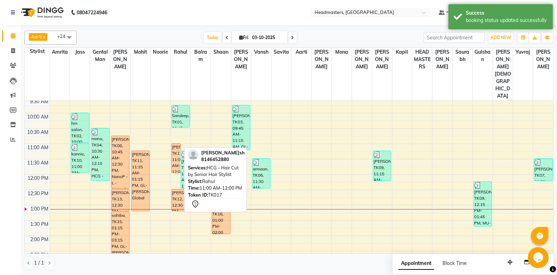
click at [177, 143] on div "Krish, TK17, 11:00 AM-12:00 PM, HCG - Hair Cut by Senior Hair Stylist" at bounding box center [176, 157] width 9 height 29
select select "1"
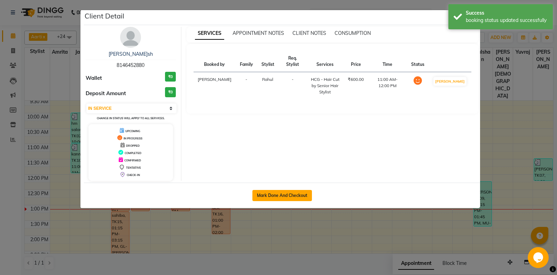
click at [278, 192] on button "Mark Done And Checkout" at bounding box center [282, 195] width 60 height 11
select select "service"
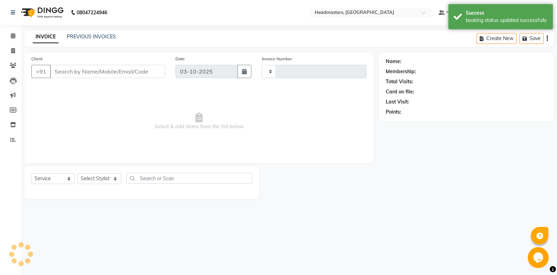
type input "7005"
select select "7130"
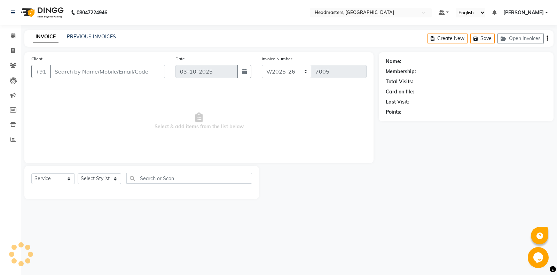
type input "8146452880"
select select "60725"
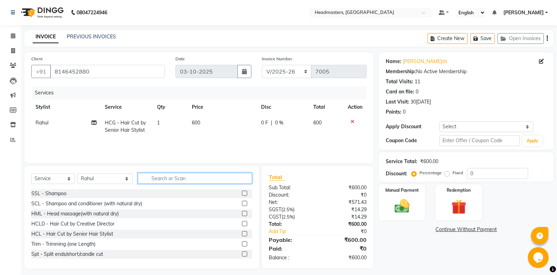
click at [147, 180] on input "text" at bounding box center [195, 178] width 114 height 11
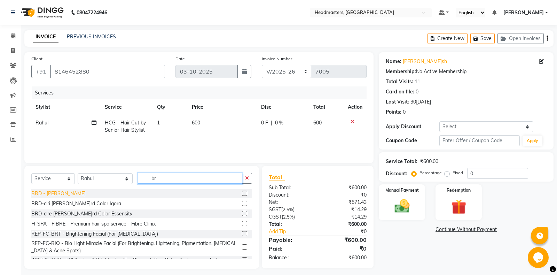
type input "br"
click at [49, 193] on div "BRD [PERSON_NAME]rd" at bounding box center [58, 193] width 54 height 7
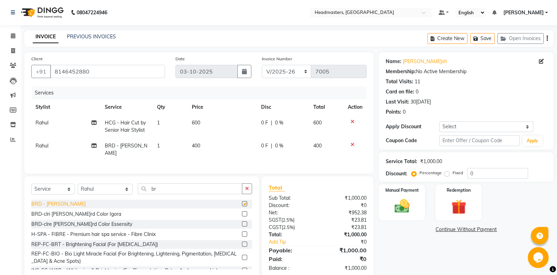
checkbox input "false"
click at [452, 172] on div "Fixed" at bounding box center [454, 172] width 17 height 8
click at [443, 173] on div "Percentage Fixed" at bounding box center [440, 172] width 54 height 9
click at [452, 174] on label "Fixed" at bounding box center [457, 173] width 10 height 6
click at [448, 174] on input "Fixed" at bounding box center [448, 172] width 5 height 5
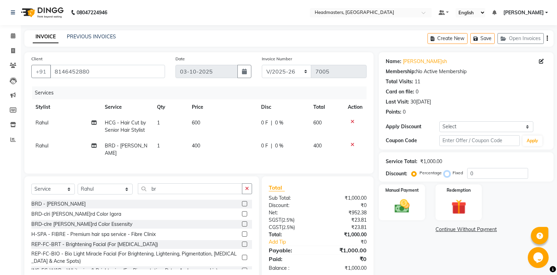
radio input "true"
drag, startPoint x: 488, startPoint y: 174, endPoint x: 438, endPoint y: 173, distance: 49.8
click at [467, 173] on input "0" at bounding box center [497, 173] width 61 height 11
type input "200"
click at [419, 204] on div "Manual Payment" at bounding box center [402, 201] width 48 height 37
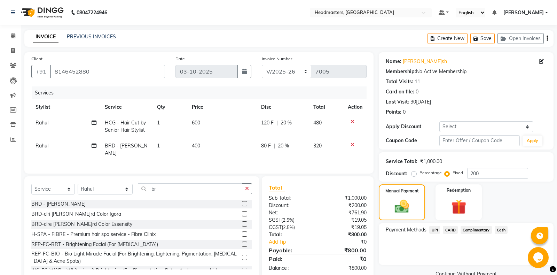
click at [438, 228] on span "UPI" at bounding box center [434, 230] width 11 height 8
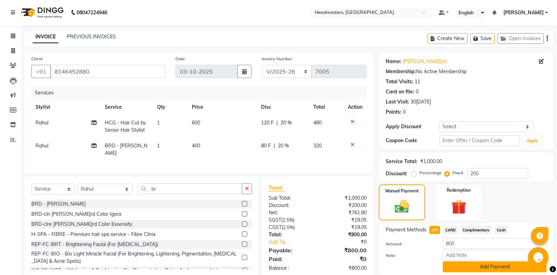
scroll to position [24, 0]
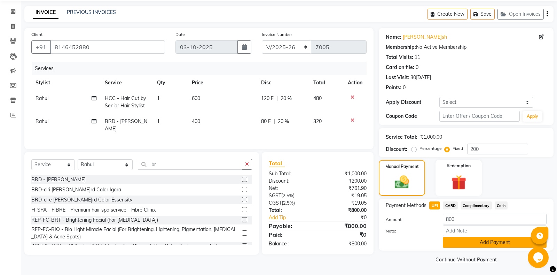
click at [488, 244] on button "Add Payment" at bounding box center [495, 242] width 104 height 11
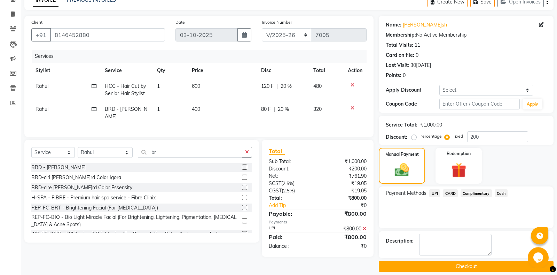
scroll to position [44, 0]
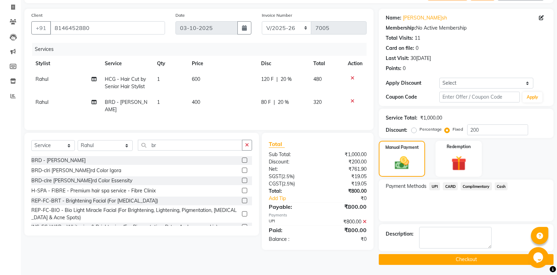
click at [429, 256] on button "Checkout" at bounding box center [466, 259] width 175 height 11
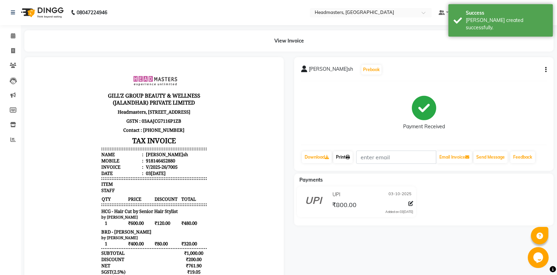
click at [347, 160] on link "Print" at bounding box center [342, 157] width 19 height 12
click at [350, 155] on icon at bounding box center [348, 157] width 4 height 4
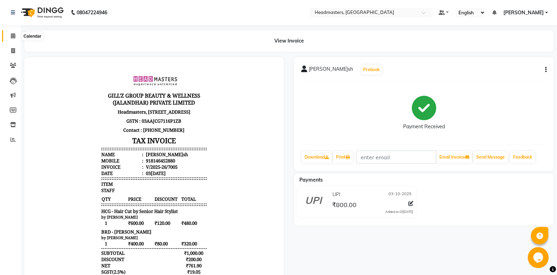
click at [10, 36] on span at bounding box center [13, 36] width 12 height 8
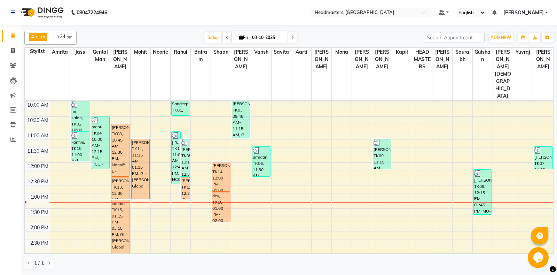
scroll to position [73, 0]
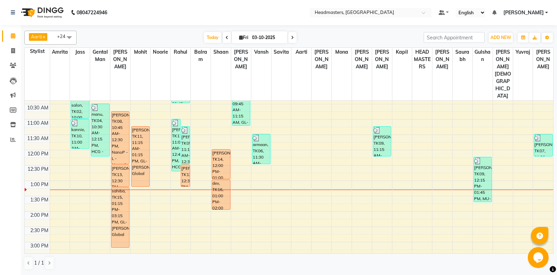
click at [116, 230] on div "8:00 AM 8:30 AM 9:00 AM 9:30 AM 10:00 AM 10:30 AM 11:00 AM 11:30 AM 12:00 PM 12…" at bounding box center [289, 241] width 528 height 428
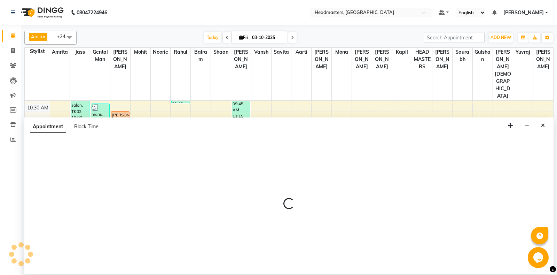
select select "60721"
select select "915"
select select "tentative"
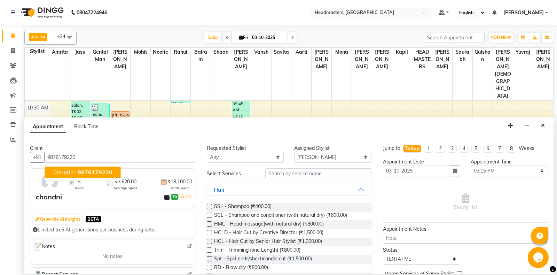
click at [76, 173] on button "chandni 9876179220" at bounding box center [83, 171] width 76 height 11
type input "9876179220"
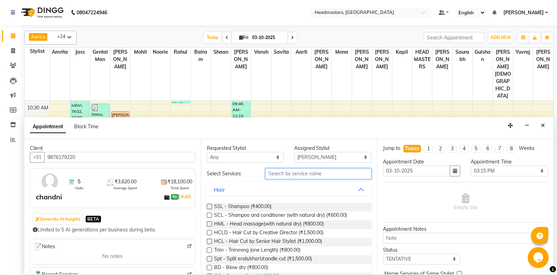
click at [334, 178] on input "text" at bounding box center [318, 173] width 107 height 11
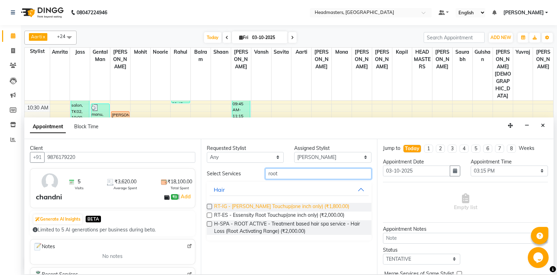
type input "root"
click at [286, 207] on span "RT-IG - Igora Root Touchup(one inch only) (₹1,800.00)" at bounding box center [281, 207] width 135 height 9
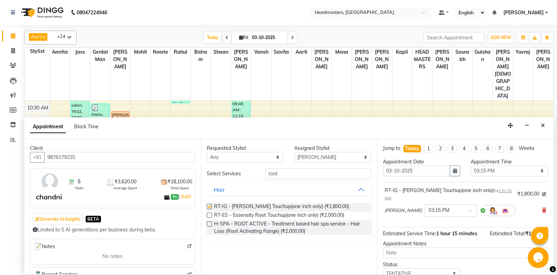
checkbox input "false"
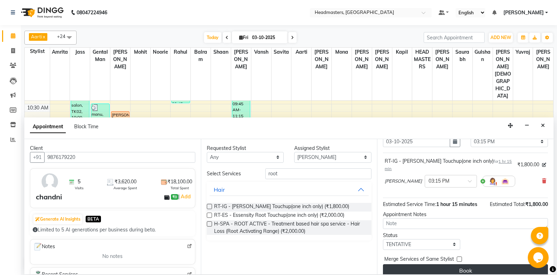
scroll to position [30, 0]
click at [468, 263] on button "Book" at bounding box center [465, 269] width 165 height 13
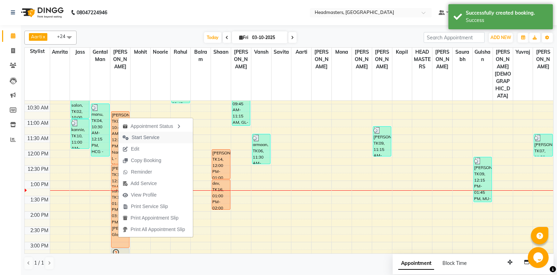
click at [143, 138] on span "Start Service" at bounding box center [146, 137] width 28 height 7
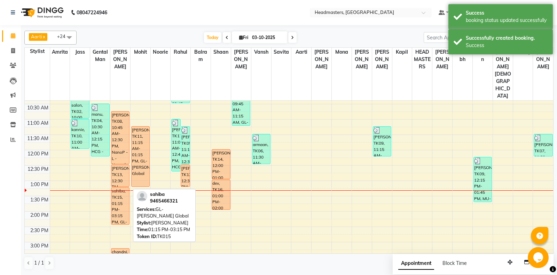
drag, startPoint x: 119, startPoint y: 224, endPoint x: 121, endPoint y: 198, distance: 25.5
click at [121, 198] on div "ravneet, TK08, 10:45 AM-12:30 PM, NanoP -L - Nanoplastia Mrs.Kohli, TK13, 12:30…" at bounding box center [120, 241] width 20 height 428
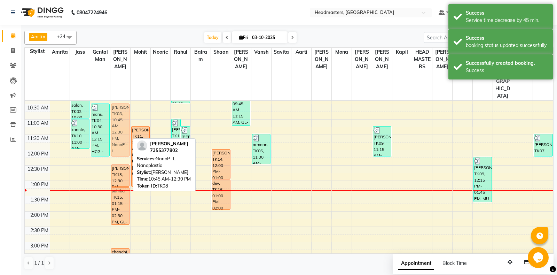
drag, startPoint x: 128, startPoint y: 128, endPoint x: 130, endPoint y: 121, distance: 7.5
click at [130, 121] on div "8:00 AM 8:30 AM 9:00 AM 9:30 AM 10:00 AM 10:30 AM 11:00 AM 11:30 AM 12:00 PM 12…" at bounding box center [289, 241] width 528 height 428
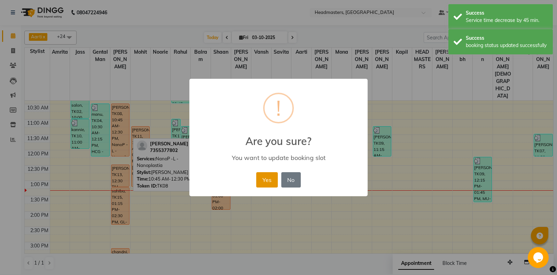
click at [264, 177] on button "Yes" at bounding box center [266, 179] width 21 height 15
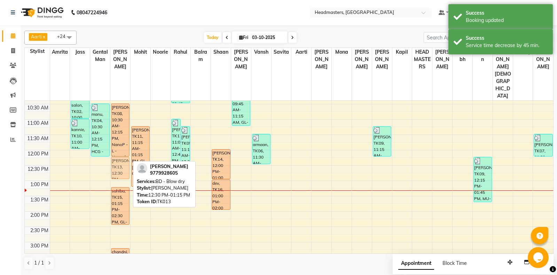
drag, startPoint x: 119, startPoint y: 155, endPoint x: 118, endPoint y: 148, distance: 7.8
click at [118, 148] on div "ravneet, TK08, 10:30 AM-12:15 PM, NanoP -L - Nanoplastia Mrs.Kohli, TK13, 12:30…" at bounding box center [120, 241] width 20 height 428
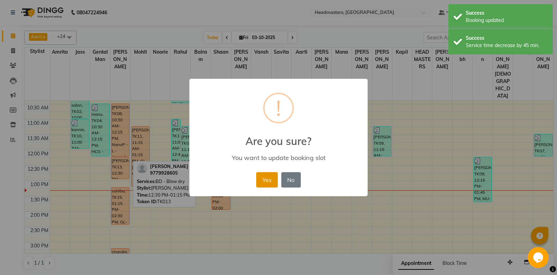
click at [257, 183] on button "Yes" at bounding box center [266, 179] width 21 height 15
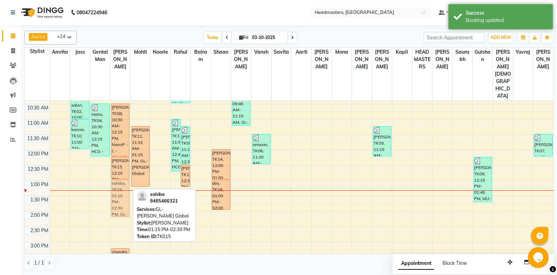
drag, startPoint x: 123, startPoint y: 193, endPoint x: 121, endPoint y: 185, distance: 8.1
click at [121, 185] on div "ravneet, TK08, 10:30 AM-12:15 PM, NanoP -L - Nanoplastia Mrs.Kohli, TK13, 12:15…" at bounding box center [120, 241] width 20 height 428
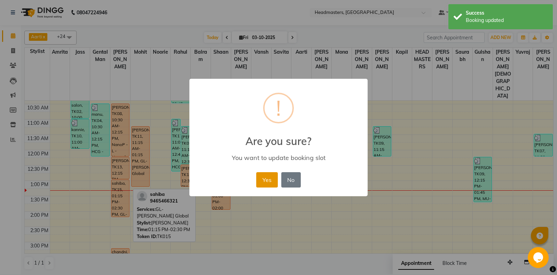
click at [264, 184] on button "Yes" at bounding box center [266, 179] width 21 height 15
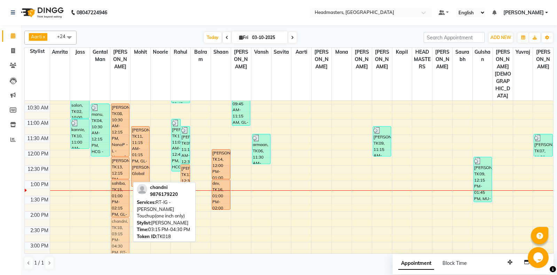
drag, startPoint x: 121, startPoint y: 234, endPoint x: 122, endPoint y: 205, distance: 29.6
click at [122, 205] on div "ravneet, TK08, 10:30 AM-12:15 PM, NanoP -L - Nanoplastia Mrs.Kohli, TK13, 12:15…" at bounding box center [120, 241] width 20 height 428
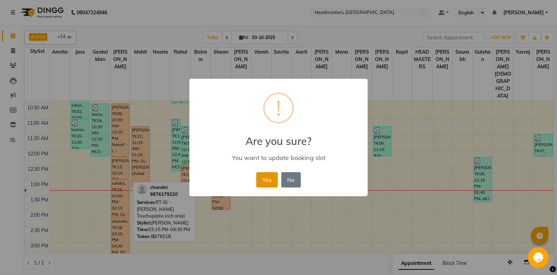
click at [265, 182] on button "Yes" at bounding box center [266, 179] width 21 height 15
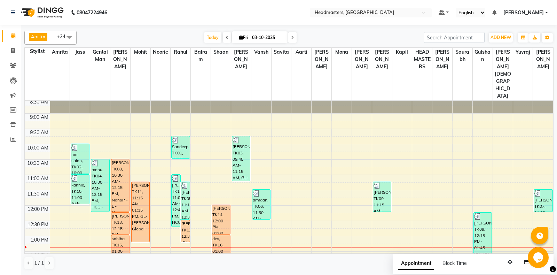
scroll to position [0, 0]
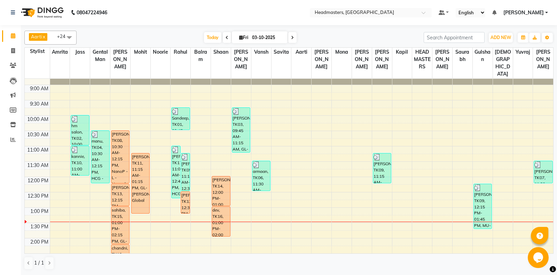
scroll to position [37, 0]
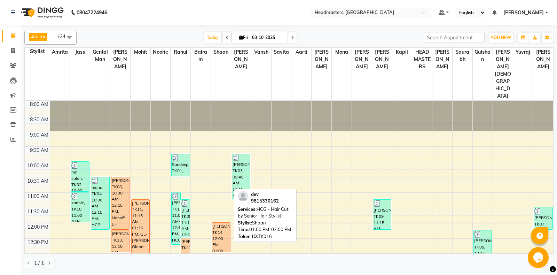
click at [215, 253] on div "dev, TK16, 01:00 PM-02:00 PM, HCG - Hair Cut by Senior Hair Stylist" at bounding box center [221, 268] width 18 height 30
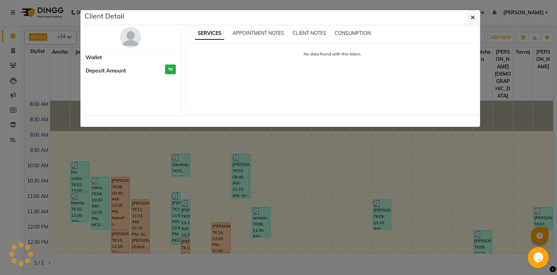
select select "1"
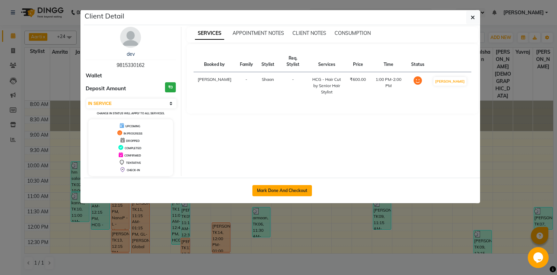
click at [286, 189] on button "Mark Done And Checkout" at bounding box center [282, 190] width 60 height 11
select select "service"
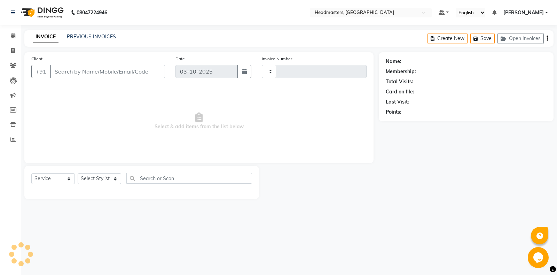
type input "7006"
select select "7130"
type input "9815330162"
select select "60727"
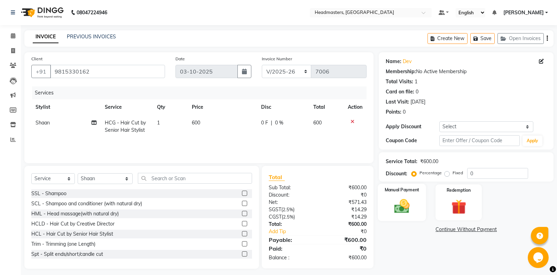
click at [383, 217] on div "Manual Payment" at bounding box center [402, 201] width 48 height 37
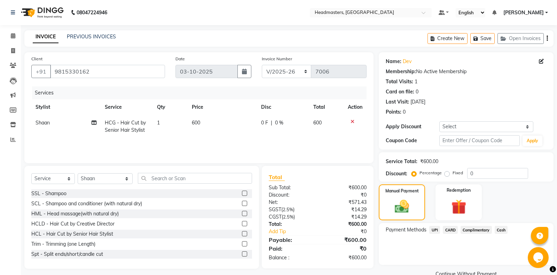
click at [435, 231] on span "UPI" at bounding box center [434, 230] width 11 height 8
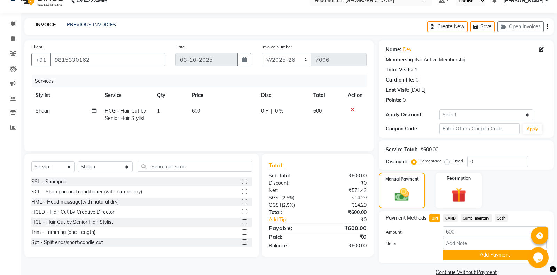
scroll to position [24, 0]
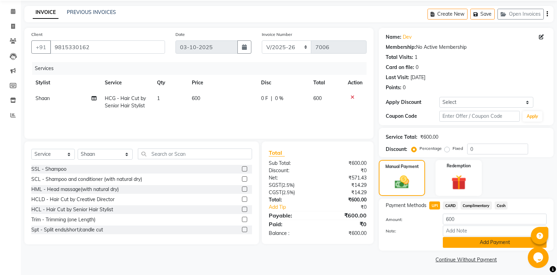
click at [458, 241] on button "Add Payment" at bounding box center [495, 242] width 104 height 11
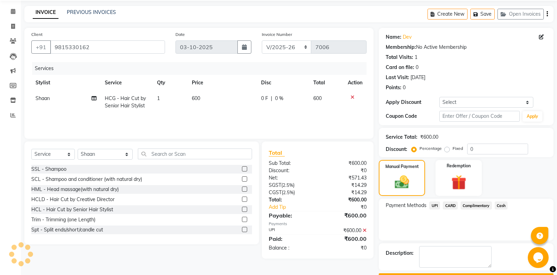
scroll to position [44, 0]
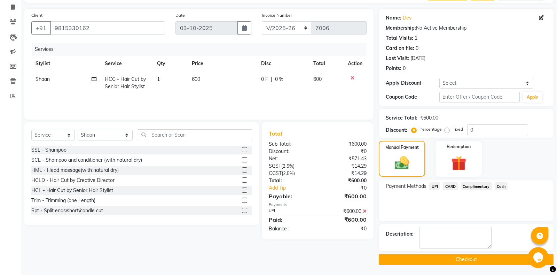
drag, startPoint x: 452, startPoint y: 260, endPoint x: 420, endPoint y: 253, distance: 32.6
click at [452, 260] on button "Checkout" at bounding box center [466, 259] width 175 height 11
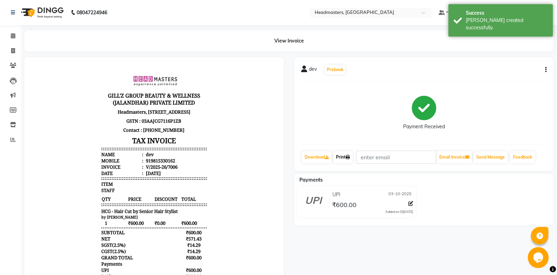
click at [341, 153] on link "Print" at bounding box center [342, 157] width 19 height 12
click at [339, 159] on link "Print" at bounding box center [342, 157] width 19 height 12
click at [11, 38] on icon at bounding box center [13, 35] width 5 height 5
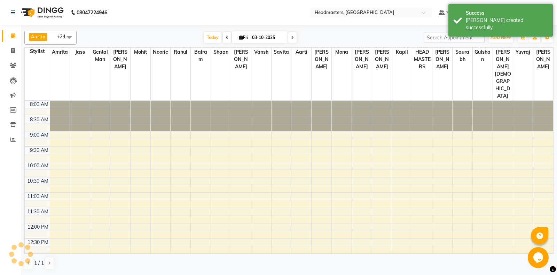
scroll to position [152, 0]
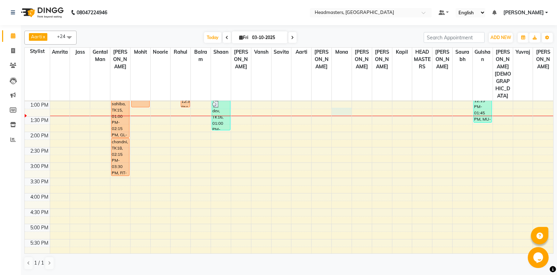
click at [340, 91] on div "8:00 AM 8:30 AM 9:00 AM 9:30 AM 10:00 AM 10:30 AM 11:00 AM 11:30 AM 12:00 PM 12…" at bounding box center [289, 162] width 528 height 428
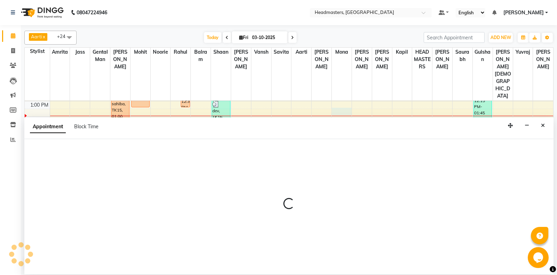
select select "60742"
select select "795"
select select "tentative"
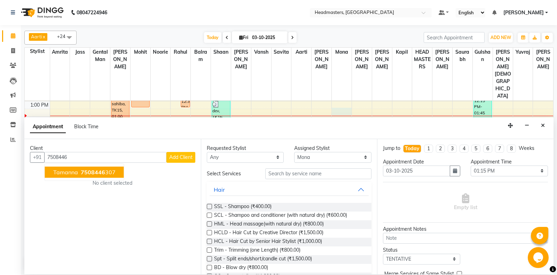
click at [112, 172] on ngb-highlight "7508446 307" at bounding box center [97, 171] width 36 height 7
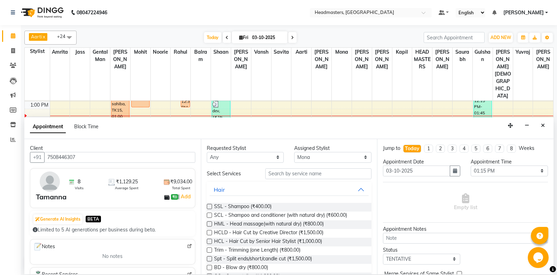
type input "7508446307"
click at [339, 173] on input "text" at bounding box center [318, 173] width 107 height 11
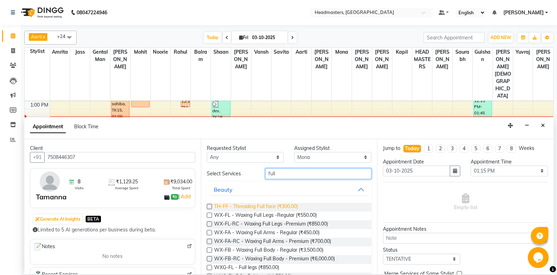
type input "full"
click at [293, 207] on span "TH-FF - Threading Full face (₹300.00)" at bounding box center [256, 207] width 84 height 9
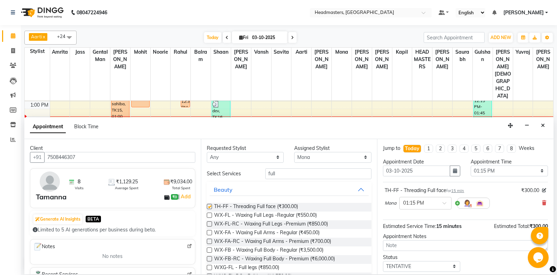
checkbox input "false"
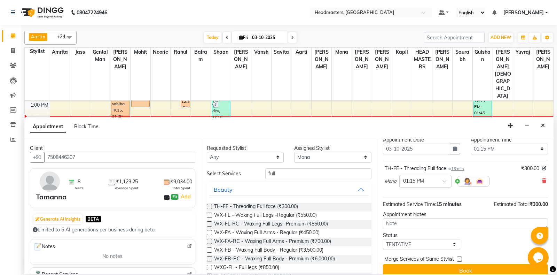
scroll to position [30, 0]
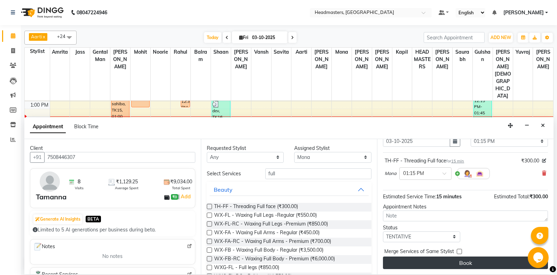
click at [448, 257] on button "Book" at bounding box center [465, 262] width 165 height 13
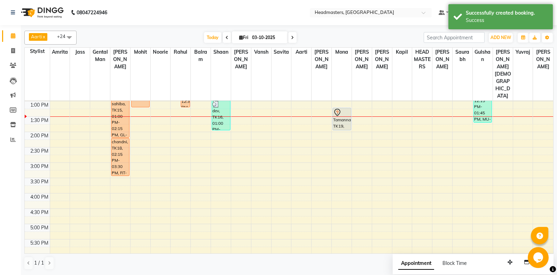
drag, startPoint x: 343, startPoint y: 92, endPoint x: 339, endPoint y: 107, distance: 15.7
click at [339, 107] on div "Tamanna, TK19, 01:15 PM-01:30 PM, TH-FF - Threading Full face Tamanna, TK19, 01…" at bounding box center [342, 162] width 20 height 428
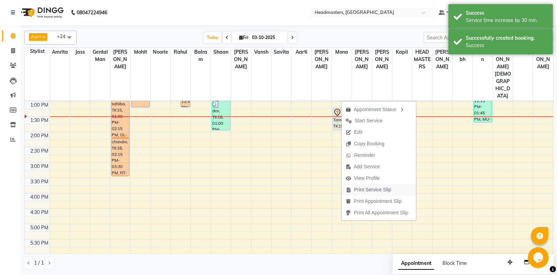
click at [386, 188] on span "Print Service Slip" at bounding box center [372, 189] width 37 height 7
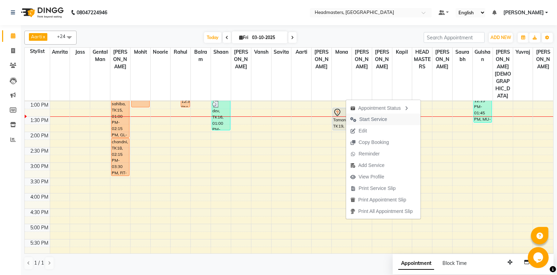
click at [358, 119] on span "Start Service" at bounding box center [368, 118] width 45 height 11
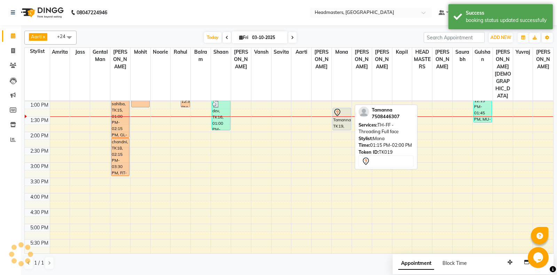
click at [344, 108] on div "Tamanna, TK19, 01:15 PM-02:00 PM, TH-FF - Threading Full face" at bounding box center [342, 119] width 18 height 22
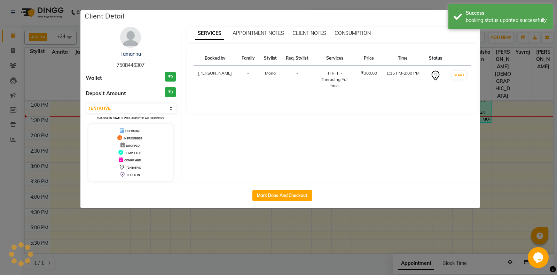
select select "1"
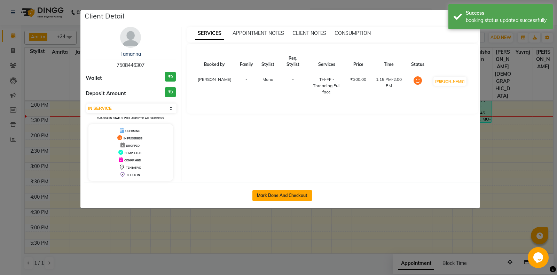
click at [282, 193] on button "Mark Done And Checkout" at bounding box center [282, 195] width 60 height 11
select select "service"
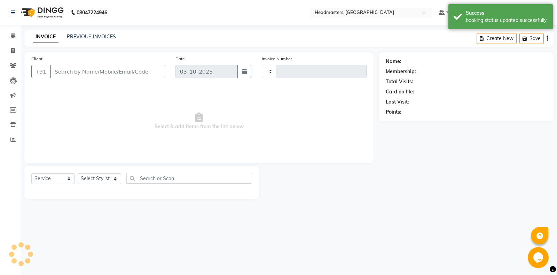
type input "7007"
select select "7130"
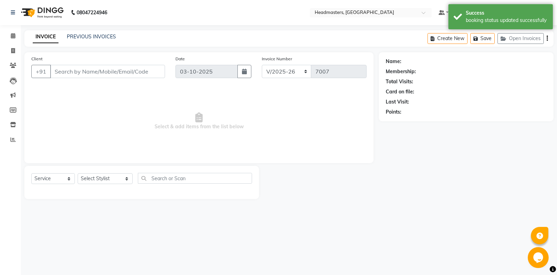
type input "7508446307"
select select "60742"
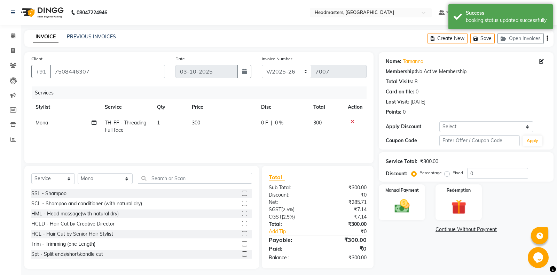
click at [262, 124] on span "0 F" at bounding box center [264, 122] width 7 height 7
select select "60742"
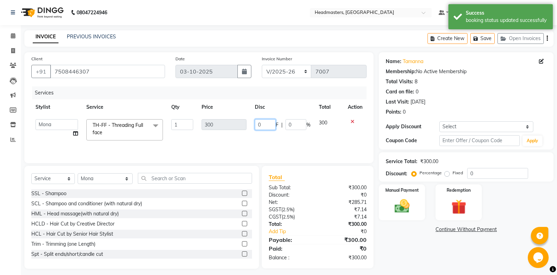
click at [264, 124] on input "0" at bounding box center [265, 124] width 21 height 11
type input "100"
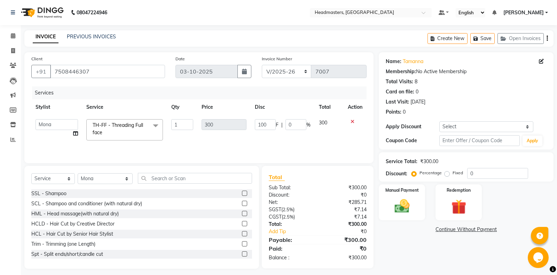
click at [471, 252] on div "Name: Tamanna Membership: No Active Membership Total Visits: 8 Card on file: 0 …" at bounding box center [469, 160] width 180 height 216
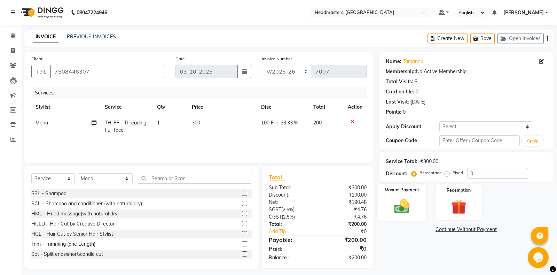
click at [391, 214] on img at bounding box center [401, 206] width 25 height 18
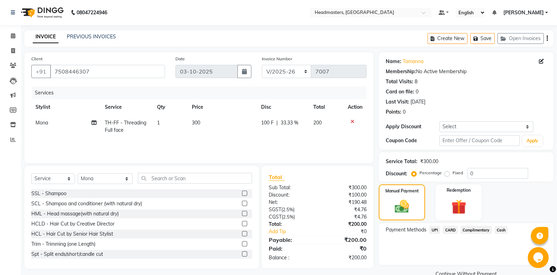
click at [434, 229] on span "UPI" at bounding box center [434, 230] width 11 height 8
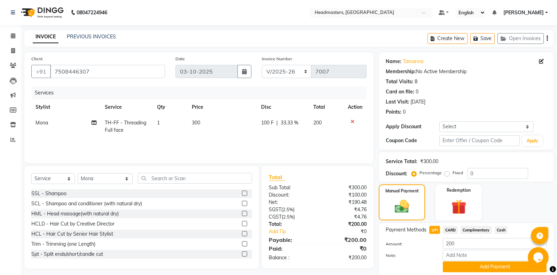
scroll to position [24, 0]
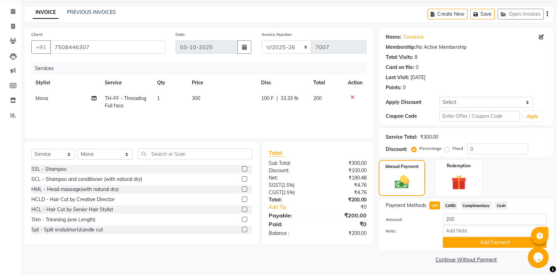
click at [485, 247] on div "Payment Methods UPI CARD Complimentary Cash Amount: 200 Note: Add Payment" at bounding box center [466, 224] width 175 height 52
click at [486, 244] on button "Add Payment" at bounding box center [495, 242] width 104 height 11
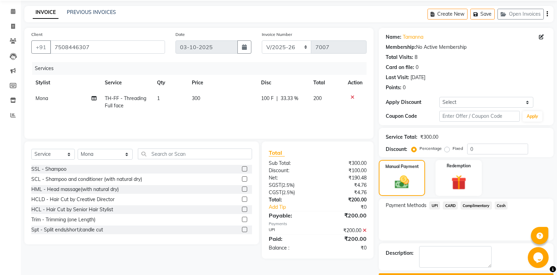
scroll to position [44, 0]
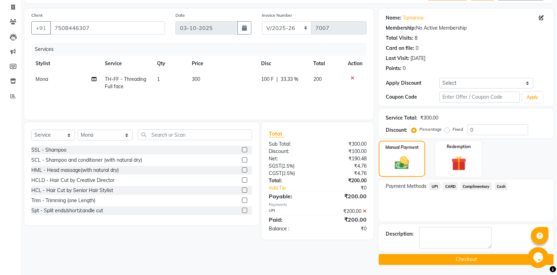
click at [480, 261] on button "Checkout" at bounding box center [466, 259] width 175 height 11
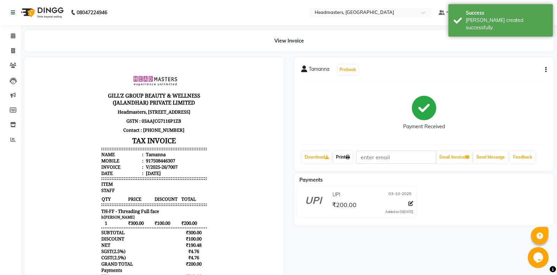
click at [350, 157] on icon at bounding box center [348, 157] width 4 height 4
click at [346, 162] on link "Print" at bounding box center [342, 157] width 19 height 12
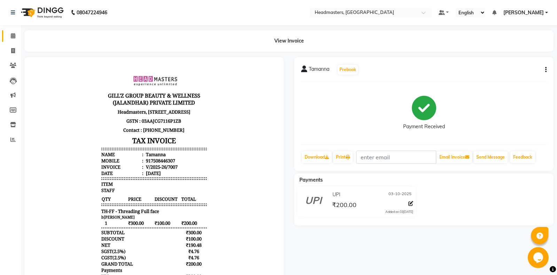
click at [8, 33] on span at bounding box center [13, 36] width 12 height 8
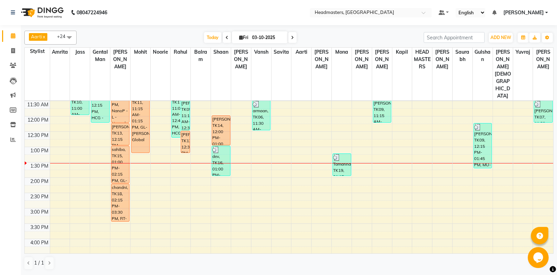
scroll to position [146, 0]
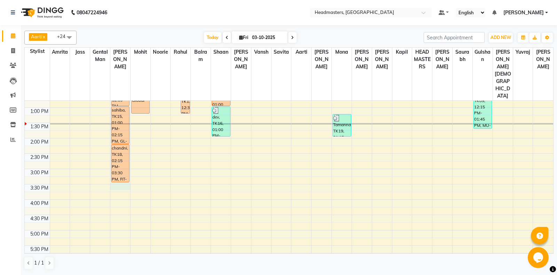
click at [124, 165] on div "8:00 AM 8:30 AM 9:00 AM 9:30 AM 10:00 AM 10:30 AM 11:00 AM 11:30 AM 12:00 PM 12…" at bounding box center [289, 168] width 528 height 428
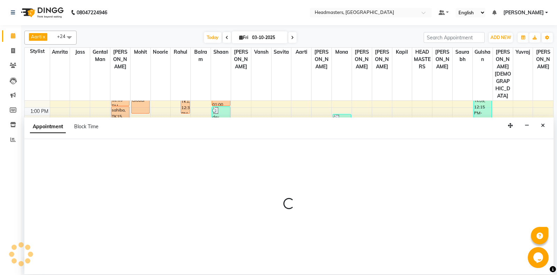
select select "60721"
select select "tentative"
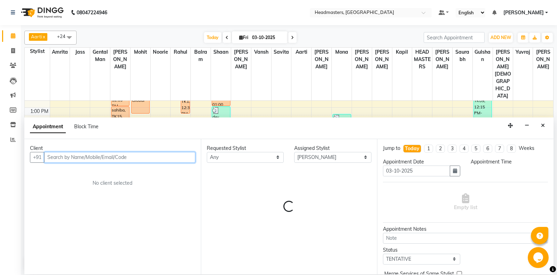
select select "930"
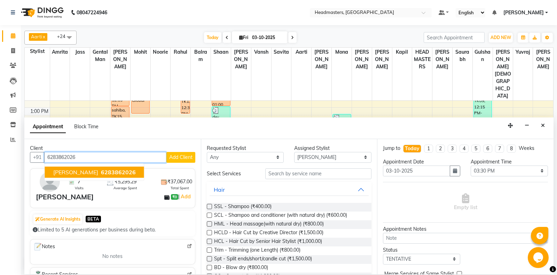
click at [119, 169] on span "6283862026" at bounding box center [118, 171] width 35 height 7
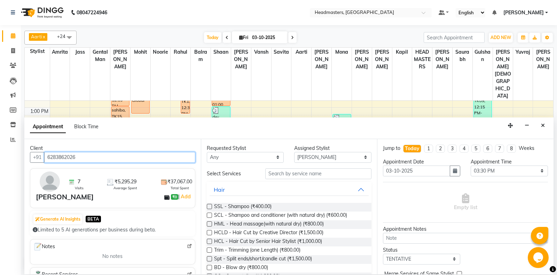
type input "6283862026"
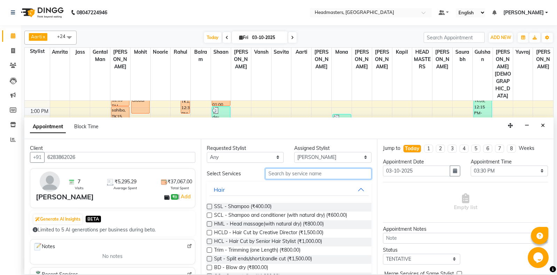
click at [292, 173] on input "text" at bounding box center [318, 173] width 107 height 11
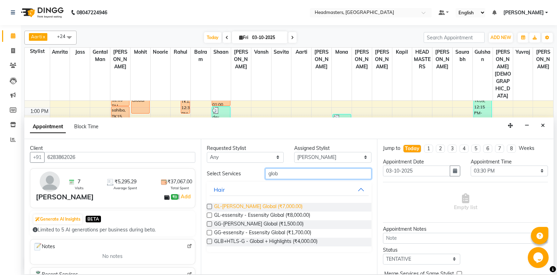
type input "glob"
drag, startPoint x: 258, startPoint y: 205, endPoint x: 272, endPoint y: 205, distance: 13.9
click at [258, 205] on span "GL-igora - Igora Global (₹7,000.00)" at bounding box center [258, 207] width 88 height 9
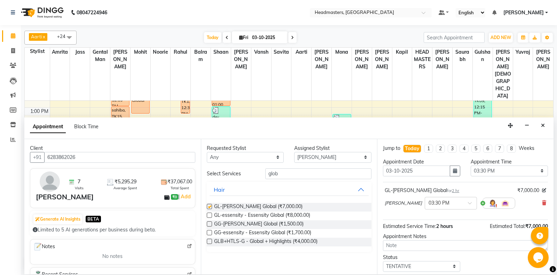
checkbox input "false"
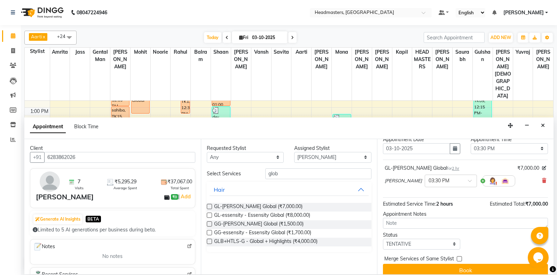
scroll to position [30, 0]
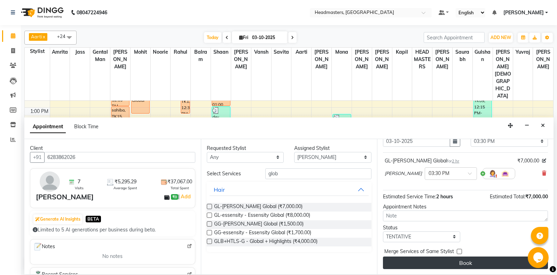
click at [440, 260] on button "Book" at bounding box center [465, 262] width 165 height 13
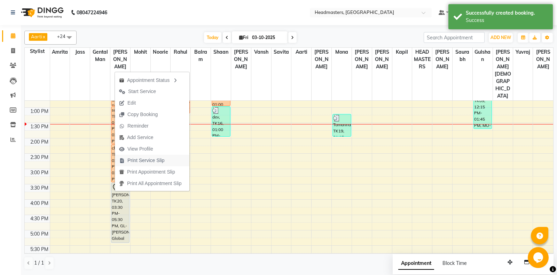
click at [148, 158] on span "Print Service Slip" at bounding box center [145, 160] width 37 height 7
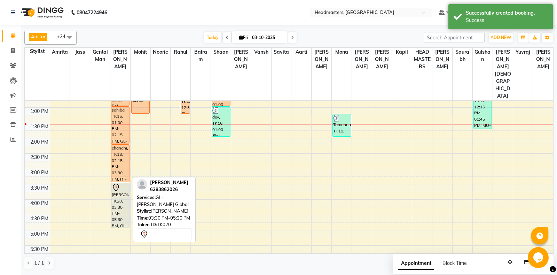
drag, startPoint x: 123, startPoint y: 220, endPoint x: 124, endPoint y: 203, distance: 16.7
click at [124, 203] on div "ravneet, TK08, 10:30 AM-12:15 PM, NanoP -L - Nanoplastia Mrs.Kohli, TK13, 12:15…" at bounding box center [120, 168] width 20 height 428
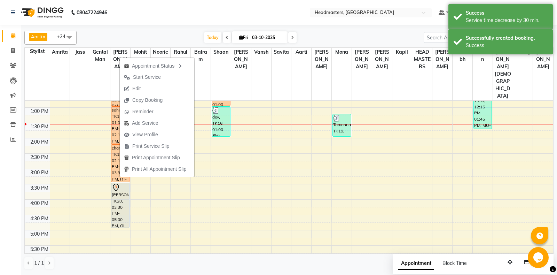
click at [142, 76] on span "Start Service" at bounding box center [147, 76] width 28 height 7
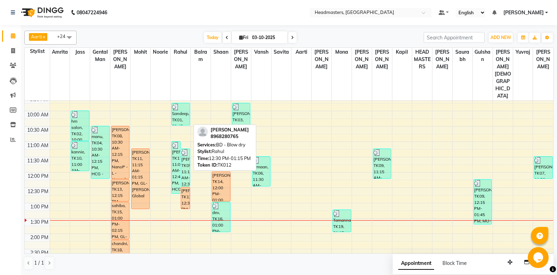
scroll to position [37, 0]
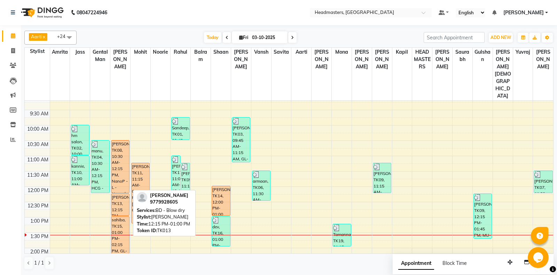
click at [119, 194] on div "[PERSON_NAME], TK13, 12:15 PM-01:00 PM, BD - Blow dry" at bounding box center [120, 205] width 18 height 22
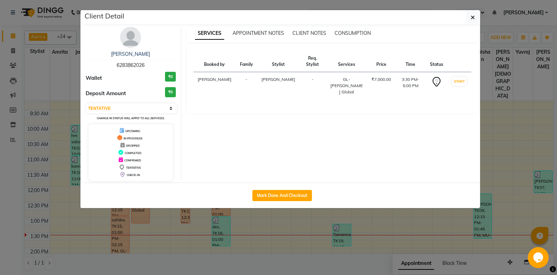
select select "1"
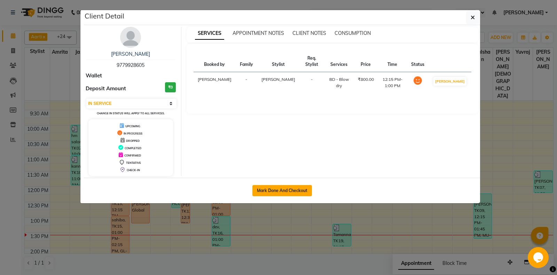
click at [301, 191] on button "Mark Done And Checkout" at bounding box center [282, 190] width 60 height 11
select select "service"
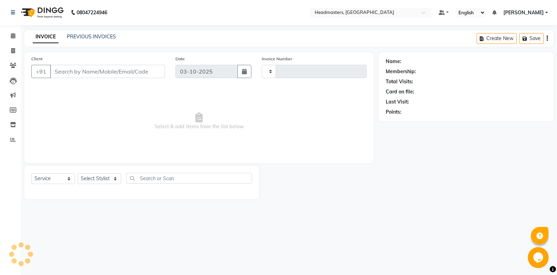
type input "7008"
select select "7130"
type input "9779928605"
select select "60721"
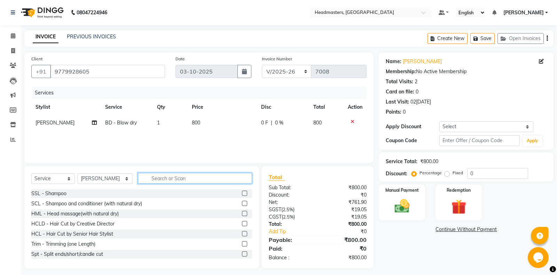
click at [151, 180] on input "text" at bounding box center [195, 178] width 114 height 11
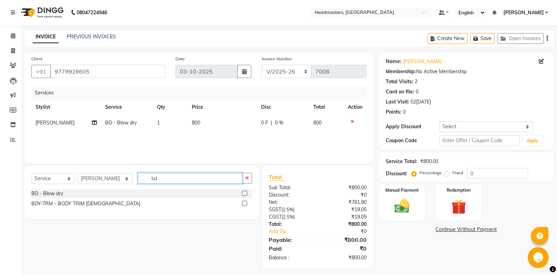
type input "bd"
click at [113, 193] on div "BD - Blow dry" at bounding box center [141, 193] width 221 height 9
click at [52, 196] on div "BD - Blow dry" at bounding box center [47, 193] width 32 height 7
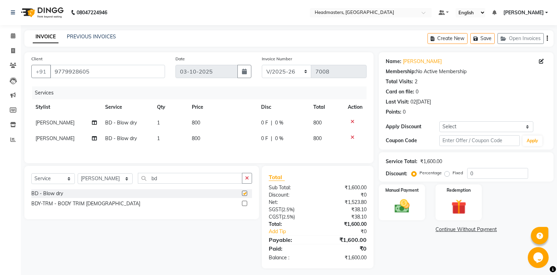
checkbox input "false"
click at [40, 121] on span "[PERSON_NAME]" at bounding box center [55, 122] width 39 height 6
select select "60721"
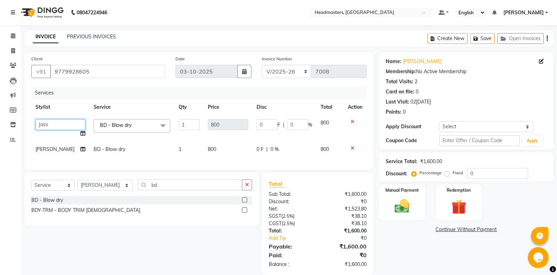
select select "60714"
click at [48, 149] on td "[PERSON_NAME]" at bounding box center [60, 149] width 58 height 16
select select "60721"
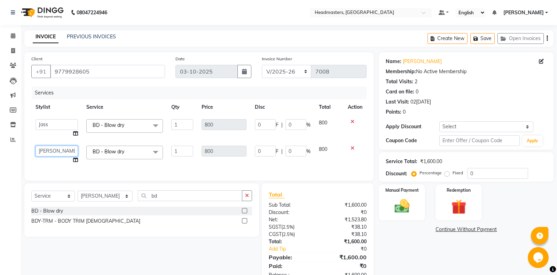
click at [36, 145] on select "Aarti Ali Amrita Amrita - Front Desk Balram Gental Man Gulshan HEADMASTERS Jass…" at bounding box center [57, 150] width 42 height 11
select select "64334"
click at [408, 217] on div "Manual Payment" at bounding box center [402, 201] width 48 height 37
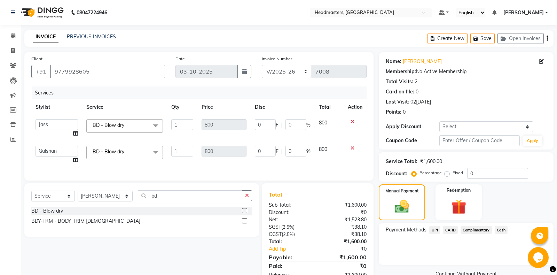
click at [433, 231] on span "UPI" at bounding box center [434, 230] width 11 height 8
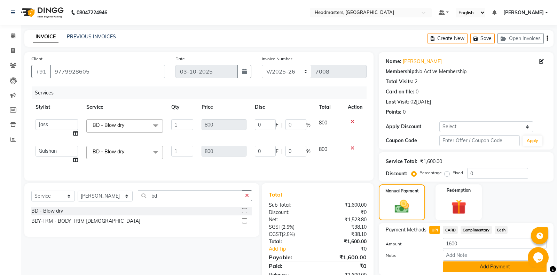
click at [476, 269] on button "Add Payment" at bounding box center [495, 266] width 104 height 11
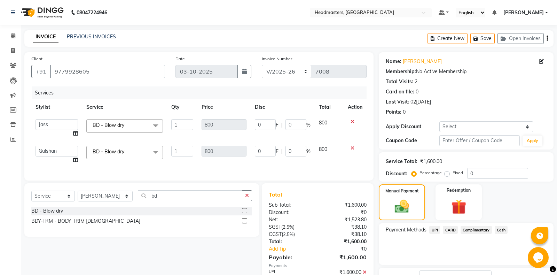
scroll to position [44, 0]
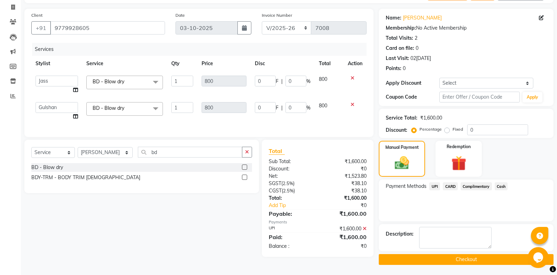
click at [444, 256] on button "Checkout" at bounding box center [466, 259] width 175 height 11
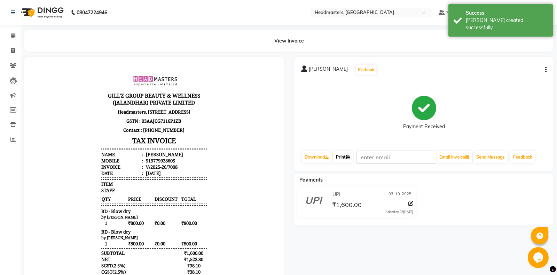
click at [346, 159] on link "Print" at bounding box center [342, 157] width 19 height 12
click at [342, 162] on link "Print" at bounding box center [342, 157] width 19 height 12
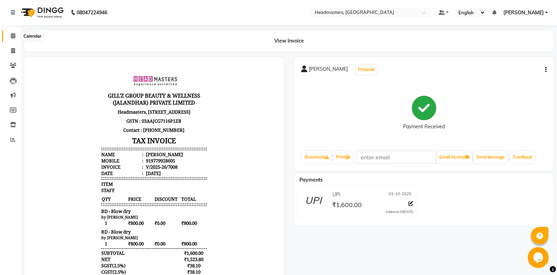
click at [12, 38] on icon at bounding box center [13, 35] width 5 height 5
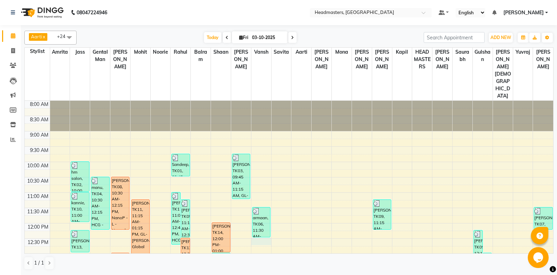
click at [271, 238] on td at bounding box center [301, 242] width 503 height 8
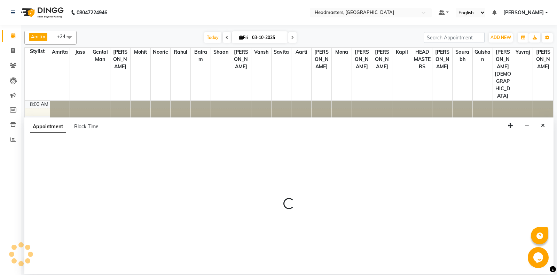
select select "60730"
select select "750"
select select "tentative"
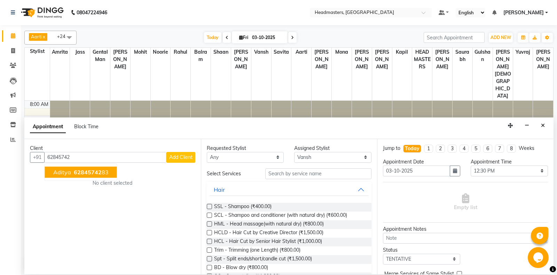
click at [89, 173] on span "62845742" at bounding box center [88, 171] width 28 height 7
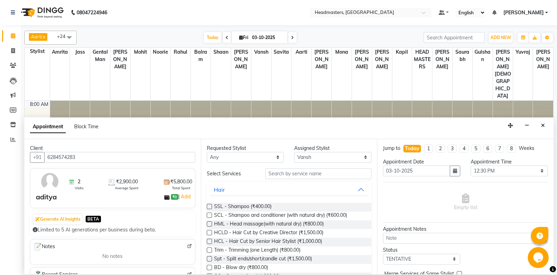
type input "6284574283"
click at [332, 179] on input "text" at bounding box center [318, 173] width 107 height 11
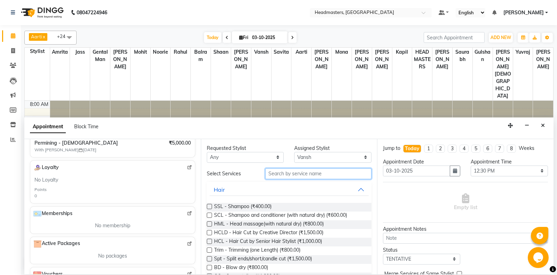
scroll to position [112, 0]
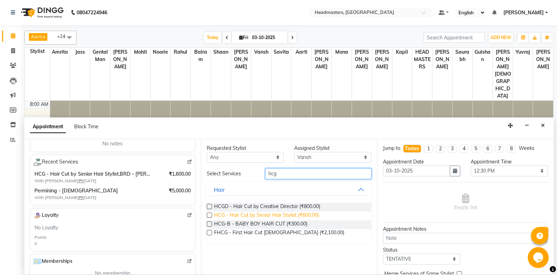
type input "hcg"
click at [284, 218] on span "HCG - Hair Cut by Senior Hair Stylist (₹600.00)" at bounding box center [266, 215] width 105 height 9
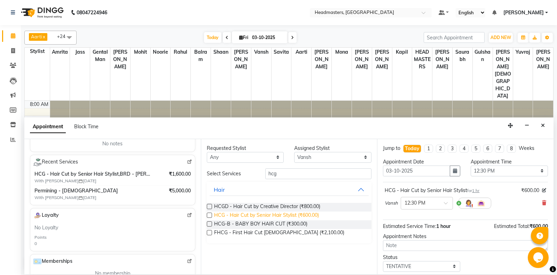
click at [305, 216] on span "HCG - Hair Cut by Senior Hair Stylist (₹600.00)" at bounding box center [266, 215] width 105 height 9
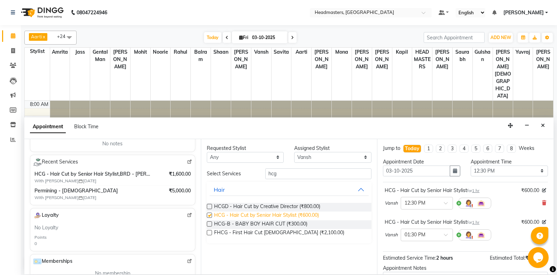
checkbox input "false"
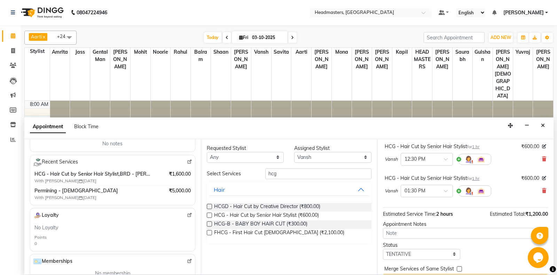
scroll to position [61, 0]
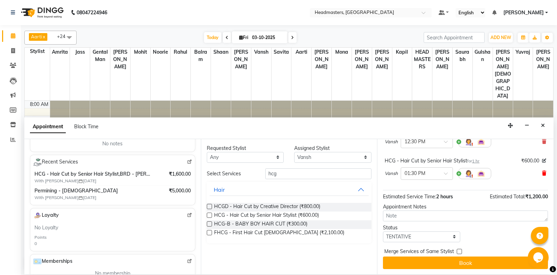
click at [543, 174] on icon at bounding box center [544, 173] width 4 height 5
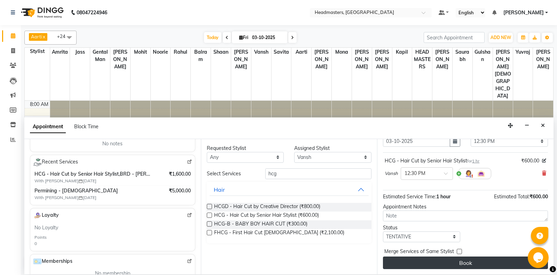
click at [472, 265] on button "Book" at bounding box center [465, 262] width 165 height 13
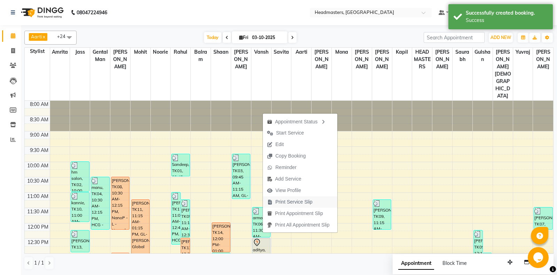
click at [285, 206] on span "Print Service Slip" at bounding box center [290, 201] width 54 height 11
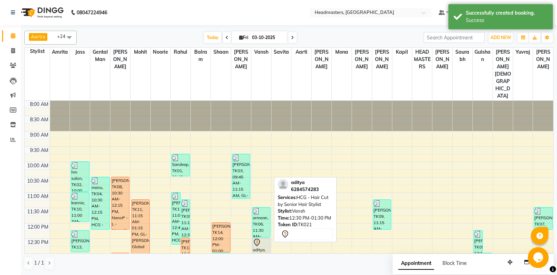
click at [268, 238] on div "aditya, TK21, 12:30 PM-01:30 PM, HCG - Hair Cut by Senior Hair Stylist" at bounding box center [261, 252] width 18 height 29
select select "7"
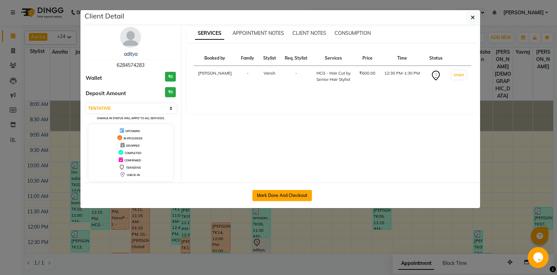
click at [307, 198] on button "Mark Done And Checkout" at bounding box center [282, 195] width 60 height 11
select select "service"
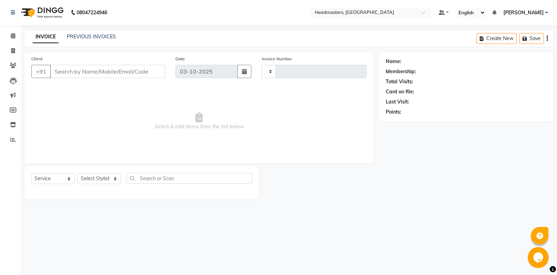
type input "7009"
select select "7130"
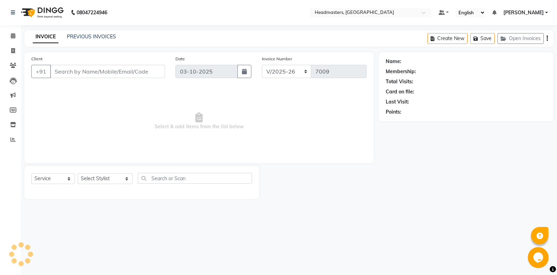
type input "6284574283"
select select "60730"
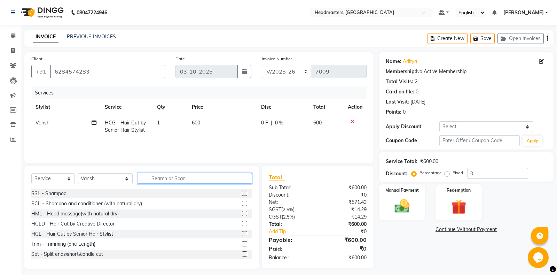
click at [194, 181] on input "text" at bounding box center [195, 178] width 114 height 11
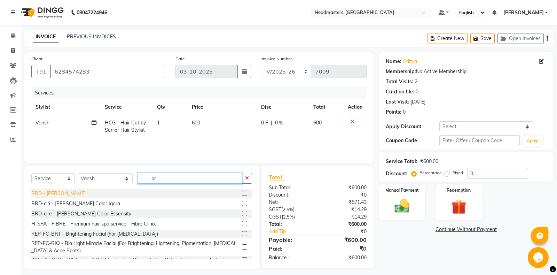
type input "br"
click at [58, 196] on div "BRD [PERSON_NAME]rd" at bounding box center [58, 193] width 54 height 7
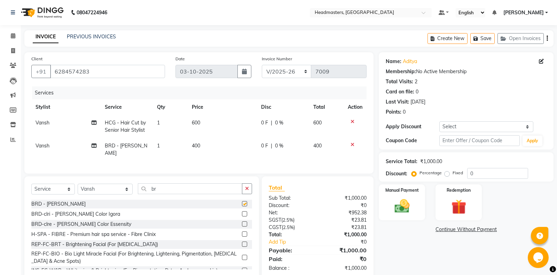
checkbox input "false"
click at [453, 173] on label "Fixed" at bounding box center [457, 173] width 10 height 6
click at [451, 173] on input "Fixed" at bounding box center [448, 172] width 5 height 5
radio input "true"
drag, startPoint x: 487, startPoint y: 171, endPoint x: 462, endPoint y: 172, distance: 25.4
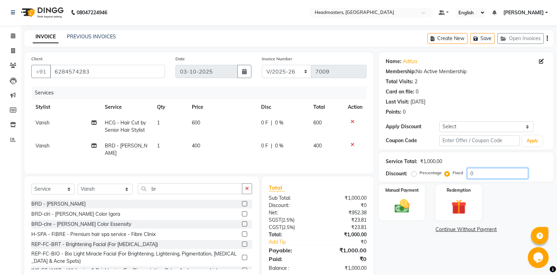
click at [467, 172] on input "0" at bounding box center [497, 173] width 61 height 11
type input "200"
click at [411, 199] on img at bounding box center [401, 206] width 25 height 18
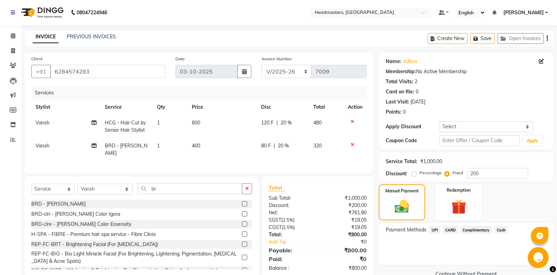
click at [503, 230] on span "Cash" at bounding box center [501, 230] width 13 height 8
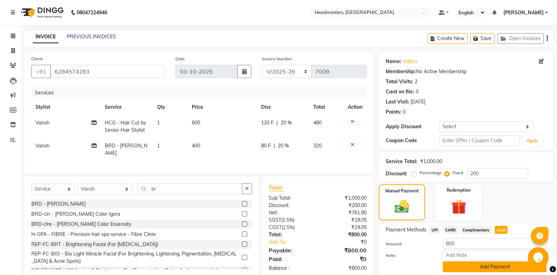
click at [502, 266] on button "Add Payment" at bounding box center [495, 266] width 104 height 11
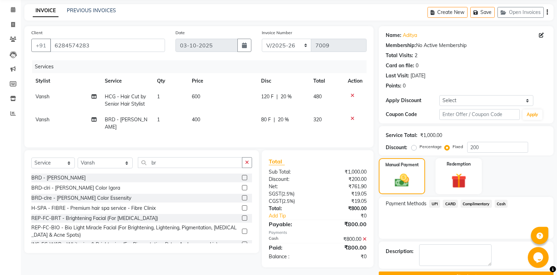
scroll to position [44, 0]
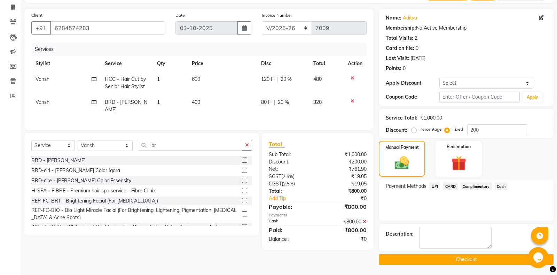
click at [464, 261] on button "Checkout" at bounding box center [466, 259] width 175 height 11
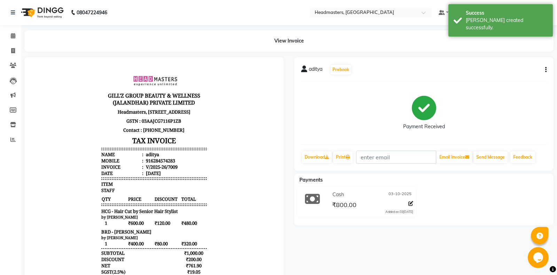
click at [353, 160] on div "Print" at bounding box center [342, 156] width 21 height 13
click at [353, 160] on link "Print" at bounding box center [342, 157] width 19 height 12
click at [342, 156] on link "Print" at bounding box center [342, 157] width 19 height 12
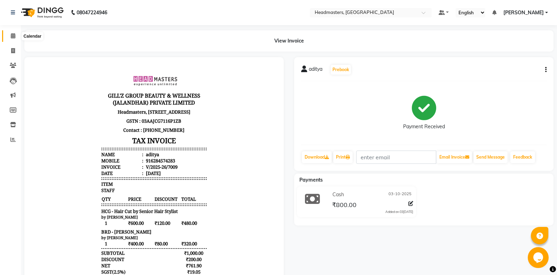
click at [16, 37] on span at bounding box center [13, 36] width 12 height 8
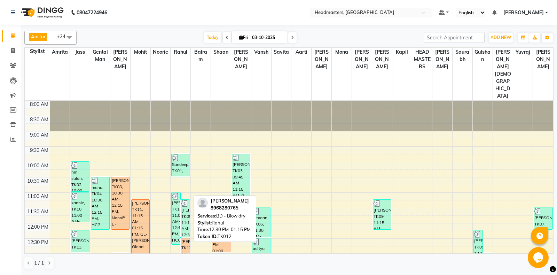
click at [186, 238] on div "[PERSON_NAME]ce, TK12, 12:30 PM-01:15 PM, BD - Blow dry" at bounding box center [185, 249] width 9 height 22
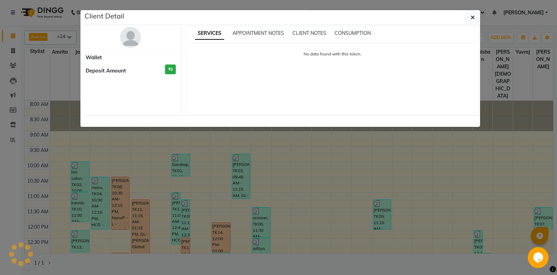
select select "1"
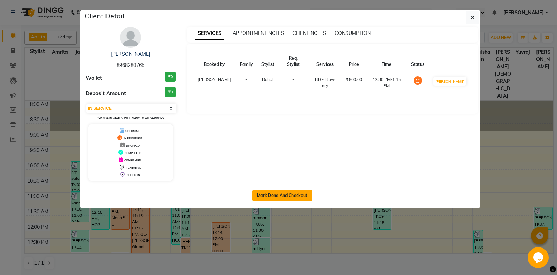
click at [280, 191] on button "Mark Done And Checkout" at bounding box center [282, 195] width 60 height 11
select select "service"
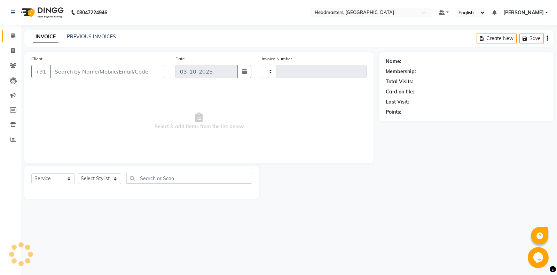
type input "7010"
select select "7130"
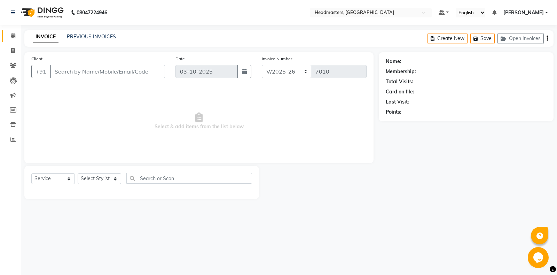
type input "8968280765"
select select "60725"
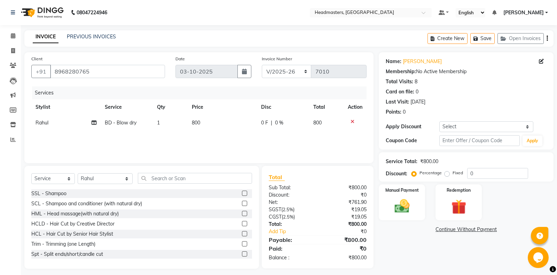
click at [46, 123] on span "Rahul" at bounding box center [42, 122] width 13 height 6
select select "60725"
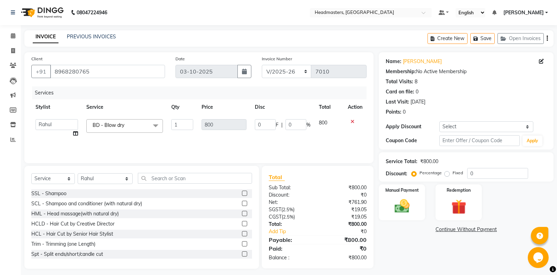
click at [60, 143] on div "Services Stylist Service Qty Price Disc Total Action Aarti Ali Amrita Amrita - …" at bounding box center [198, 121] width 335 height 70
click at [59, 137] on td "Aarti Ali Amrita Amrita - Front Desk Balram Gental Man Gulshan HEADMASTERS Jass…" at bounding box center [56, 128] width 51 height 26
click at [36, 119] on select "Aarti Ali Amrita Amrita - Front Desk Balram Gental Man Gulshan HEADMASTERS Jass…" at bounding box center [57, 124] width 42 height 11
select select "60737"
click at [153, 178] on input "text" at bounding box center [195, 178] width 114 height 11
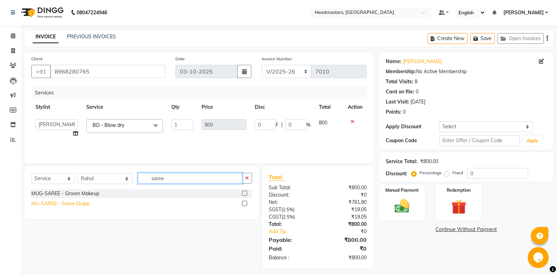
type input "saree"
click at [69, 205] on div "MU-SAREE - Saree Drape" at bounding box center [60, 203] width 58 height 7
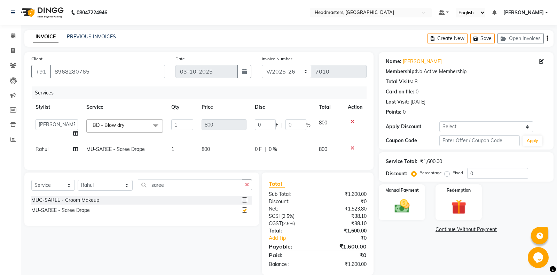
checkbox input "false"
click at [259, 150] on span "0 F" at bounding box center [258, 148] width 7 height 7
select select "60725"
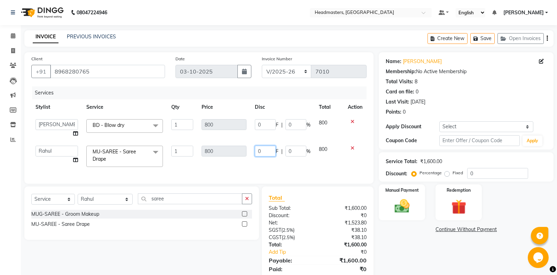
click at [264, 151] on input "0" at bounding box center [265, 150] width 21 height 11
type input "200"
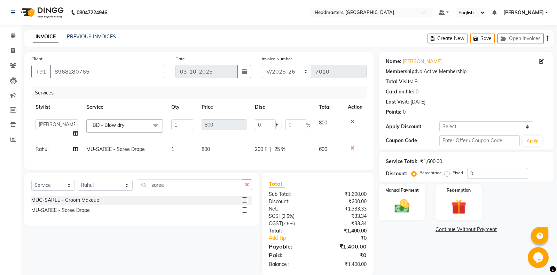
click at [243, 257] on div "Select Service Product Membership Package Voucher Prepaid Gift Card Select Styl…" at bounding box center [139, 223] width 240 height 102
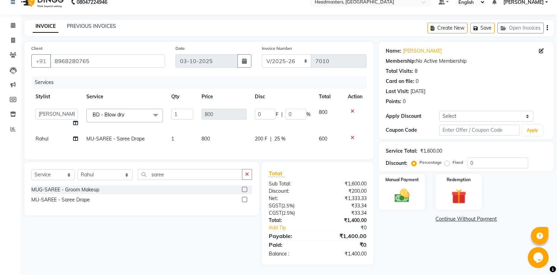
click at [265, 139] on span "200 F" at bounding box center [261, 138] width 13 height 7
select select "60725"
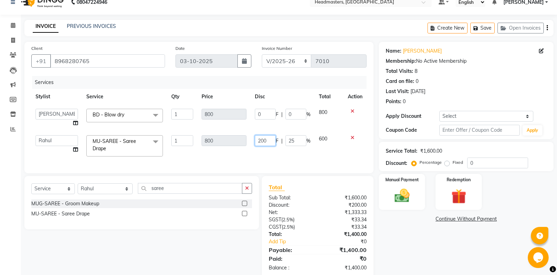
click at [266, 142] on input "200" at bounding box center [265, 140] width 21 height 11
type input "0"
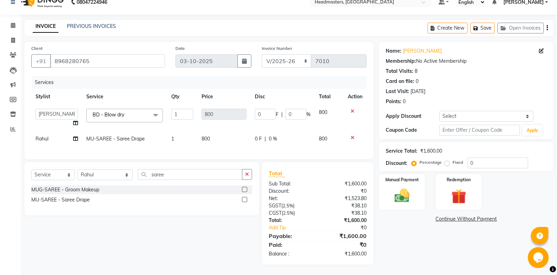
click at [253, 233] on div "Select Service Product Membership Package Voucher Prepaid Gift Card Select Styl…" at bounding box center [139, 213] width 240 height 102
click at [43, 140] on span "Rahul" at bounding box center [42, 138] width 13 height 6
select select "60725"
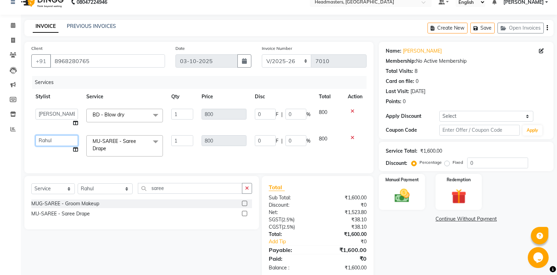
click at [36, 135] on select "Aarti Ali Amrita Amrita - Front Desk Balram Gental Man Gulshan HEADMASTERS Jass…" at bounding box center [57, 140] width 42 height 11
select select "61029"
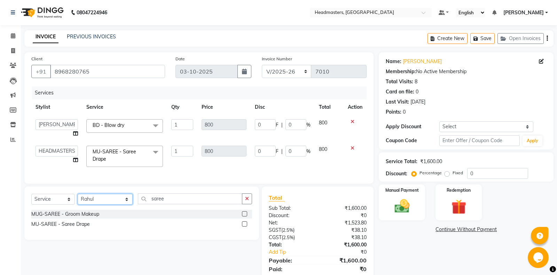
click at [78, 194] on select "Select Stylist Aarti Ali Amrita Amrita - Front Desk Balram Gental Man Gulshan H…" at bounding box center [105, 199] width 55 height 11
select select "60749"
click option "Shubham" at bounding box center [0, 0] width 0 height 0
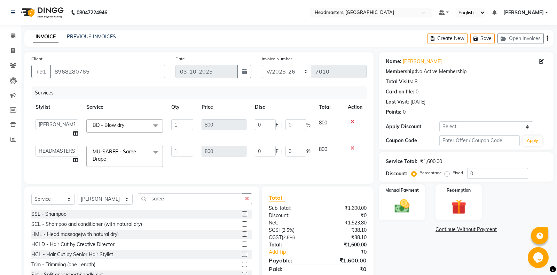
click at [141, 206] on div "Select Service Product Membership Package Voucher Prepaid Gift Card Select Styl…" at bounding box center [141, 201] width 221 height 16
drag, startPoint x: 163, startPoint y: 200, endPoint x: 88, endPoint y: 207, distance: 74.5
click at [138, 204] on input "saree" at bounding box center [190, 198] width 104 height 11
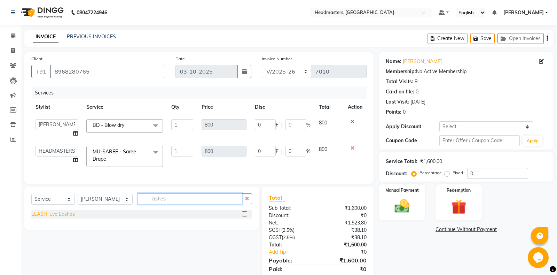
type input "lashes"
click at [58, 212] on div "ELASH-Eye Lashes" at bounding box center [53, 213] width 44 height 7
checkbox input "false"
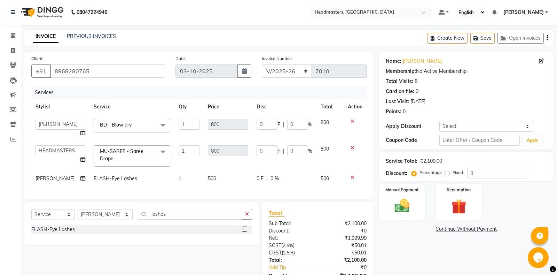
scroll to position [40, 0]
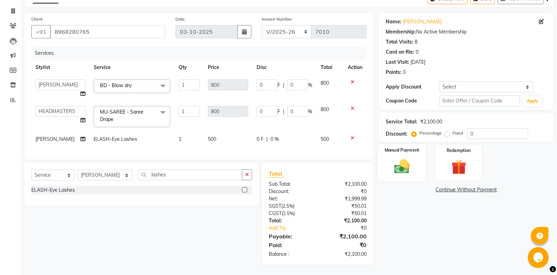
click at [408, 167] on img at bounding box center [401, 166] width 25 height 18
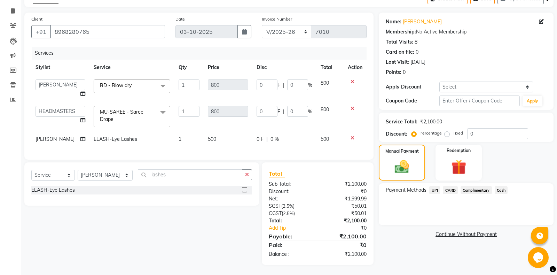
click at [452, 190] on span "CARD" at bounding box center [450, 190] width 15 height 8
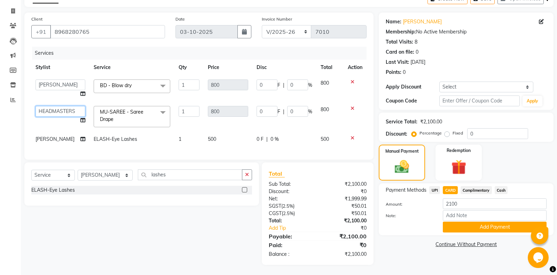
click at [36, 106] on select "Aarti Ali Amrita Amrita - Front Desk Balram Gental Man Gulshan HEADMASTERS Jass…" at bounding box center [61, 111] width 50 height 11
click option "HEADMASTERS" at bounding box center [0, 0] width 0 height 0
click at [486, 230] on div "Amount: 2100 Note: Add Payment" at bounding box center [466, 215] width 161 height 34
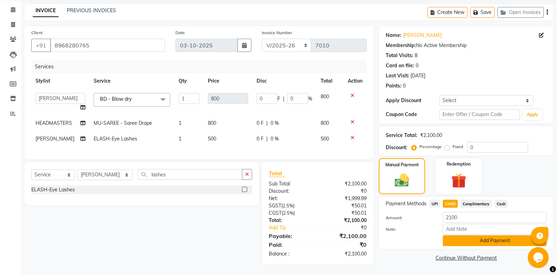
click at [487, 240] on button "Add Payment" at bounding box center [495, 240] width 104 height 11
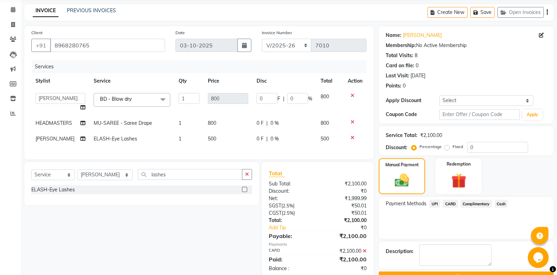
scroll to position [44, 0]
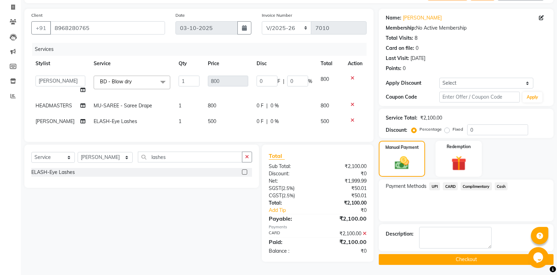
click at [444, 260] on button "Checkout" at bounding box center [466, 259] width 175 height 11
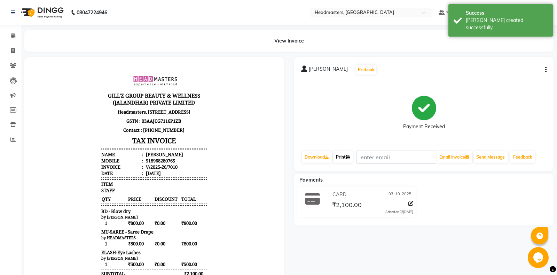
click at [348, 155] on icon at bounding box center [348, 157] width 4 height 4
click at [346, 155] on link "Print" at bounding box center [342, 157] width 19 height 12
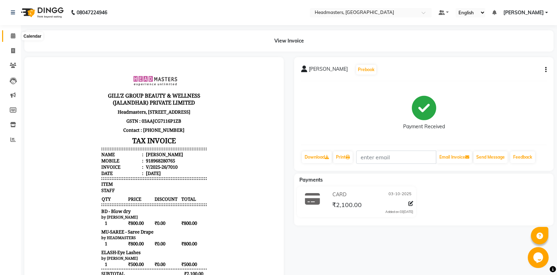
click at [8, 38] on span at bounding box center [13, 36] width 12 height 8
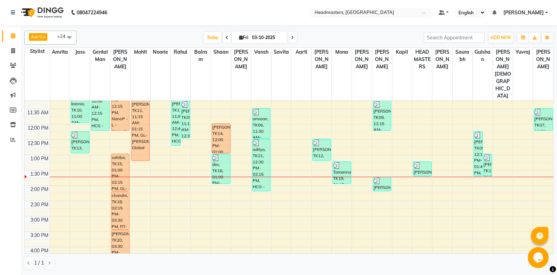
scroll to position [110, 0]
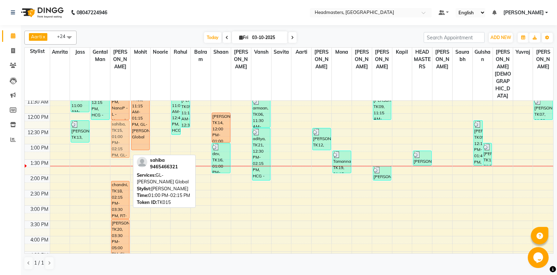
drag, startPoint x: 121, startPoint y: 125, endPoint x: 121, endPoint y: 104, distance: 20.9
click at [121, 104] on div "ravneet, TK08, 10:30 AM-12:15 PM, NanoP -L - Nanoplastia sahiba, TK15, 01:00 PM…" at bounding box center [120, 205] width 20 height 428
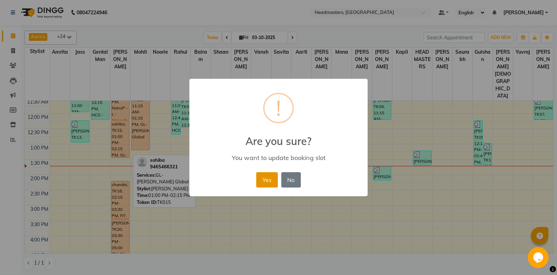
click at [268, 185] on button "Yes" at bounding box center [266, 179] width 21 height 15
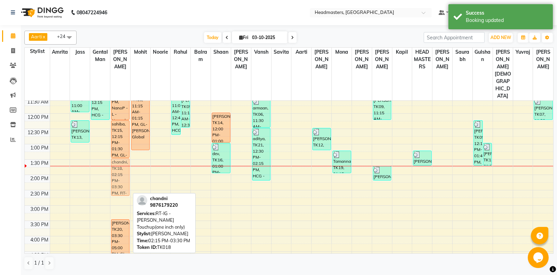
click at [113, 159] on div "ravneet, TK08, 10:30 AM-12:15 PM, NanoP -L - Nanoplastia sahiba, TK15, 12:15 PM…" at bounding box center [120, 205] width 20 height 428
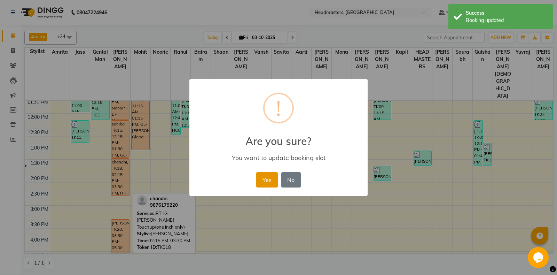
click at [269, 179] on button "Yes" at bounding box center [266, 179] width 21 height 15
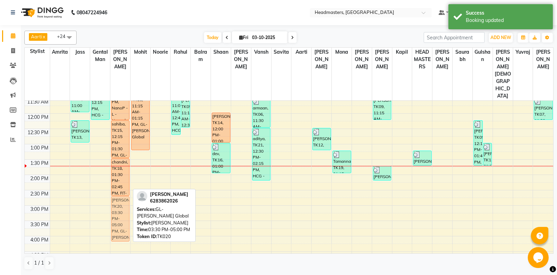
drag, startPoint x: 114, startPoint y: 211, endPoint x: 114, endPoint y: 186, distance: 24.4
click at [114, 186] on div "ravneet, TK08, 10:30 AM-12:15 PM, NanoP -L - Nanoplastia sahiba, TK15, 12:15 PM…" at bounding box center [120, 205] width 20 height 428
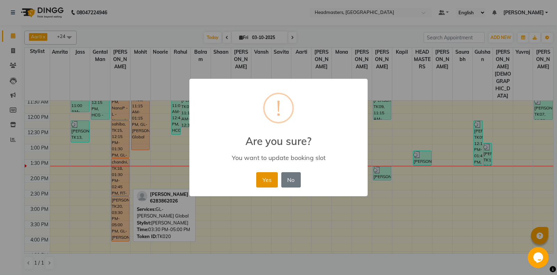
click at [269, 178] on button "Yes" at bounding box center [266, 179] width 21 height 15
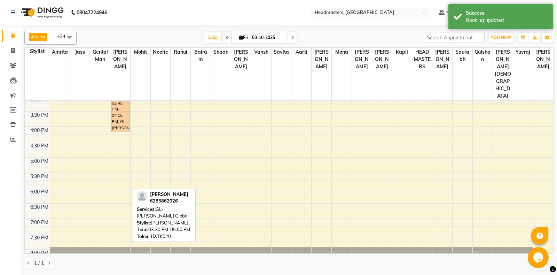
scroll to position [219, 0]
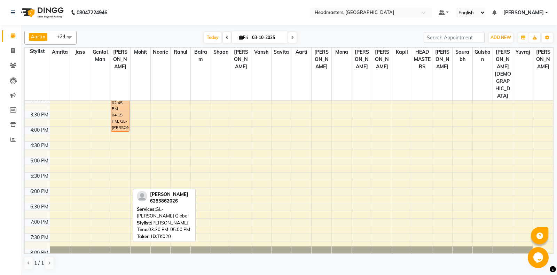
click at [206, 266] on div "1 / 1" at bounding box center [288, 262] width 529 height 13
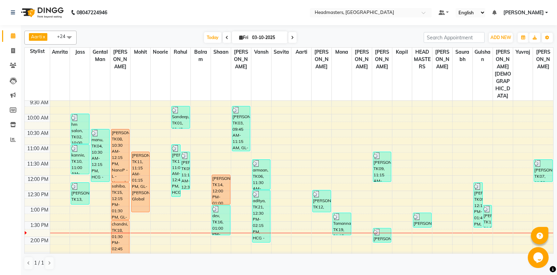
scroll to position [37, 0]
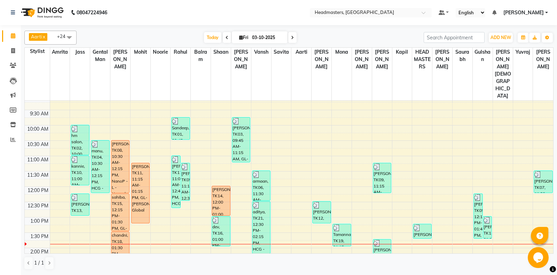
click at [187, 191] on div "8:00 AM 8:30 AM 9:00 AM 9:30 AM 10:00 AM 10:30 AM 11:00 AM 11:30 AM 12:00 PM 12…" at bounding box center [289, 278] width 528 height 428
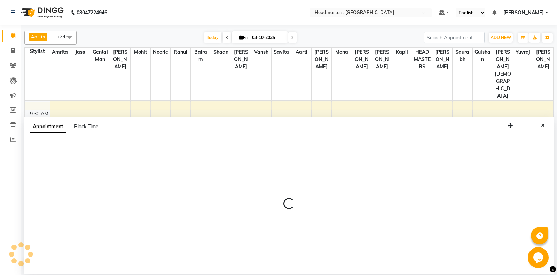
select select "60725"
select select "tentative"
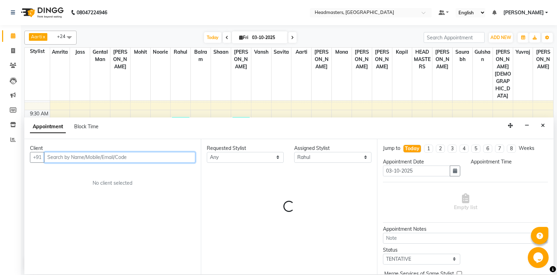
select select "765"
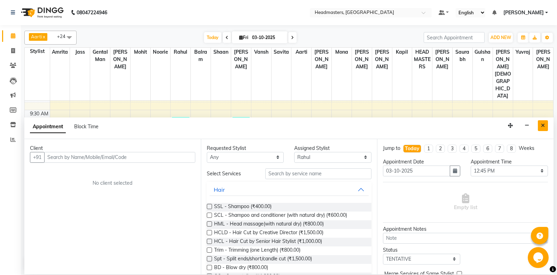
click at [545, 126] on button "Close" at bounding box center [543, 125] width 10 height 11
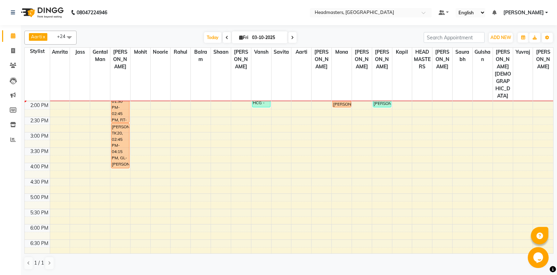
scroll to position [37, 0]
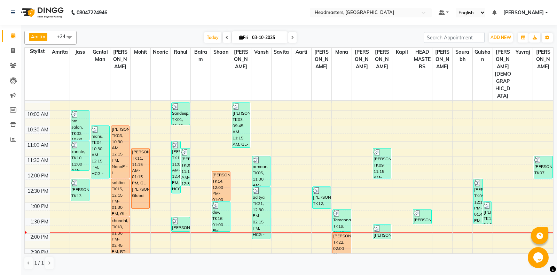
drag, startPoint x: 347, startPoint y: 231, endPoint x: 347, endPoint y: 246, distance: 15.3
click at [347, 246] on div "Tamanna, TK19, 01:15 PM-02:00 PM, TH-FF - Threading Full face [PERSON_NAME], TK…" at bounding box center [342, 263] width 20 height 428
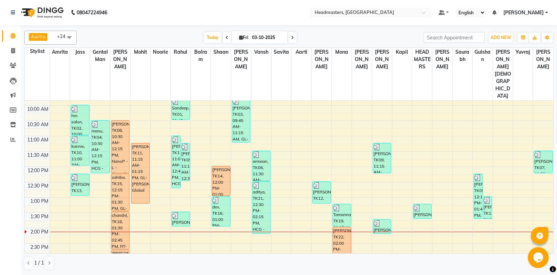
scroll to position [54, 0]
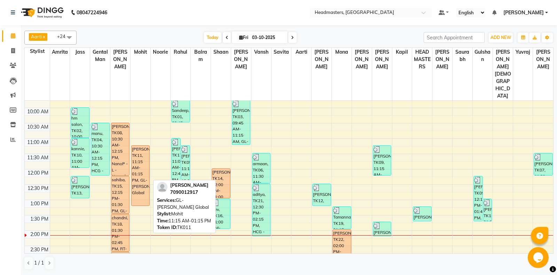
click at [142, 145] on div "[PERSON_NAME], TK11, 11:15 AM-01:15 PM, GL-[PERSON_NAME] Global" at bounding box center [141, 175] width 18 height 60
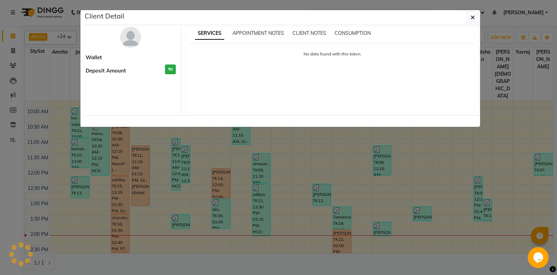
select select "1"
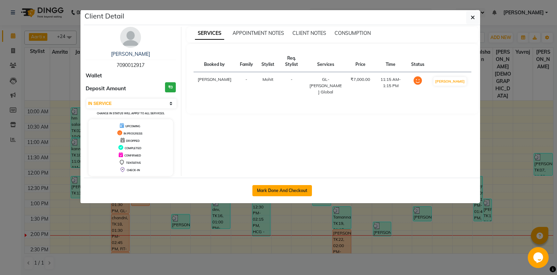
click at [274, 189] on button "Mark Done And Checkout" at bounding box center [282, 190] width 60 height 11
select select "7130"
select select "service"
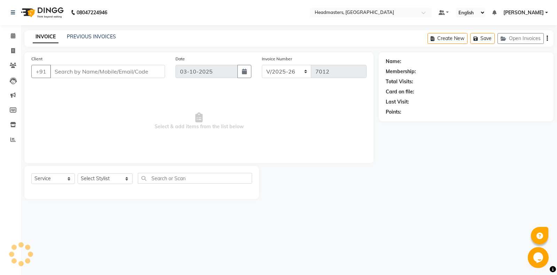
type input "7090012917"
select select "60723"
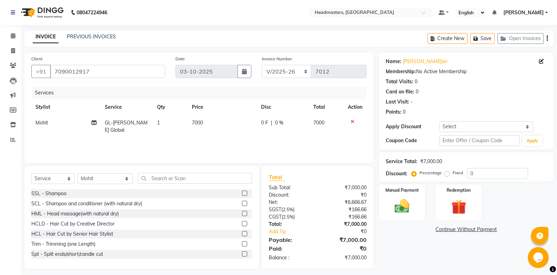
click at [140, 125] on span "GL-[PERSON_NAME] Global" at bounding box center [126, 126] width 43 height 14
select select "60723"
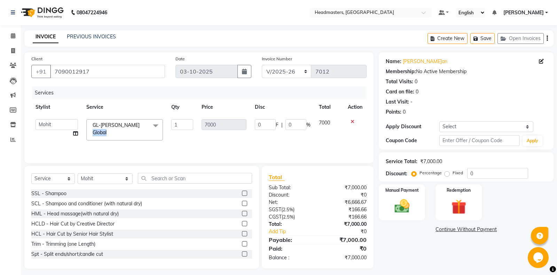
click at [140, 125] on span "GL-[PERSON_NAME] Global" at bounding box center [116, 129] width 47 height 14
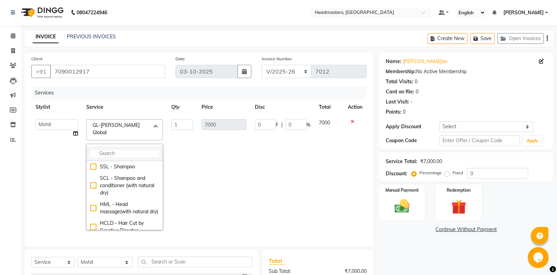
click at [135, 146] on li at bounding box center [125, 153] width 76 height 15
click at [136, 150] on input "multiselect-search" at bounding box center [124, 153] width 69 height 7
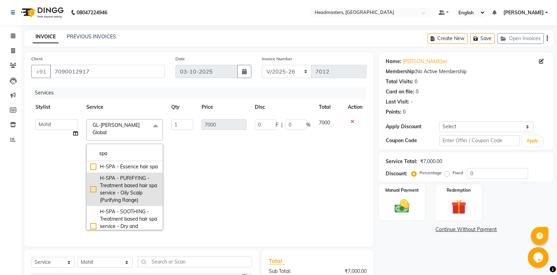
type input "spa"
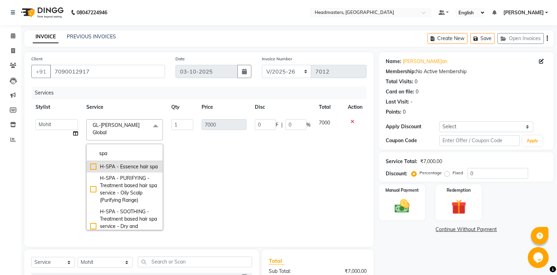
click at [133, 181] on div "H-SPA - PURIFYING - Treatment based hair spa service - Oily Scalp (Purifying Ra…" at bounding box center [124, 188] width 69 height 29
checkbox input "true"
type input "2000"
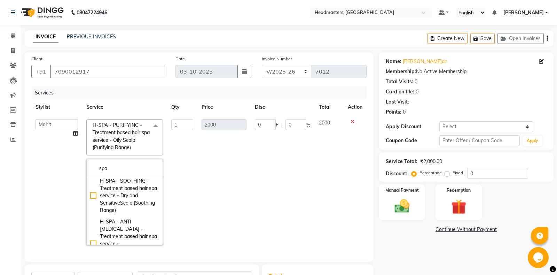
scroll to position [73, 0]
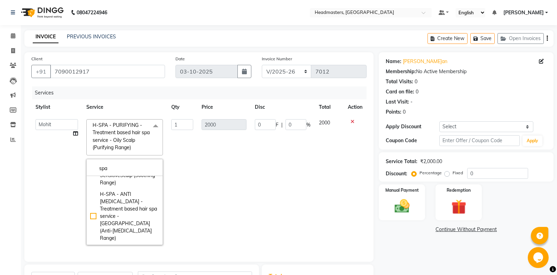
click at [254, 172] on td "0 F | 0 %" at bounding box center [283, 182] width 64 height 134
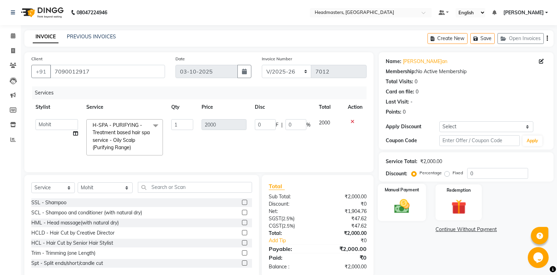
click at [394, 206] on img at bounding box center [401, 206] width 25 height 18
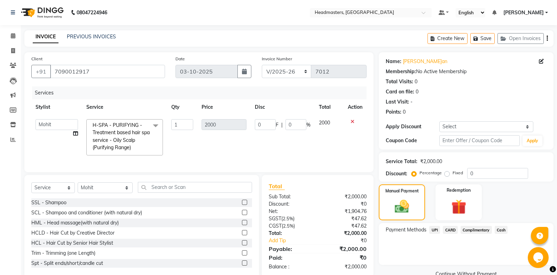
click at [504, 229] on span "Cash" at bounding box center [501, 230] width 13 height 8
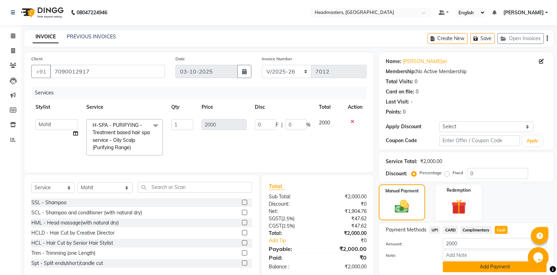
click at [482, 270] on button "Add Payment" at bounding box center [495, 266] width 104 height 11
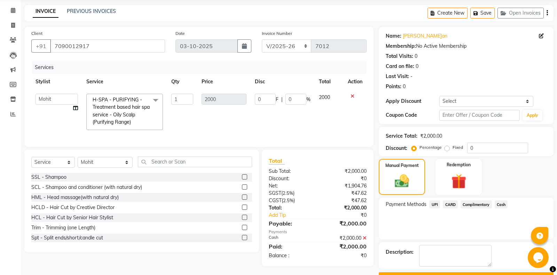
scroll to position [37, 0]
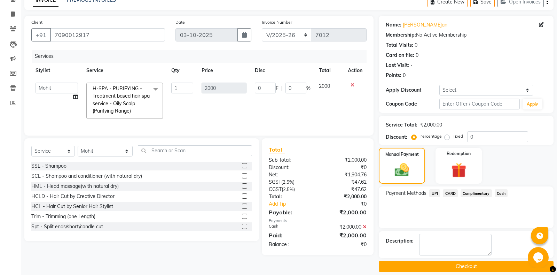
click at [421, 259] on div "Name: Jaskaran Membership: No Active Membership Total Visits: 0 Card on file: 0…" at bounding box center [469, 144] width 180 height 256
click at [419, 262] on button "Checkout" at bounding box center [466, 266] width 175 height 11
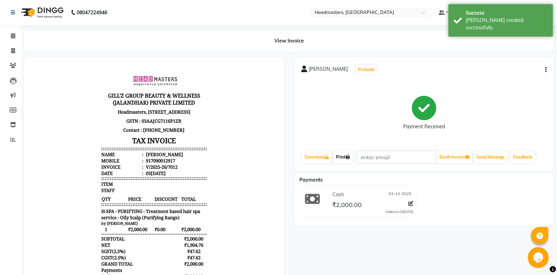
click at [345, 160] on link "Print" at bounding box center [342, 157] width 19 height 12
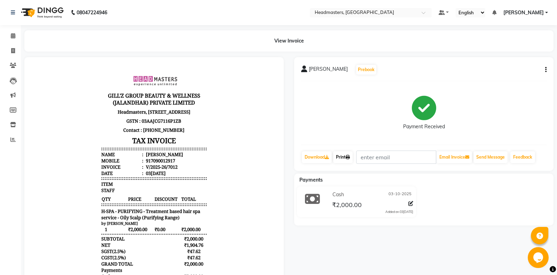
click at [344, 158] on link "Print" at bounding box center [342, 157] width 19 height 12
click at [10, 36] on span at bounding box center [13, 36] width 12 height 8
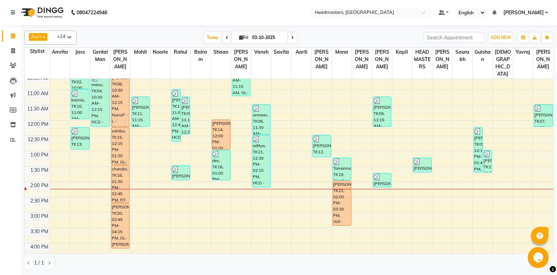
scroll to position [110, 0]
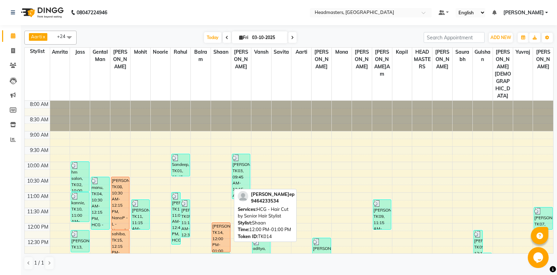
click at [217, 222] on div "[PERSON_NAME]ep, TK14, 12:00 PM-01:00 PM, HCG - Hair Cut by Senior Hair Stylist" at bounding box center [221, 236] width 18 height 29
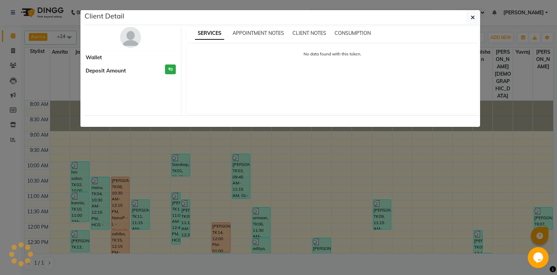
select select "1"
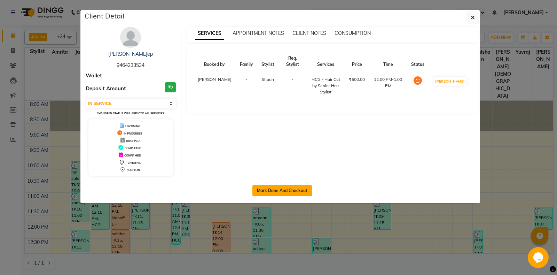
click at [282, 188] on button "Mark Done And Checkout" at bounding box center [282, 190] width 60 height 11
select select "service"
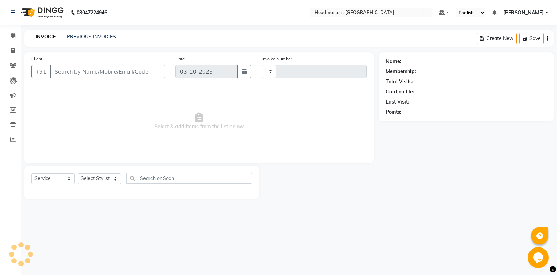
type input "7013"
select select "7130"
type input "9464233534"
select select "60727"
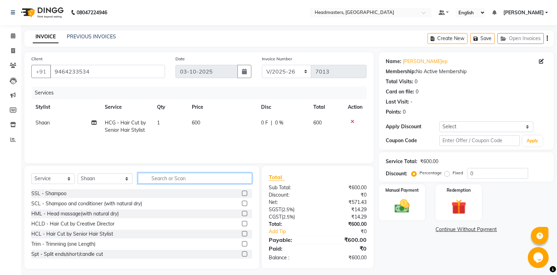
click at [142, 180] on input "text" at bounding box center [195, 178] width 114 height 11
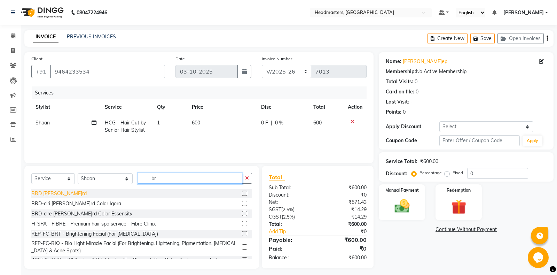
type input "br"
click at [39, 191] on div "BRD [PERSON_NAME]rd" at bounding box center [58, 193] width 55 height 7
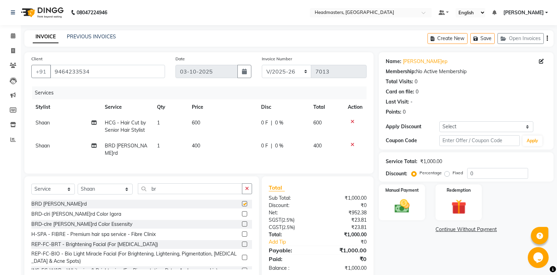
checkbox input "false"
drag, startPoint x: 152, startPoint y: 181, endPoint x: 92, endPoint y: 184, distance: 59.6
click at [138, 184] on input "br" at bounding box center [190, 188] width 104 height 11
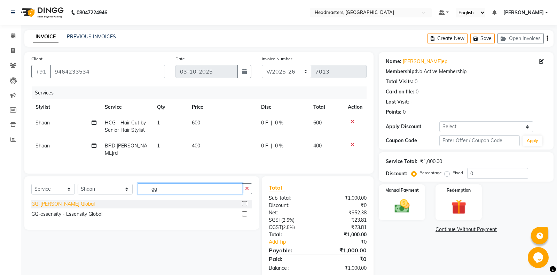
type input "gg"
click at [64, 200] on div "GG-[PERSON_NAME] Global" at bounding box center [62, 203] width 63 height 7
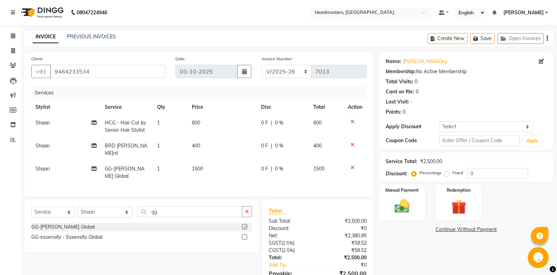
checkbox input "false"
click at [450, 174] on div "Fixed" at bounding box center [454, 172] width 17 height 8
click at [452, 172] on label "Fixed" at bounding box center [457, 173] width 10 height 6
click at [448, 172] on input "Fixed" at bounding box center [448, 172] width 5 height 5
radio input "true"
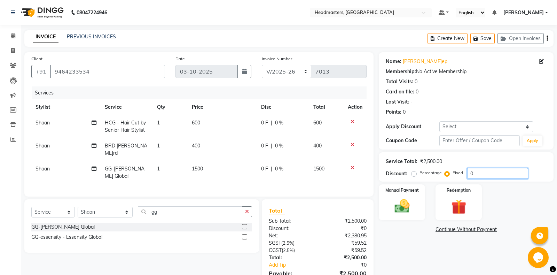
drag, startPoint x: 492, startPoint y: 175, endPoint x: 438, endPoint y: 178, distance: 53.7
click at [467, 178] on input "0" at bounding box center [497, 173] width 61 height 11
type input "700"
click at [414, 205] on img at bounding box center [401, 206] width 25 height 18
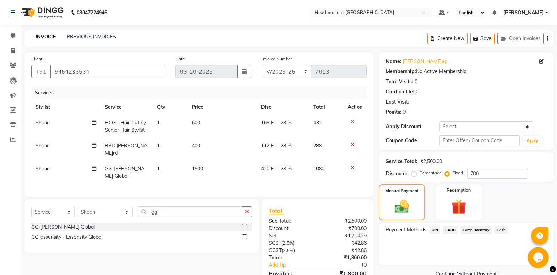
click at [505, 229] on span "Cash" at bounding box center [501, 230] width 13 height 8
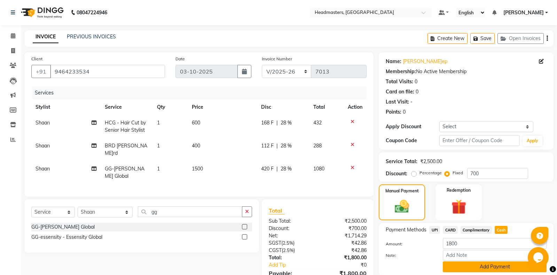
click at [467, 267] on button "Add Payment" at bounding box center [495, 266] width 104 height 11
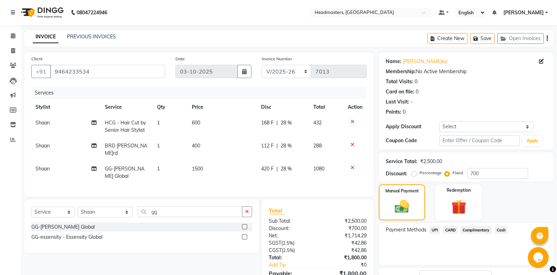
scroll to position [37, 0]
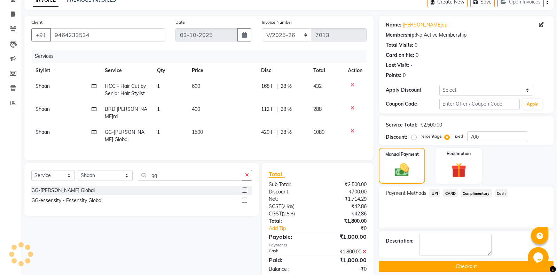
click at [427, 269] on button "Checkout" at bounding box center [466, 266] width 175 height 11
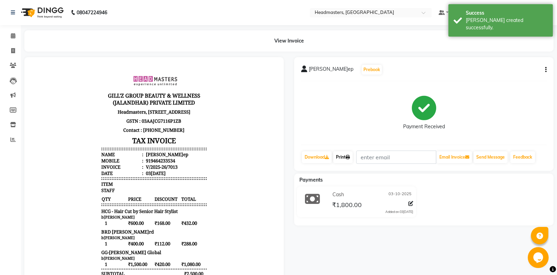
click at [349, 162] on link "Print" at bounding box center [342, 157] width 19 height 12
click at [344, 154] on link "Print" at bounding box center [342, 157] width 19 height 12
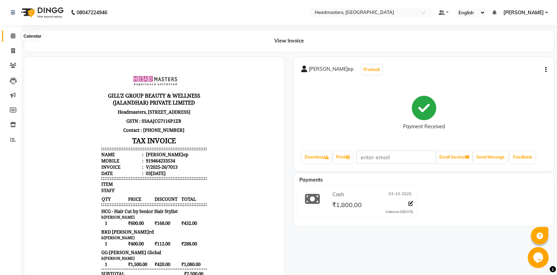
click at [9, 33] on span at bounding box center [13, 36] width 12 height 8
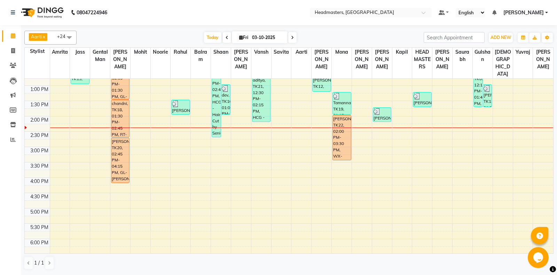
scroll to position [251, 0]
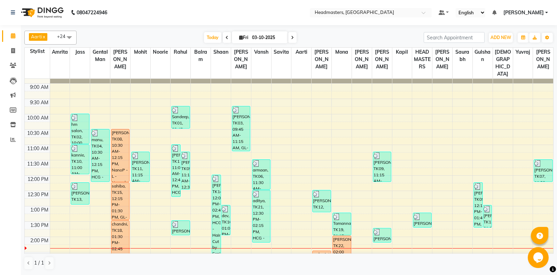
scroll to position [37, 0]
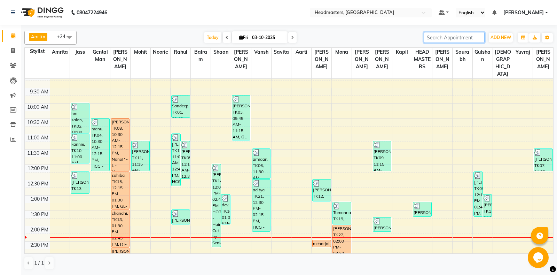
click at [436, 38] on input "search" at bounding box center [454, 37] width 61 height 11
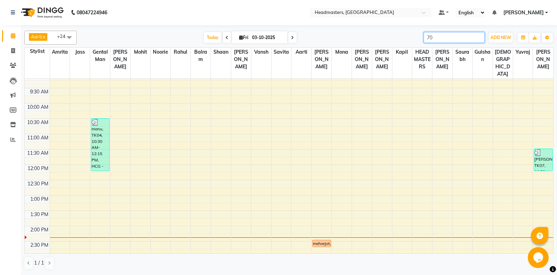
type input "7"
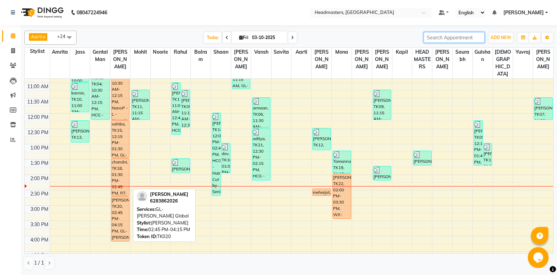
scroll to position [110, 0]
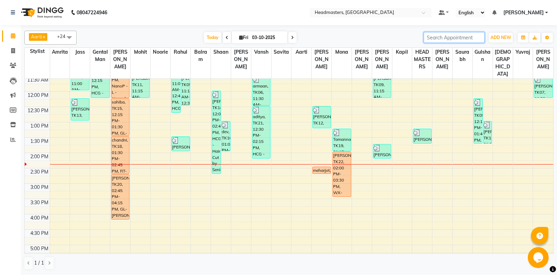
click at [116, 223] on div "8:00 AM 8:30 AM 9:00 AM 9:30 AM 10:00 AM 10:30 AM 11:00 AM 11:30 AM 12:00 PM 12…" at bounding box center [289, 183] width 528 height 428
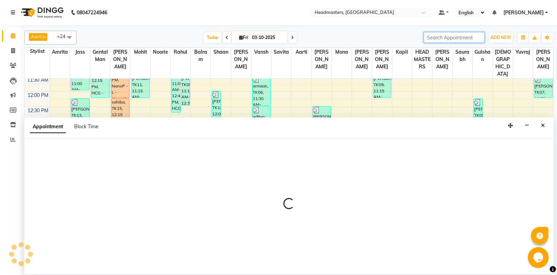
select select "60721"
select select "975"
select select "tentative"
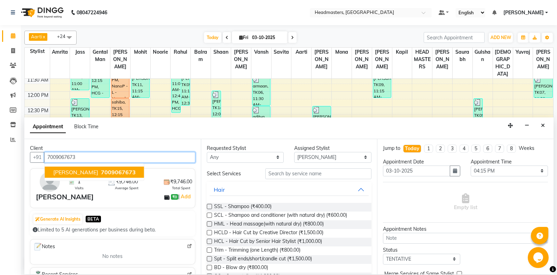
click at [72, 173] on span "[PERSON_NAME]hi" at bounding box center [75, 171] width 45 height 7
type input "7009067673"
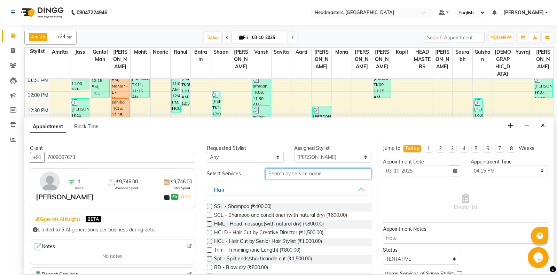
click at [298, 175] on input "text" at bounding box center [318, 173] width 107 height 11
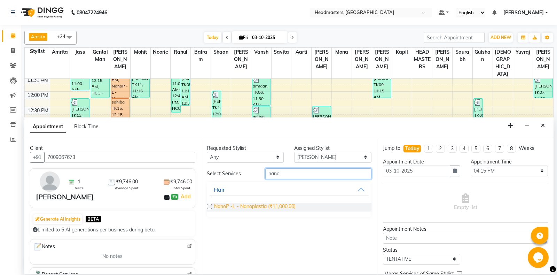
type input "nano"
click at [286, 206] on span "NanoP -L - Nanoplastia (₹11,000.00)" at bounding box center [254, 207] width 81 height 9
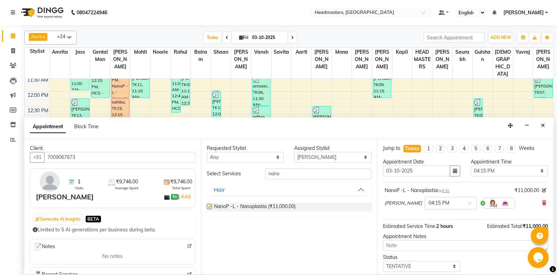
checkbox input "false"
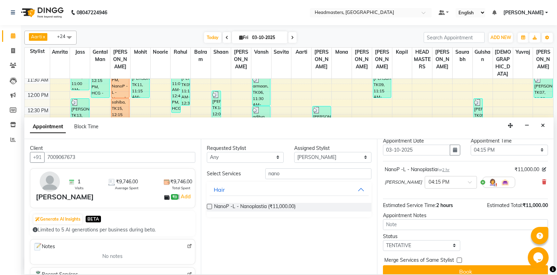
scroll to position [30, 0]
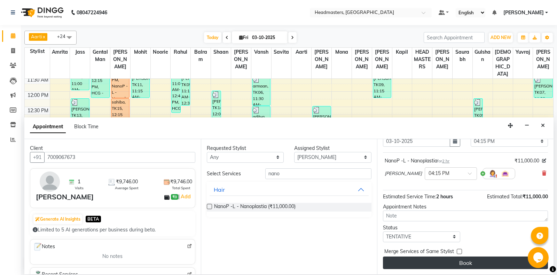
click at [431, 266] on button "Book" at bounding box center [465, 262] width 165 height 13
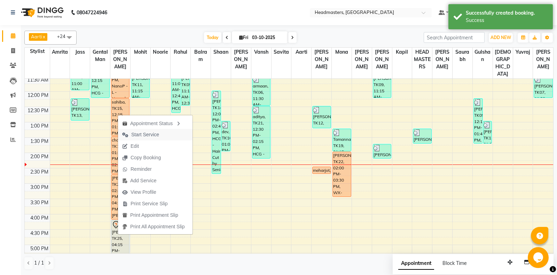
click at [154, 136] on span "Start Service" at bounding box center [145, 134] width 28 height 7
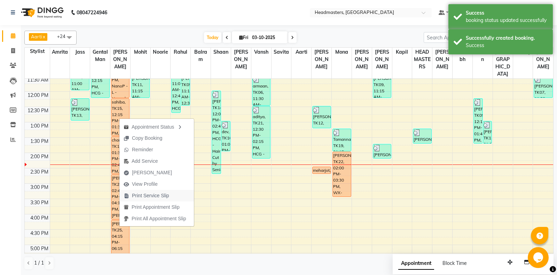
click at [152, 198] on span "Print Service Slip" at bounding box center [150, 195] width 37 height 7
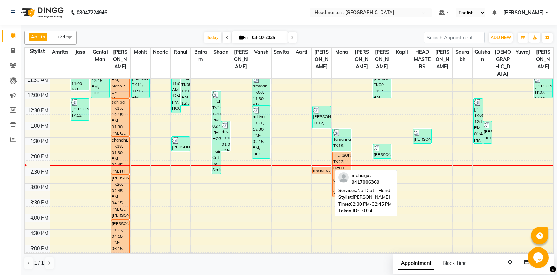
click at [323, 172] on div "meharjot, TK24, 02:30 PM-02:45 PM, Nail Cut - Hand" at bounding box center [322, 170] width 18 height 7
select select "1"
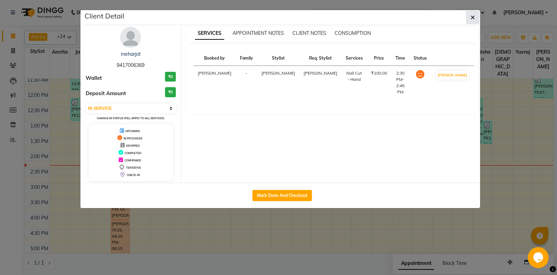
click at [470, 21] on button "button" at bounding box center [472, 17] width 13 height 13
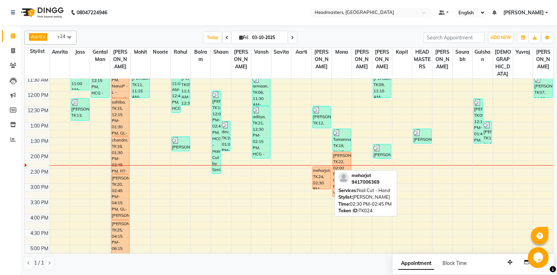
drag, startPoint x: 324, startPoint y: 172, endPoint x: 324, endPoint y: 187, distance: 15.3
click at [324, 187] on div "elice, TK12, 12:30 PM-01:15 PM, BD - Blow dry meharjot, TK24, 02:30 PM-02:45 PM…" at bounding box center [322, 183] width 20 height 428
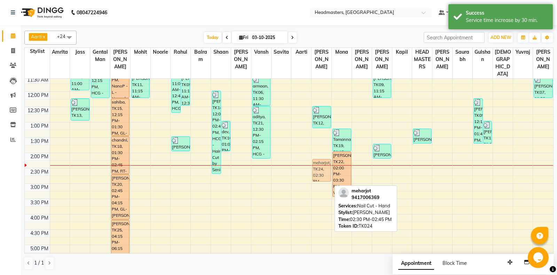
drag, startPoint x: 324, startPoint y: 179, endPoint x: 323, endPoint y: 168, distance: 10.9
click at [323, 168] on div "elice, TK12, 12:30 PM-01:15 PM, BD - Blow dry meharjot, TK24, 02:30 PM-03:15 PM…" at bounding box center [322, 183] width 20 height 428
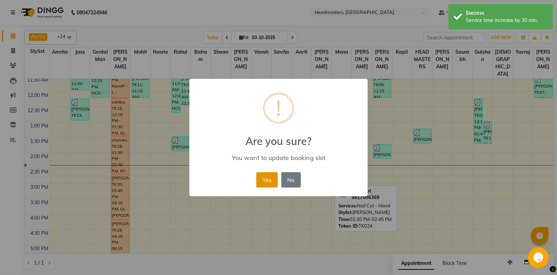
click at [267, 182] on button "Yes" at bounding box center [266, 179] width 21 height 15
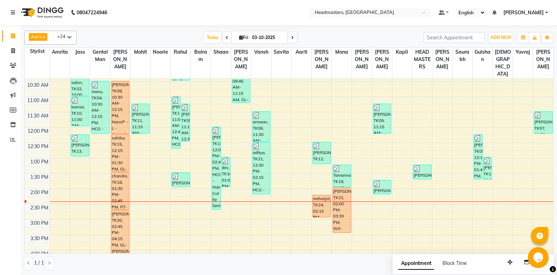
scroll to position [31, 0]
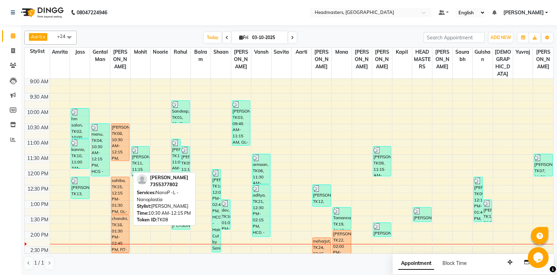
drag, startPoint x: 121, startPoint y: 175, endPoint x: 125, endPoint y: 160, distance: 15.6
click at [125, 160] on div "ravneet, TK08, 10:30 AM-12:15 PM, NanoP -L - Nanoplastia sahiba, TK15, 12:15 PM…" at bounding box center [120, 261] width 20 height 428
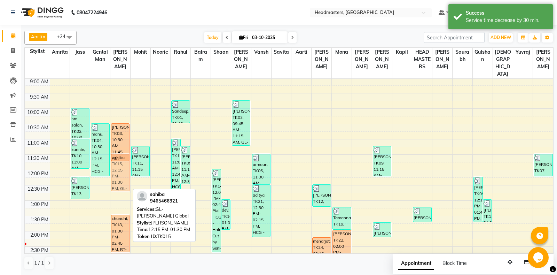
drag, startPoint x: 119, startPoint y: 205, endPoint x: 120, endPoint y: 186, distance: 19.2
click at [120, 186] on div "ravneet, TK08, 10:30 AM-11:45 AM, NanoP -L - Nanoplastia sahiba, TK15, 12:15 PM…" at bounding box center [120, 261] width 20 height 428
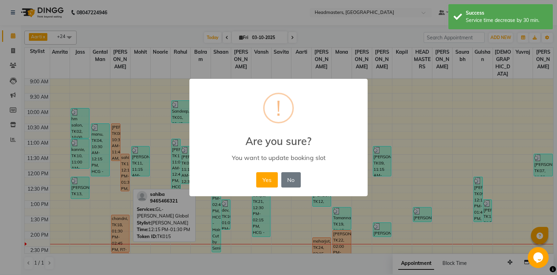
click at [288, 182] on button "No" at bounding box center [290, 179] width 19 height 15
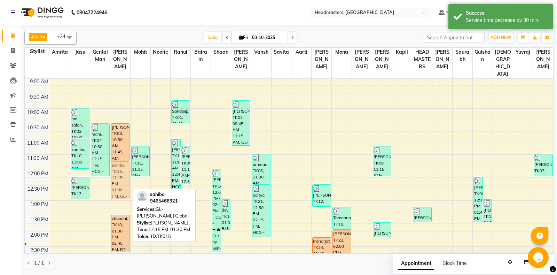
drag, startPoint x: 127, startPoint y: 202, endPoint x: 127, endPoint y: 186, distance: 16.0
click at [127, 186] on div "ravneet, TK08, 10:30 AM-11:45 AM, NanoP -L - Nanoplastia sahiba, TK15, 12:15 PM…" at bounding box center [120, 261] width 20 height 428
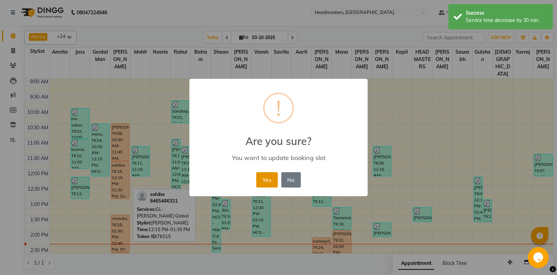
click at [266, 177] on button "Yes" at bounding box center [266, 179] width 21 height 15
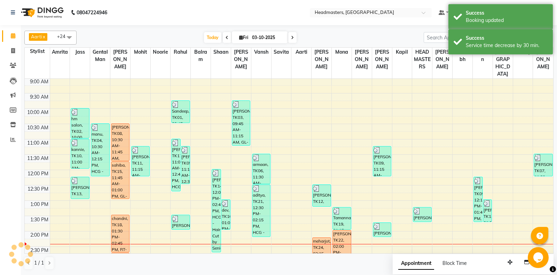
scroll to position [68, 0]
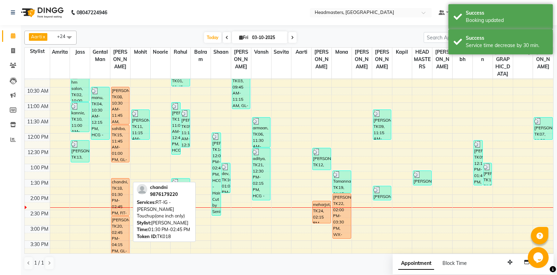
click at [129, 193] on link "chandni, TK18, 01:30 PM-02:45 PM, RT-IG - Igora Root Touchup(one inch only)" at bounding box center [120, 197] width 18 height 38
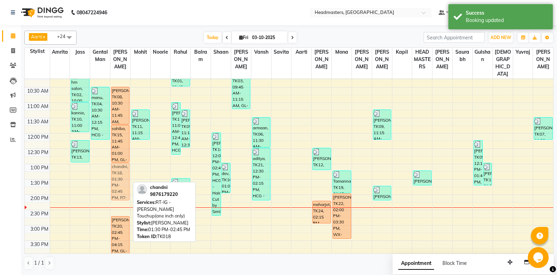
drag, startPoint x: 116, startPoint y: 199, endPoint x: 120, endPoint y: 186, distance: 13.5
click at [120, 186] on div "ravneet, TK08, 10:30 AM-11:45 AM, NanoP -L - Nanoplastia sahiba, TK15, 11:45 AM…" at bounding box center [120, 225] width 20 height 428
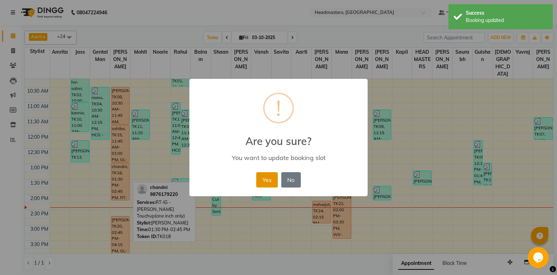
click at [263, 177] on button "Yes" at bounding box center [266, 179] width 21 height 15
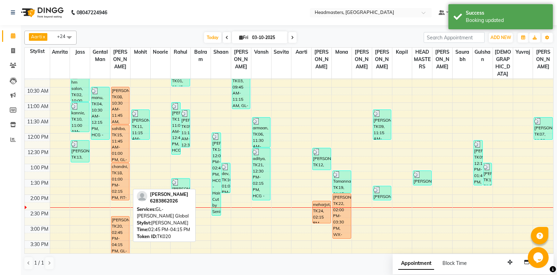
scroll to position [178, 0]
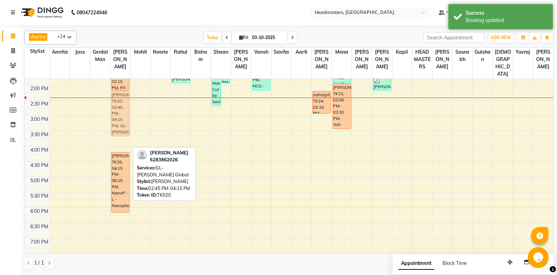
drag, startPoint x: 121, startPoint y: 137, endPoint x: 123, endPoint y: 123, distance: 14.0
click at [123, 123] on div "ravneet, TK08, 10:30 AM-11:45 AM, NanoP -L - Nanoplastia sahiba, TK15, 11:45 AM…" at bounding box center [120, 115] width 20 height 428
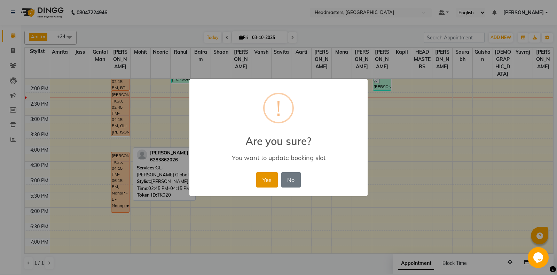
click at [262, 184] on button "Yes" at bounding box center [266, 179] width 21 height 15
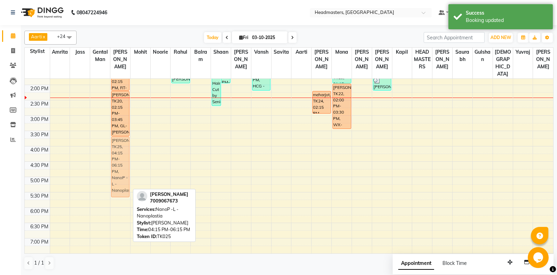
drag, startPoint x: 123, startPoint y: 198, endPoint x: 121, endPoint y: 184, distance: 14.0
click at [121, 184] on div "ravneet, TK08, 10:30 AM-11:45 AM, NanoP -L - Nanoplastia sahiba, TK15, 11:45 AM…" at bounding box center [120, 115] width 20 height 428
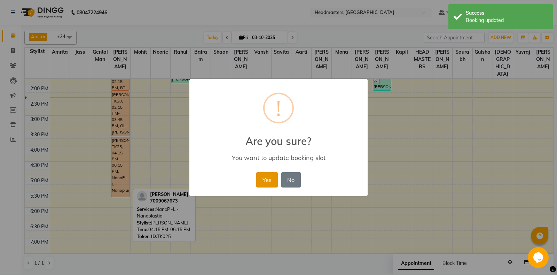
click at [270, 187] on button "Yes" at bounding box center [266, 179] width 21 height 15
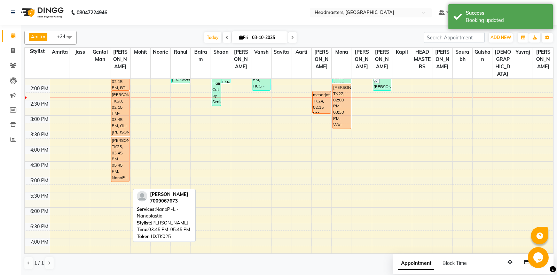
drag, startPoint x: 120, startPoint y: 195, endPoint x: 121, endPoint y: 175, distance: 20.2
click at [121, 175] on div "ravneet, TK08, 10:30 AM-11:45 AM, NanoP -L - Nanoplastia sahiba, TK15, 11:45 AM…" at bounding box center [120, 115] width 20 height 428
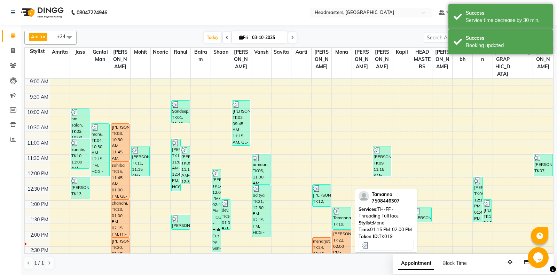
scroll to position [141, 0]
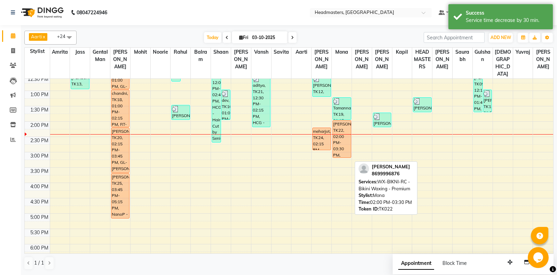
drag, startPoint x: 344, startPoint y: 164, endPoint x: 345, endPoint y: 152, distance: 11.9
click at [345, 152] on div "Tamanna, TK19, 01:15 PM-02:00 PM, TH-FF - Threading Full face Manvir, TK22, 02:…" at bounding box center [342, 152] width 20 height 428
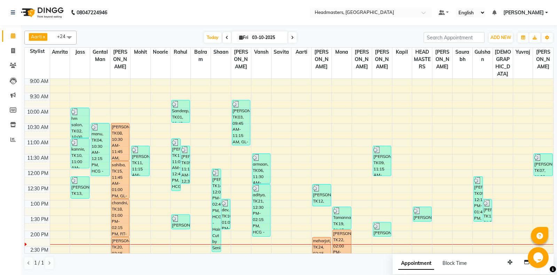
scroll to position [31, 0]
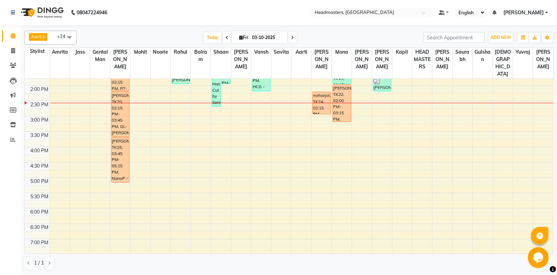
scroll to position [183, 0]
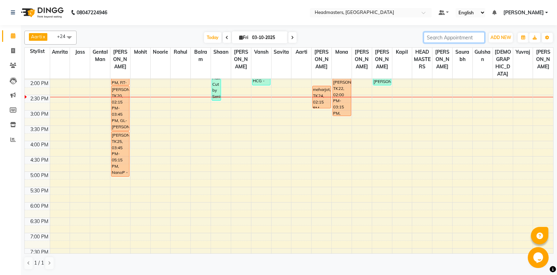
click at [469, 34] on input "search" at bounding box center [454, 37] width 61 height 11
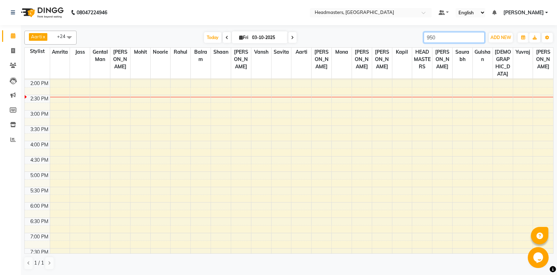
type input "9501"
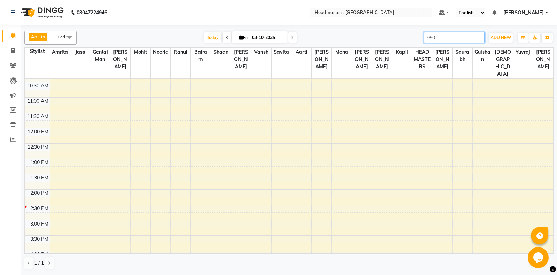
drag, startPoint x: 439, startPoint y: 39, endPoint x: 249, endPoint y: 62, distance: 191.1
click at [424, 43] on input "9501" at bounding box center [454, 37] width 61 height 11
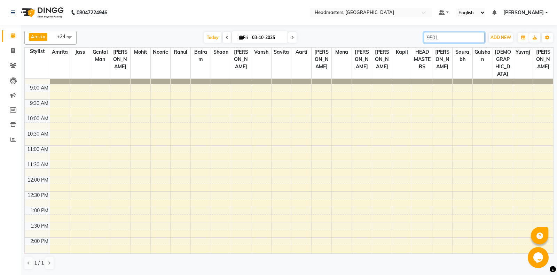
scroll to position [0, 0]
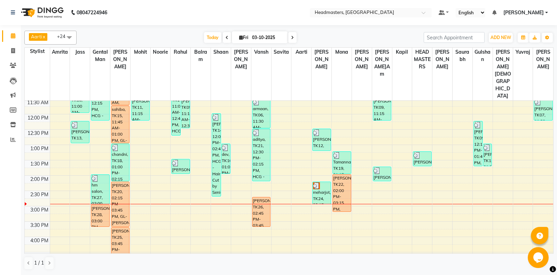
scroll to position [110, 0]
click at [180, 156] on div "8:00 AM 8:30 AM 9:00 AM 9:30 AM 10:00 AM 10:30 AM 11:00 AM 11:30 AM 12:00 PM 12…" at bounding box center [289, 205] width 528 height 428
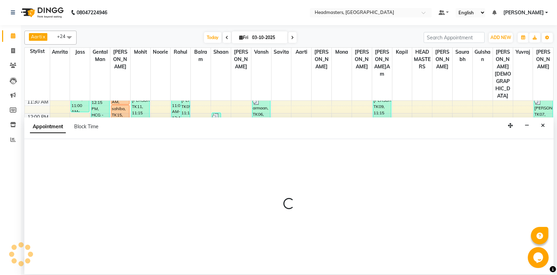
select select "60725"
select select "tentative"
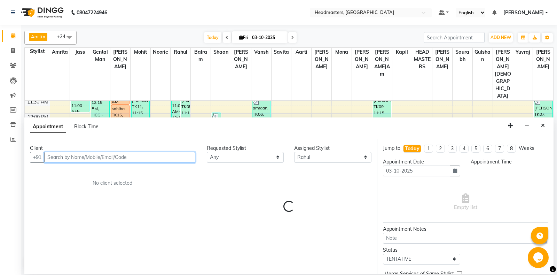
select select "840"
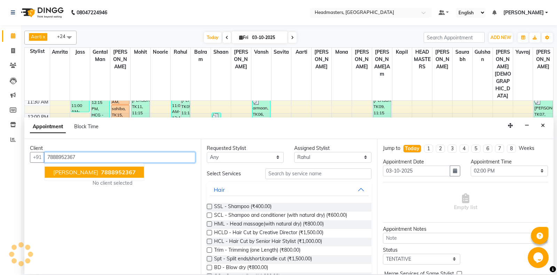
click at [81, 176] on button "[PERSON_NAME] 7888952367" at bounding box center [94, 171] width 99 height 11
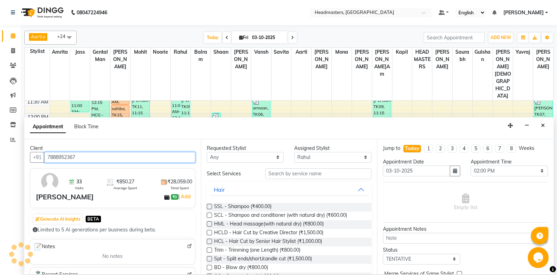
type input "7888952367"
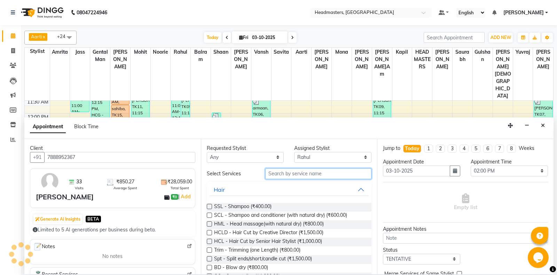
click at [324, 172] on input "text" at bounding box center [318, 173] width 107 height 11
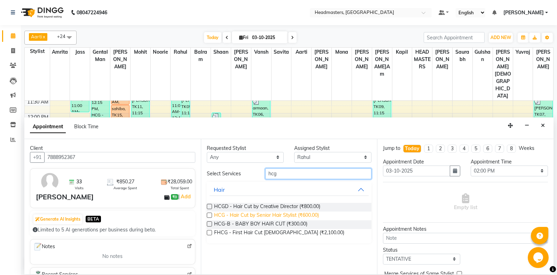
type input "hcg"
click at [316, 219] on span "HCG - Hair Cut by Senior Hair Stylist (₹600.00)" at bounding box center [266, 215] width 105 height 9
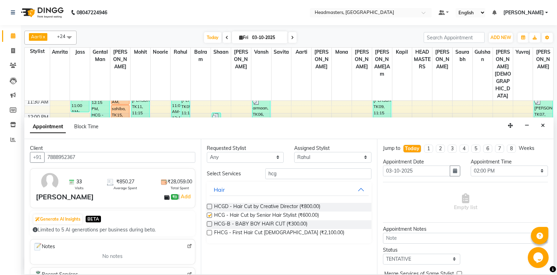
checkbox input "false"
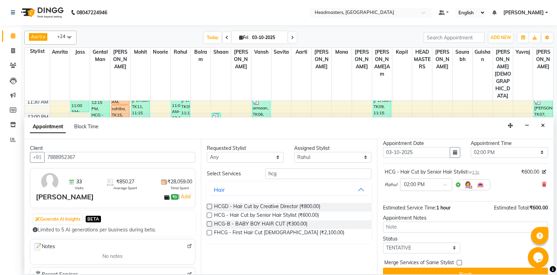
scroll to position [30, 0]
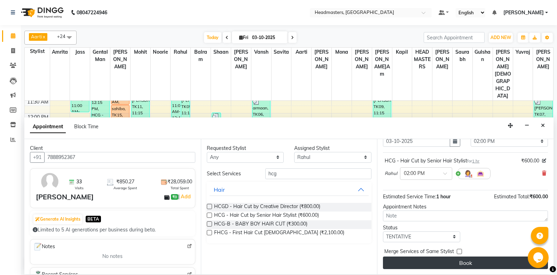
click at [445, 263] on button "Book" at bounding box center [465, 262] width 165 height 13
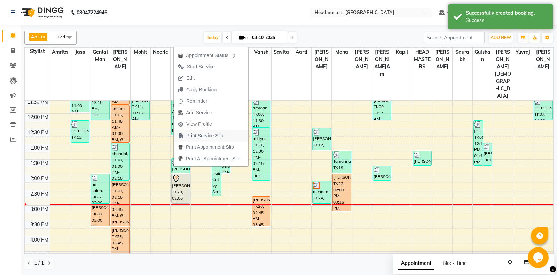
click at [213, 139] on span "Print Service Slip" at bounding box center [204, 135] width 37 height 7
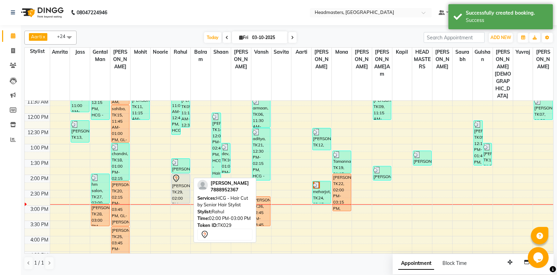
click at [184, 174] on div "[PERSON_NAME]on, TK29, 02:00 PM-03:00 PM, HCG - Hair Cut by Senior Hair Stylist" at bounding box center [181, 188] width 18 height 29
select select "7"
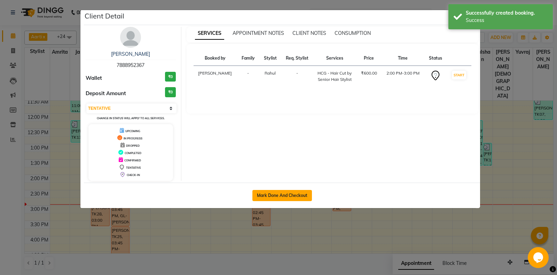
click at [286, 191] on button "Mark Done And Checkout" at bounding box center [282, 195] width 60 height 11
select select "service"
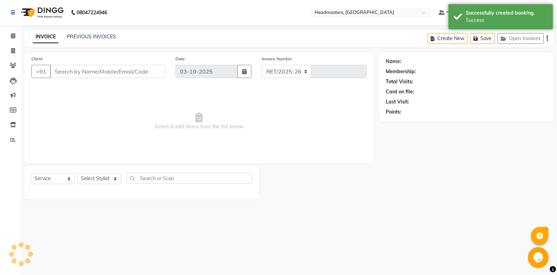
select select "7130"
type input "7016"
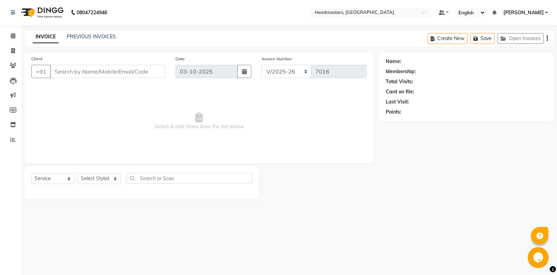
type input "7888952367"
select select "60725"
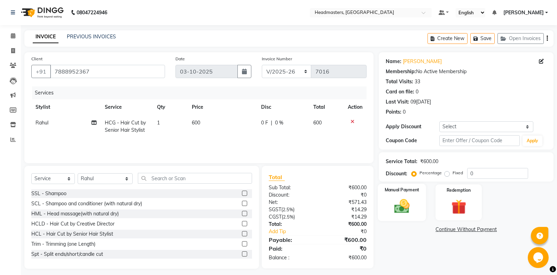
click at [407, 204] on img at bounding box center [401, 206] width 25 height 18
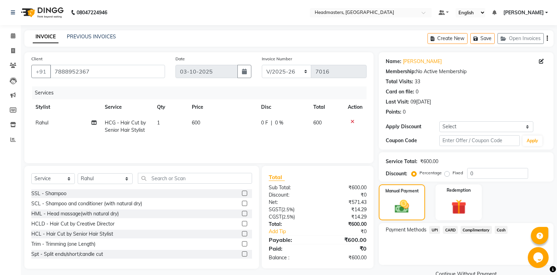
click at [436, 233] on span "UPI" at bounding box center [434, 230] width 11 height 8
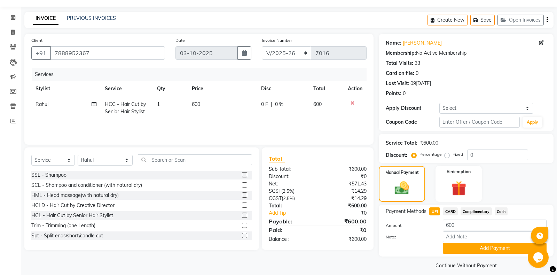
scroll to position [24, 0]
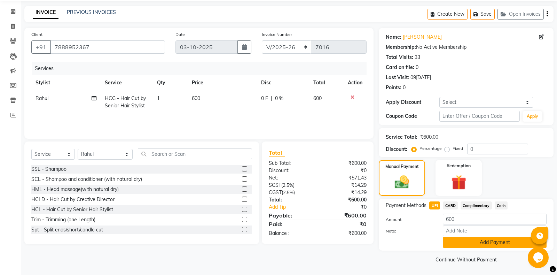
click at [468, 241] on button "Add Payment" at bounding box center [495, 242] width 104 height 11
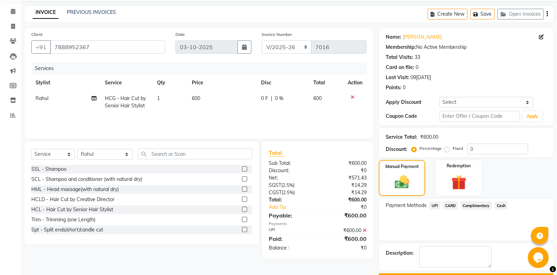
scroll to position [44, 0]
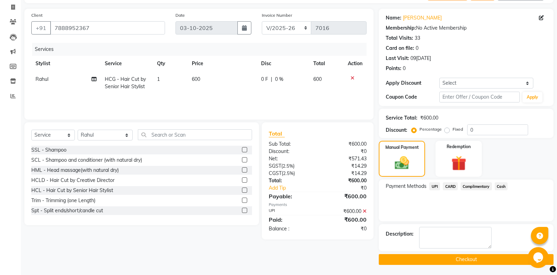
click at [434, 260] on button "Checkout" at bounding box center [466, 259] width 175 height 11
click at [447, 258] on button "Checkout" at bounding box center [466, 259] width 175 height 11
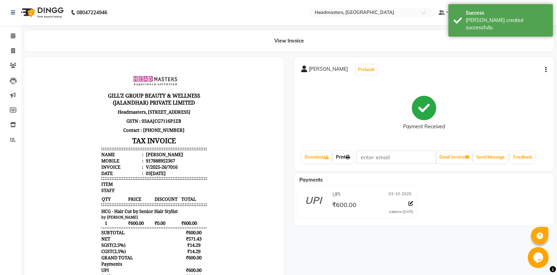
click at [346, 158] on link "Print" at bounding box center [342, 157] width 19 height 12
click at [340, 156] on link "Print" at bounding box center [342, 157] width 19 height 12
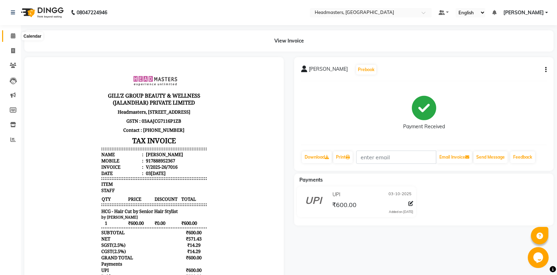
drag, startPoint x: 10, startPoint y: 36, endPoint x: 43, endPoint y: 3, distance: 46.3
click at [10, 36] on span at bounding box center [13, 36] width 12 height 8
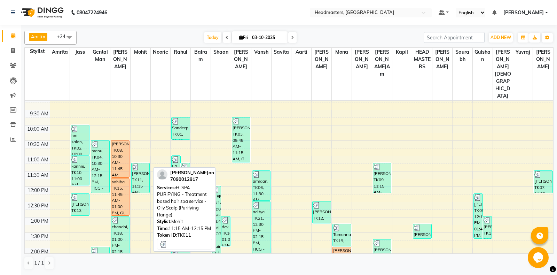
scroll to position [73, 0]
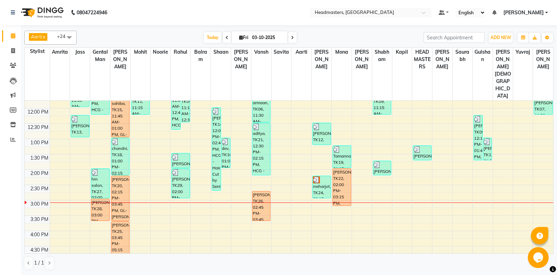
scroll to position [146, 0]
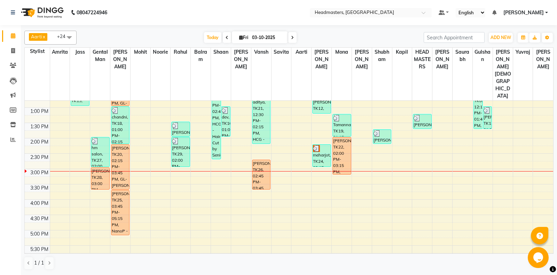
click at [327, 151] on div "8:00 AM 8:30 AM 9:00 AM 9:30 AM 10:00 AM 10:30 AM 11:00 AM 11:30 AM 12:00 PM 12…" at bounding box center [289, 168] width 528 height 428
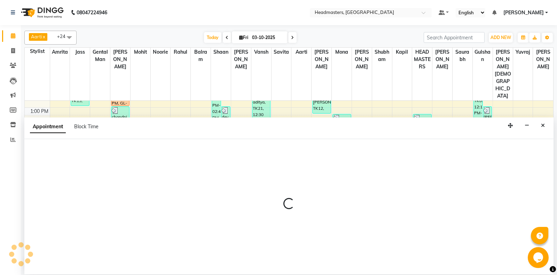
select select "60737"
select select "tentative"
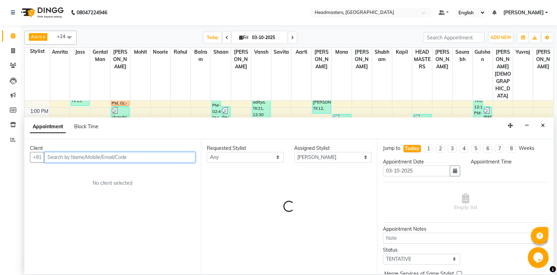
select select "900"
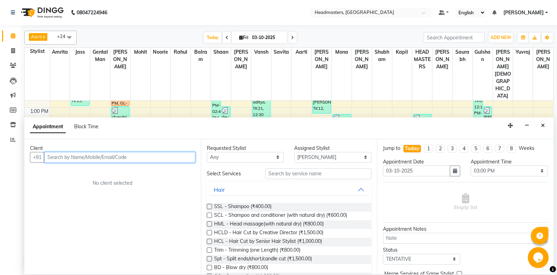
click at [107, 156] on input "text" at bounding box center [119, 157] width 151 height 11
type input "9781777701"
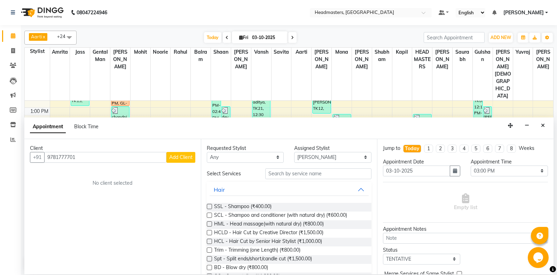
click at [186, 155] on span "Add Client" at bounding box center [180, 157] width 23 height 6
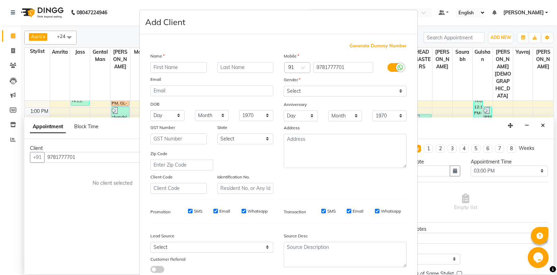
click at [175, 69] on input "text" at bounding box center [178, 67] width 56 height 11
type input "jasmine"
click at [284, 86] on select "Select [DEMOGRAPHIC_DATA] [DEMOGRAPHIC_DATA] Other Prefer Not To Say" at bounding box center [345, 91] width 123 height 11
select select "[DEMOGRAPHIC_DATA]"
click option "[DEMOGRAPHIC_DATA]" at bounding box center [0, 0] width 0 height 0
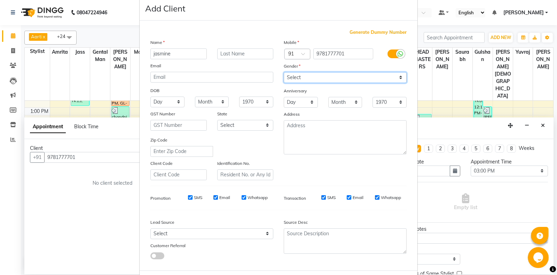
scroll to position [48, 0]
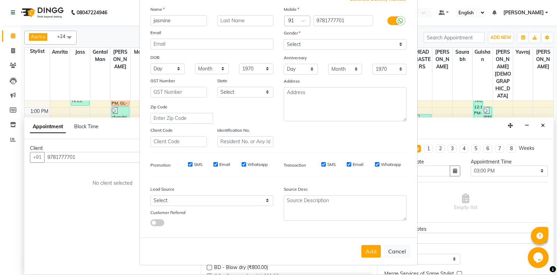
click at [361, 253] on div "Add Cancel" at bounding box center [279, 250] width 278 height 27
click at [365, 253] on button "Add" at bounding box center [370, 251] width 19 height 13
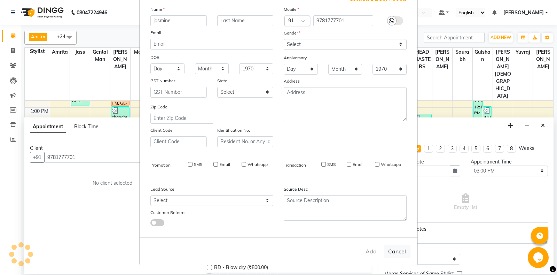
select select
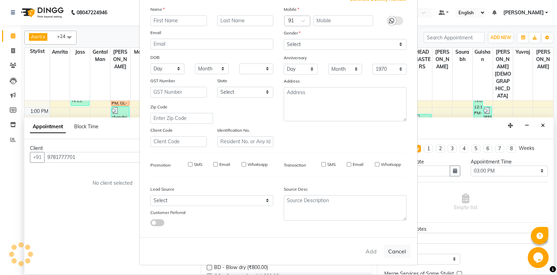
select select
checkbox input "false"
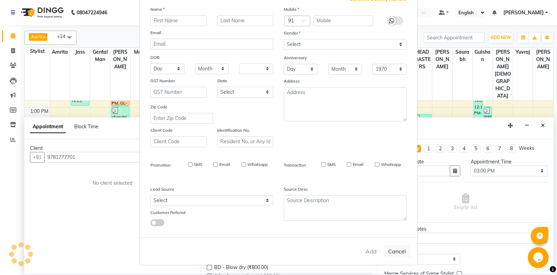
checkbox input "false"
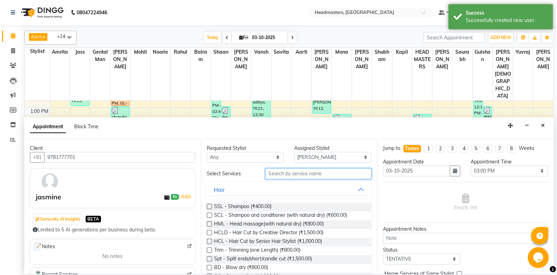
click at [346, 176] on input "text" at bounding box center [318, 173] width 107 height 11
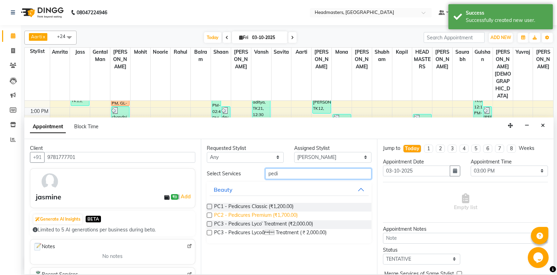
type input "pedi"
click at [281, 215] on span "PC2 - Pedicures Premium (₹1,700.00)" at bounding box center [256, 215] width 84 height 9
checkbox input "false"
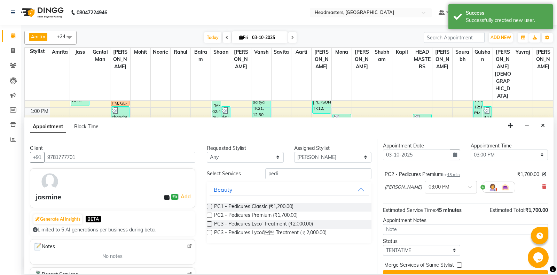
scroll to position [30, 0]
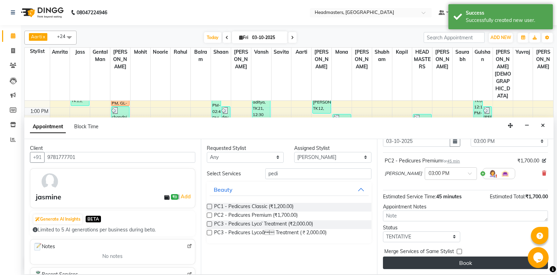
click at [467, 261] on button "Book" at bounding box center [465, 262] width 165 height 13
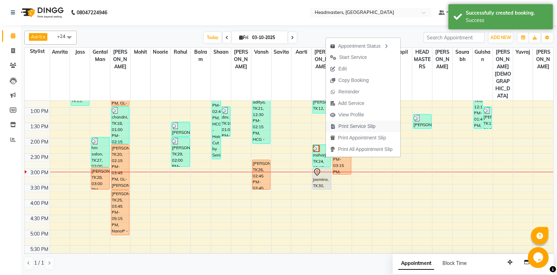
click at [367, 128] on span "Print Service Slip" at bounding box center [356, 126] width 37 height 7
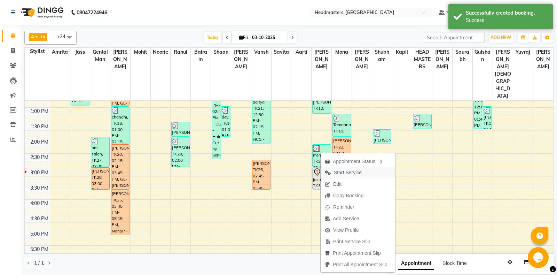
click at [335, 175] on span "Start Service" at bounding box center [348, 172] width 28 height 7
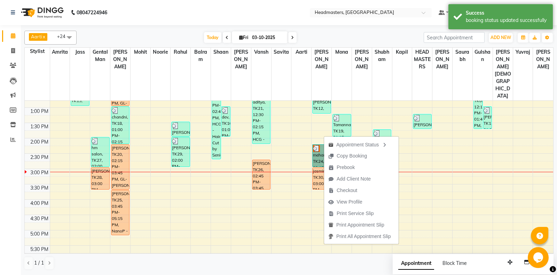
click at [320, 144] on link "meharjot, TK24, 02:15 PM-03:00 PM, Nail Cut - Hand" at bounding box center [321, 155] width 18 height 23
select select "3"
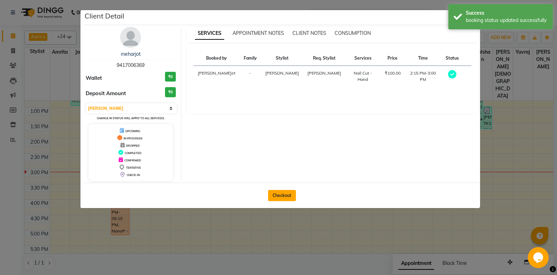
click at [281, 197] on button "Checkout" at bounding box center [282, 195] width 28 height 11
select select "service"
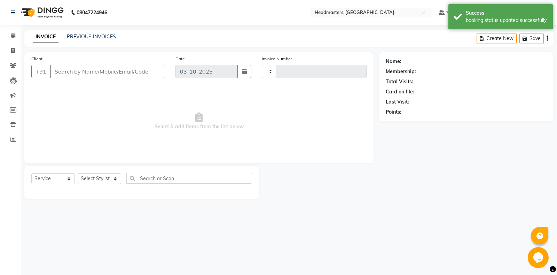
type input "7017"
select select "7130"
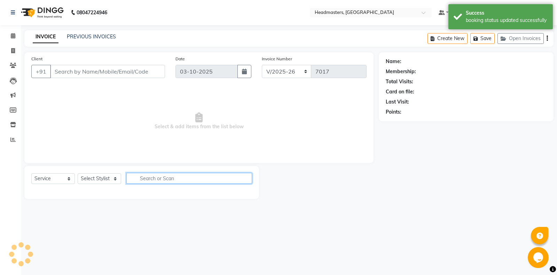
click at [162, 178] on input "text" at bounding box center [189, 178] width 126 height 11
type input "9417006369"
select select "60737"
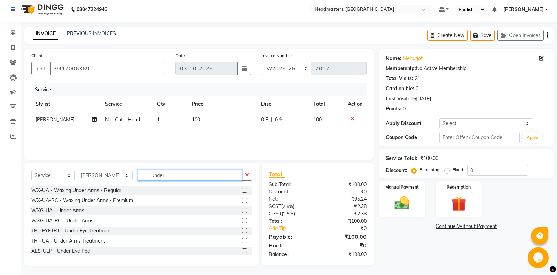
scroll to position [4, 0]
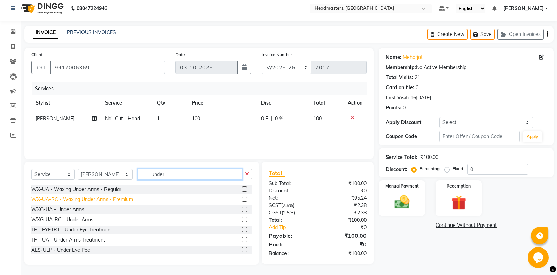
type input "under"
click at [88, 203] on div "WX-UA-RC - Waxing Under Arms - Premium" at bounding box center [82, 199] width 102 height 7
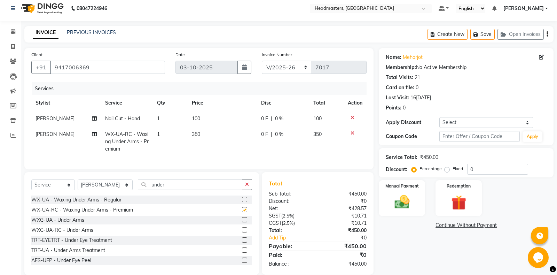
checkbox input "false"
click at [261, 133] on span "0 F" at bounding box center [264, 134] width 7 height 7
select select "60737"
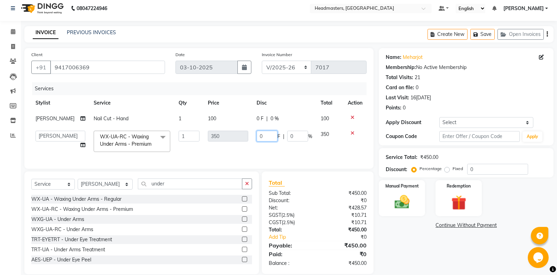
click at [263, 135] on input "0" at bounding box center [267, 136] width 21 height 11
type input "50"
click at [422, 237] on div "Name: Meharjot Membership: No Active Membership Total Visits: 21 Card on file: …" at bounding box center [469, 161] width 180 height 226
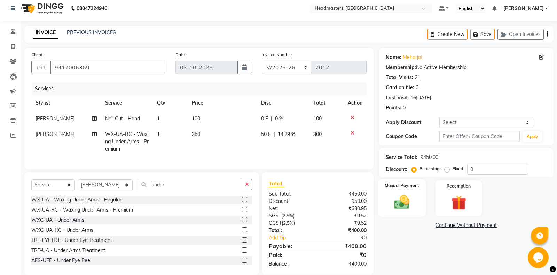
click at [394, 200] on img at bounding box center [401, 202] width 25 height 18
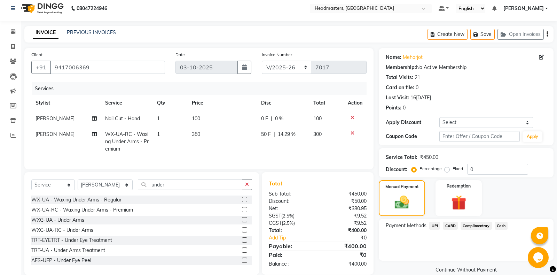
click at [436, 227] on span "UPI" at bounding box center [434, 225] width 11 height 8
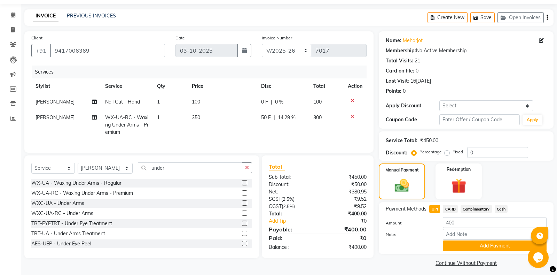
scroll to position [24, 0]
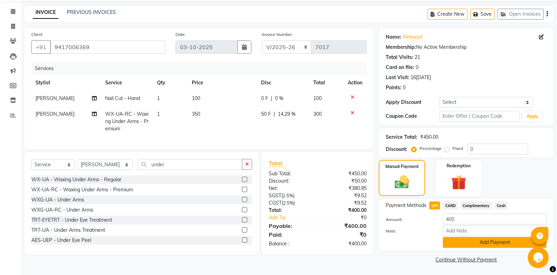
click at [485, 244] on button "Add Payment" at bounding box center [495, 242] width 104 height 11
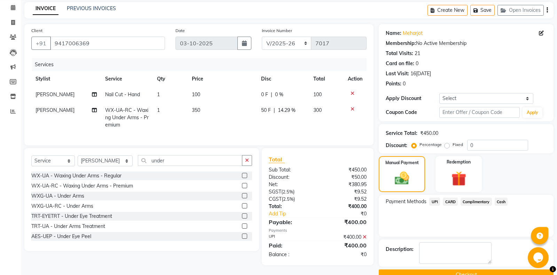
scroll to position [44, 0]
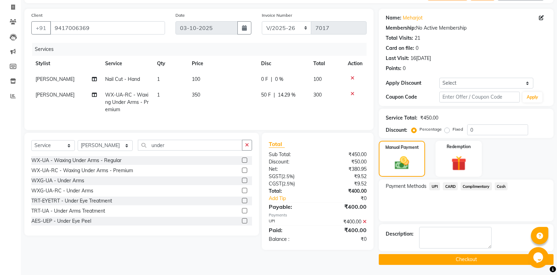
click at [462, 258] on button "Checkout" at bounding box center [466, 259] width 175 height 11
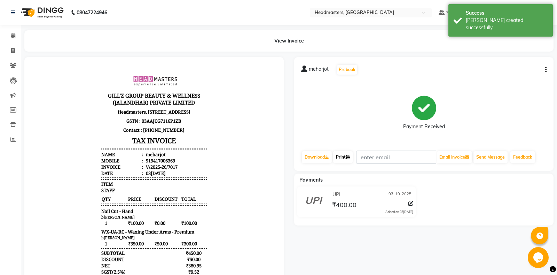
click at [339, 158] on link "Print" at bounding box center [342, 157] width 19 height 12
click at [345, 160] on link "Print" at bounding box center [342, 157] width 19 height 12
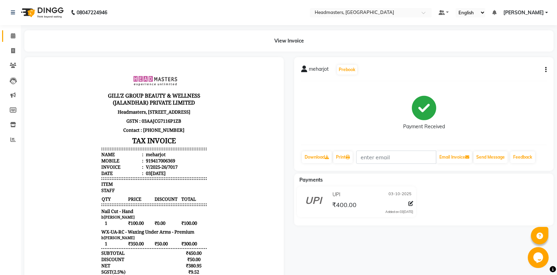
click at [13, 40] on link "Calendar" at bounding box center [10, 35] width 17 height 11
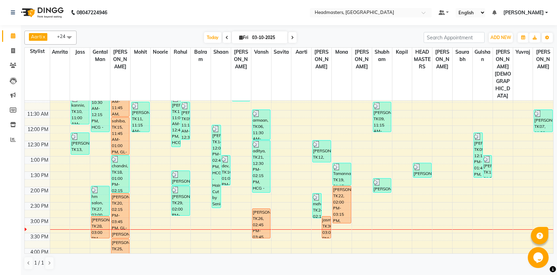
scroll to position [110, 0]
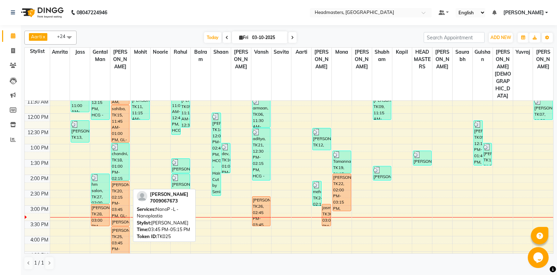
click at [119, 227] on div "[PERSON_NAME]hi, TK25, 03:45 PM-05:15 PM, NanoP -L - Nanoplastia" at bounding box center [120, 249] width 18 height 45
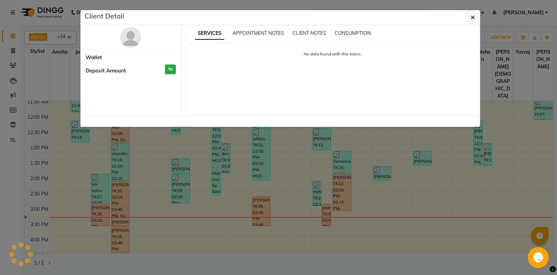
select select "1"
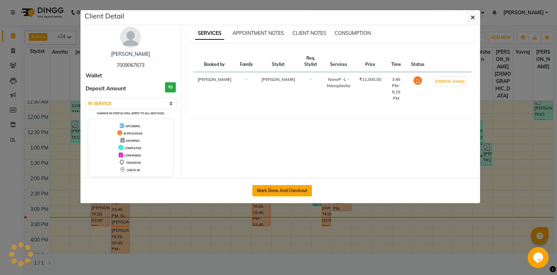
click at [288, 189] on button "Mark Done And Checkout" at bounding box center [282, 190] width 60 height 11
select select "service"
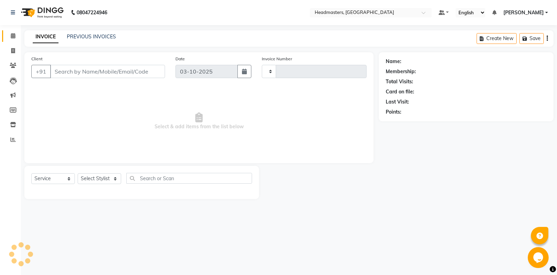
type input "7018"
select select "7130"
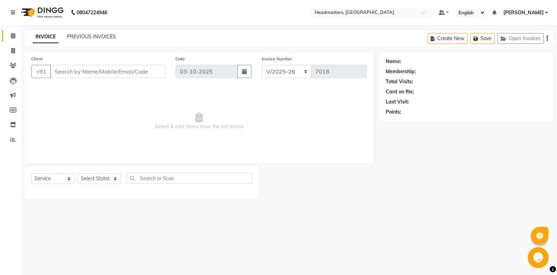
type input "7009067673"
select select "60721"
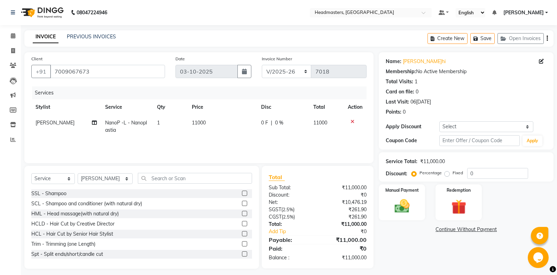
click at [134, 121] on span "NanoP -L - Nanoplastia" at bounding box center [126, 126] width 42 height 14
select select "60721"
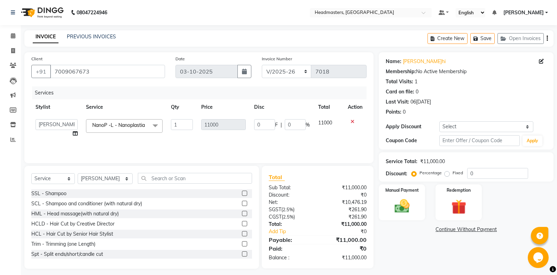
click at [133, 124] on span "NanoP -L - Nanoplastia" at bounding box center [118, 125] width 53 height 6
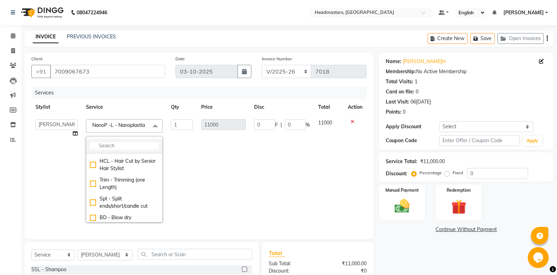
click at [127, 144] on input "multiselect-search" at bounding box center [124, 145] width 69 height 7
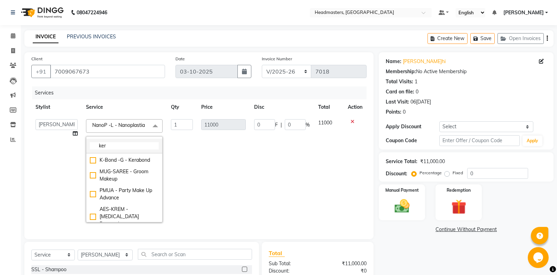
scroll to position [0, 0]
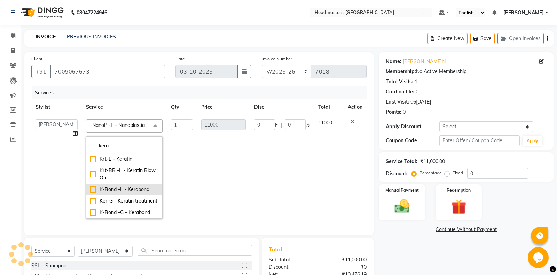
type input "kera"
click at [137, 192] on div "K-Bond -L - Kerabond" at bounding box center [124, 189] width 69 height 7
checkbox input "true"
type input "15000"
click at [283, 163] on td "0 F | 0 %" at bounding box center [282, 169] width 64 height 108
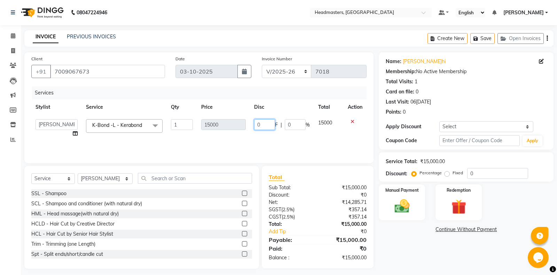
drag, startPoint x: 260, startPoint y: 127, endPoint x: 237, endPoint y: 130, distance: 23.9
click at [254, 130] on input "0" at bounding box center [264, 124] width 21 height 11
type input "5000"
click at [432, 231] on div "Continue Without Payment" at bounding box center [466, 229] width 172 height 7
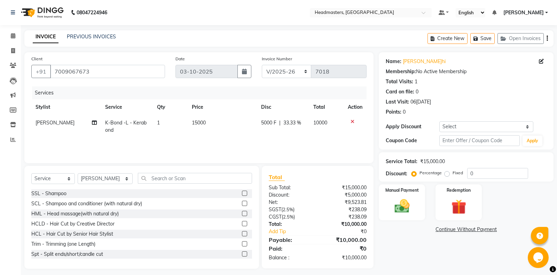
click at [268, 123] on span "5000 F" at bounding box center [268, 122] width 15 height 7
select select "60721"
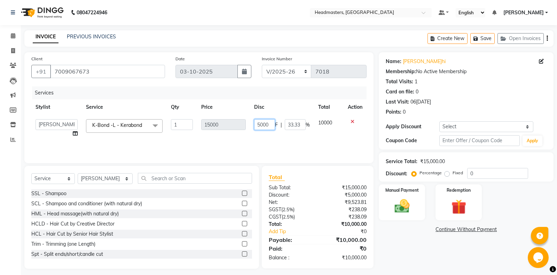
click at [259, 125] on input "5000" at bounding box center [264, 124] width 21 height 11
type input "6000"
click at [439, 246] on div "Name[PERSON_NAME]hi Membership: No Active Membership Total Visits: 1 Card on fi…" at bounding box center [469, 160] width 180 height 216
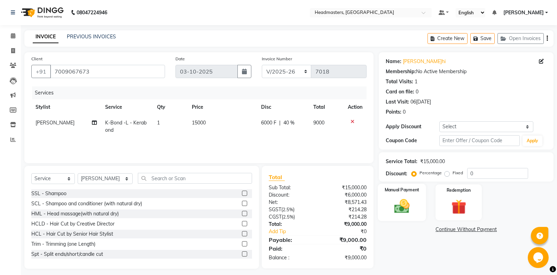
click at [410, 211] on img at bounding box center [401, 206] width 25 height 18
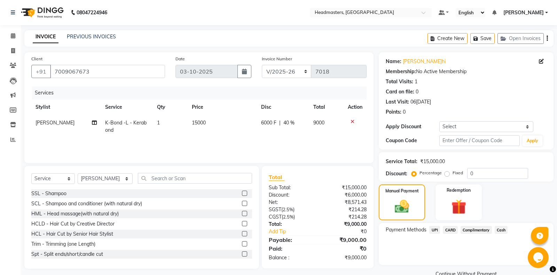
click at [452, 231] on span "CARD" at bounding box center [450, 230] width 15 height 8
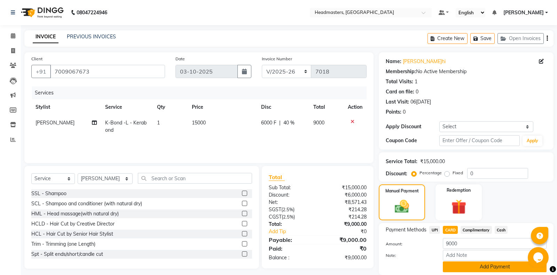
click at [474, 271] on button "Add Payment" at bounding box center [495, 266] width 104 height 11
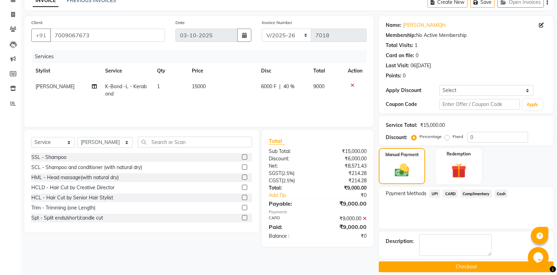
scroll to position [44, 0]
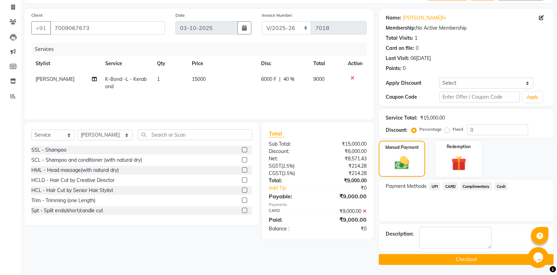
click at [471, 261] on button "Checkout" at bounding box center [466, 259] width 175 height 11
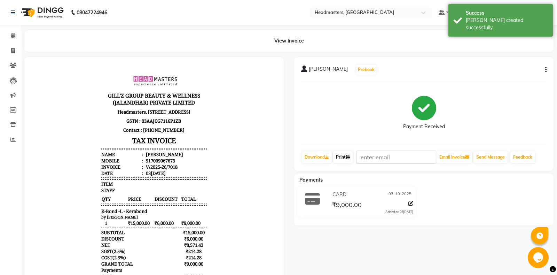
click at [348, 155] on link "Print" at bounding box center [342, 157] width 19 height 12
click at [349, 156] on icon at bounding box center [348, 157] width 4 height 4
click at [342, 157] on link "Print" at bounding box center [342, 157] width 19 height 12
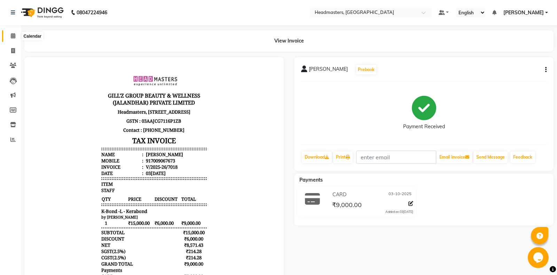
click at [8, 36] on span at bounding box center [13, 36] width 12 height 8
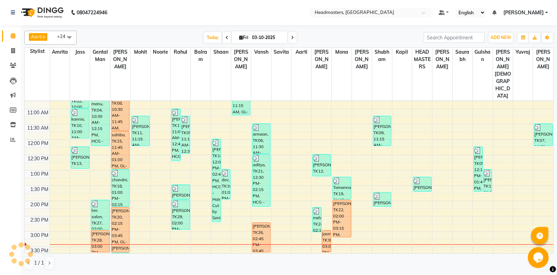
scroll to position [110, 0]
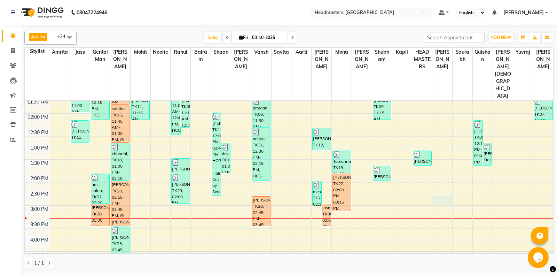
click at [437, 180] on div "8:00 AM 8:30 AM 9:00 AM 9:30 AM 10:00 AM 10:30 AM 11:00 AM 11:30 AM 12:00 PM 12…" at bounding box center [289, 205] width 528 height 428
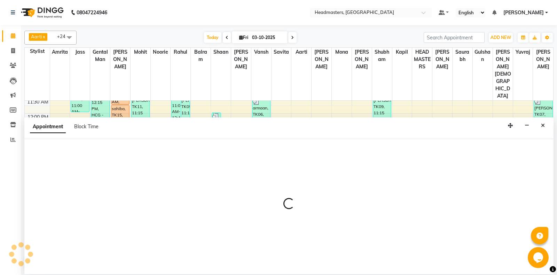
select select "64331"
select select "tentative"
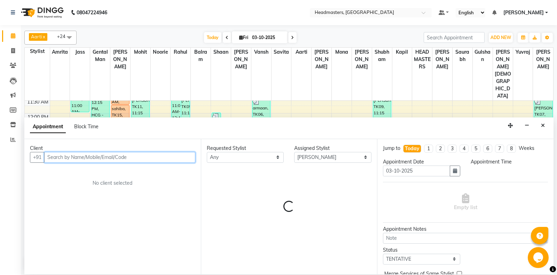
select select "885"
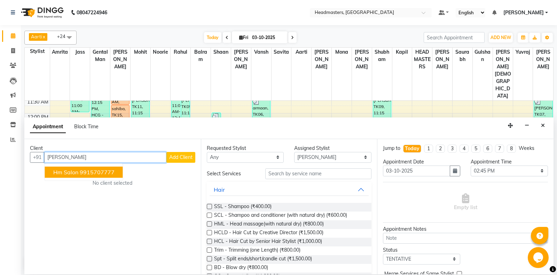
click at [56, 172] on span "hm salon" at bounding box center [65, 171] width 25 height 7
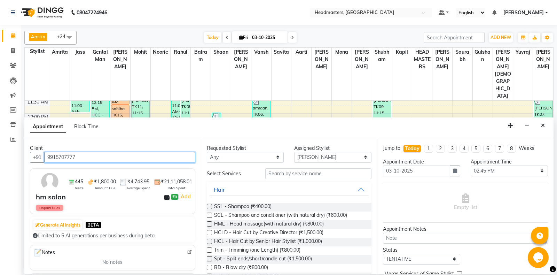
type input "9915707777"
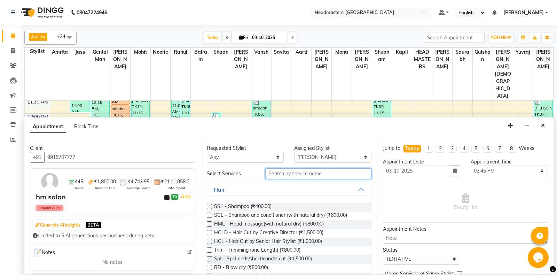
click at [350, 173] on input "text" at bounding box center [318, 173] width 107 height 11
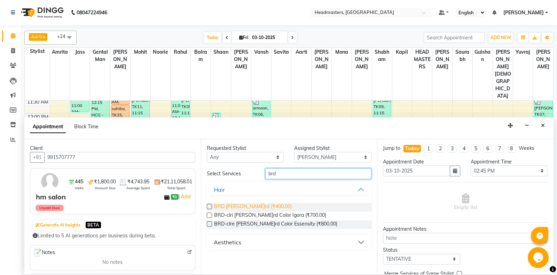
type input "brd"
click at [248, 208] on span "BRD [PERSON_NAME]rd (₹400.00)" at bounding box center [253, 207] width 78 height 9
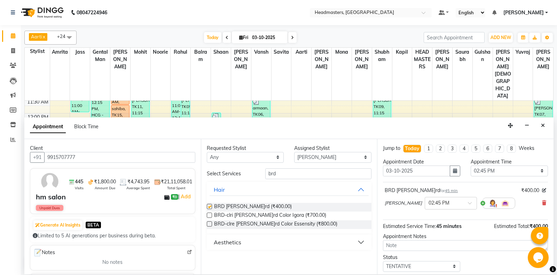
checkbox input "false"
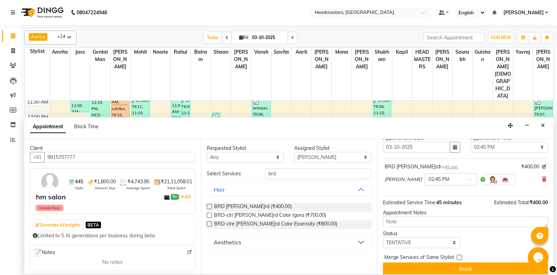
scroll to position [30, 0]
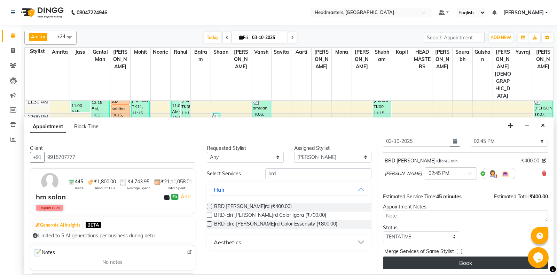
click at [454, 257] on button "Book" at bounding box center [465, 262] width 165 height 13
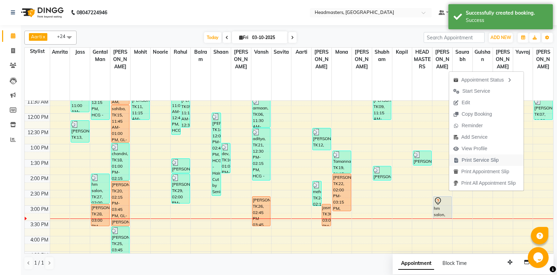
click at [465, 158] on span "Print Service Slip" at bounding box center [480, 159] width 37 height 7
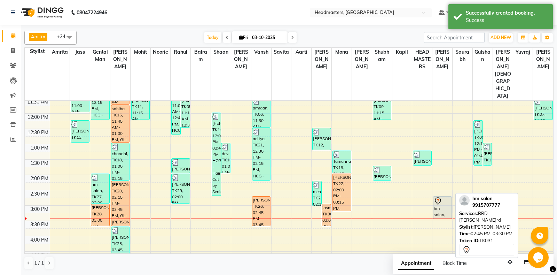
click at [435, 196] on div "hm salon, TK31, 02:45 PM-03:30 PM, BRD [PERSON_NAME]rd" at bounding box center [442, 207] width 18 height 22
select select "7"
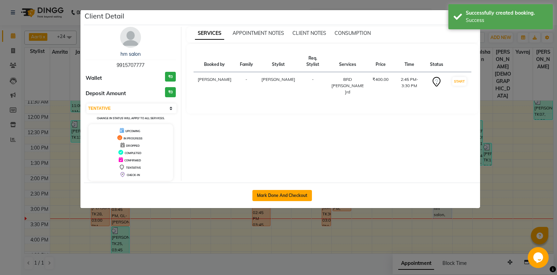
click at [271, 194] on button "Mark Done And Checkout" at bounding box center [282, 195] width 60 height 11
select select "service"
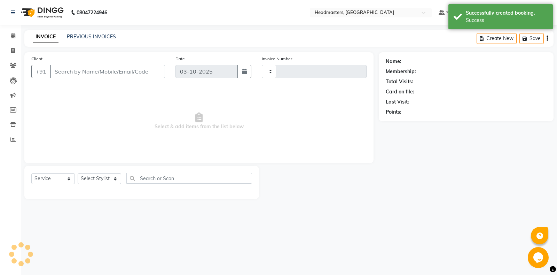
type input "7019"
select select "7130"
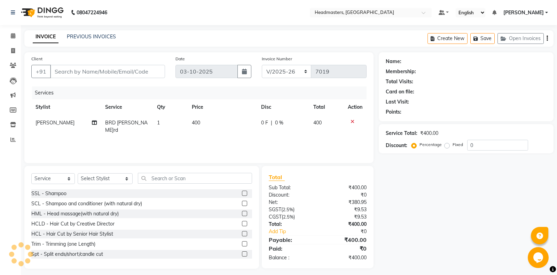
type input "9915707777"
select select "64331"
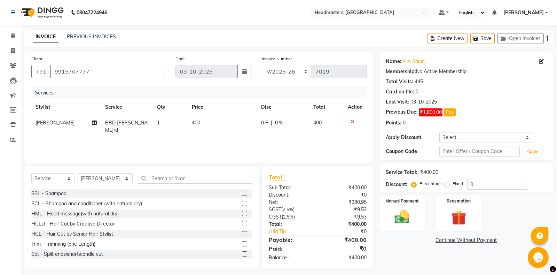
click at [267, 124] on span "0 F" at bounding box center [264, 122] width 7 height 7
select select "64331"
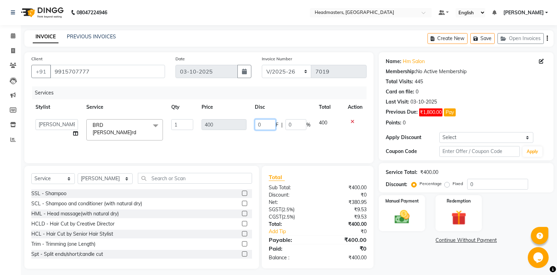
click at [265, 124] on input "0" at bounding box center [265, 124] width 21 height 11
type input "100"
click at [443, 272] on main "INVOICE PREVIOUS INVOICES Create New Save Open Invoices Client [PHONE_NUMBER] D…" at bounding box center [289, 154] width 536 height 249
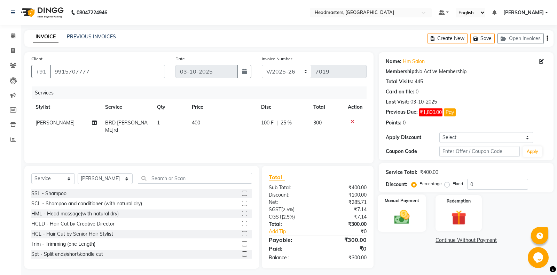
click at [407, 226] on div "Manual Payment" at bounding box center [402, 212] width 48 height 37
click at [503, 239] on span "Cash" at bounding box center [501, 240] width 13 height 8
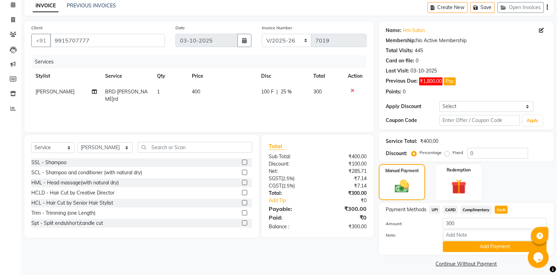
scroll to position [35, 0]
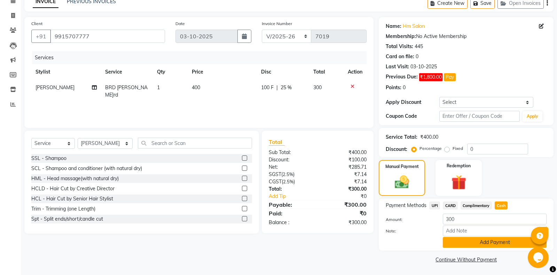
click at [495, 244] on button "Add Payment" at bounding box center [495, 242] width 104 height 11
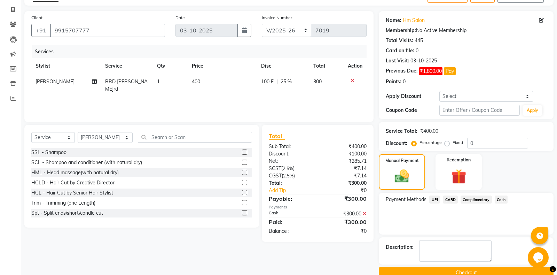
scroll to position [54, 0]
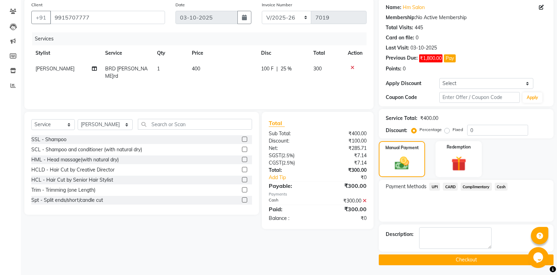
click at [485, 259] on button "Checkout" at bounding box center [466, 259] width 175 height 11
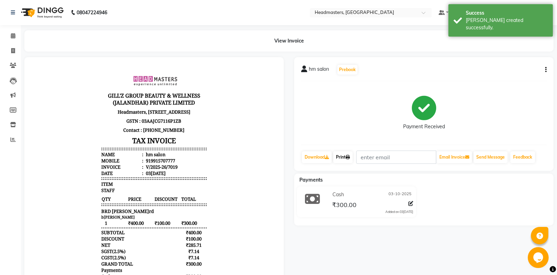
click at [351, 159] on link "Print" at bounding box center [342, 157] width 19 height 12
